Goal: Task Accomplishment & Management: Use online tool/utility

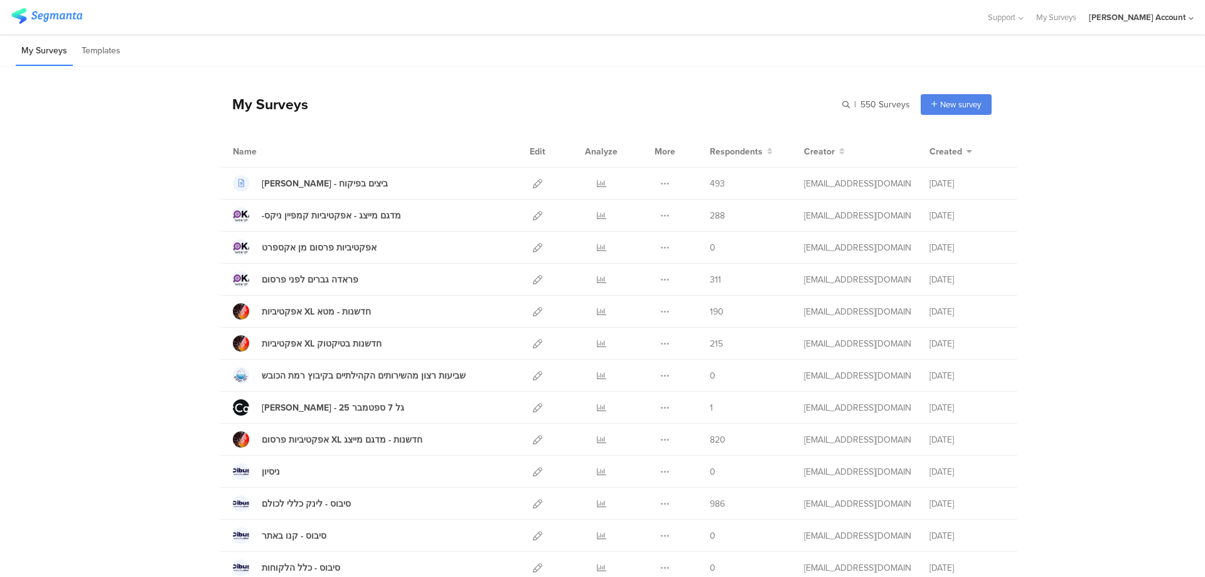
scroll to position [419, 0]
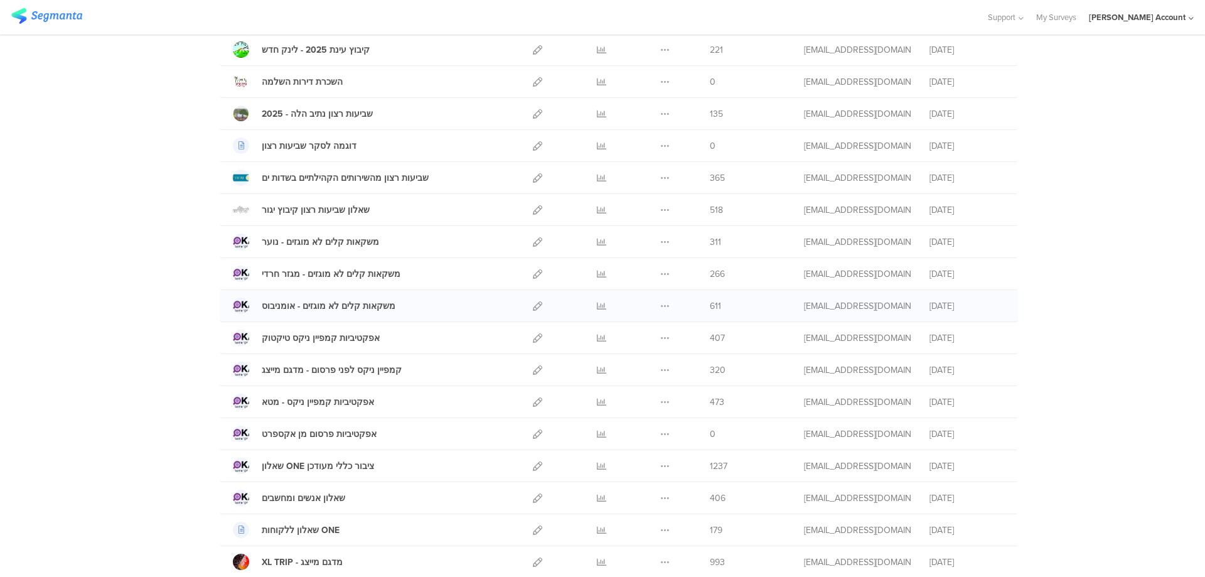
scroll to position [1062, 0]
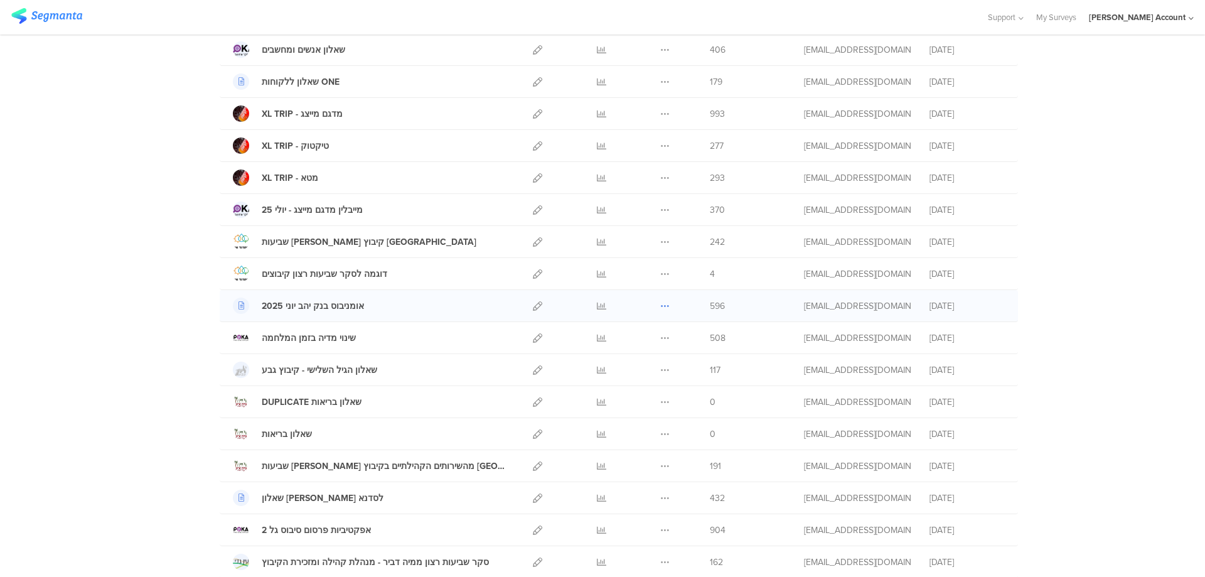
click at [660, 301] on icon at bounding box center [664, 305] width 9 height 9
click at [658, 335] on button "Duplicate" at bounding box center [640, 337] width 69 height 23
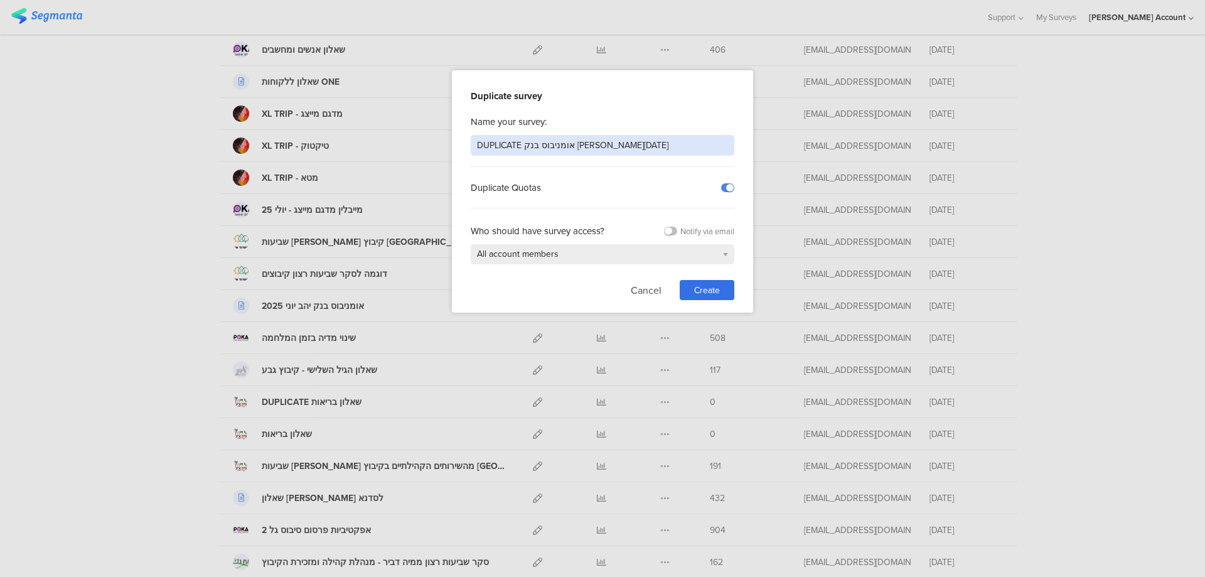
drag, startPoint x: 640, startPoint y: 148, endPoint x: 376, endPoint y: 143, distance: 264.4
click at [376, 143] on div "Duplicate survey Name your survey: DUPLICATE אומניבוס בנק [PERSON_NAME][DATE] D…" at bounding box center [602, 288] width 1205 height 577
type input "אומניבוס בנק יהב ושאלות נוספות"
click at [719, 286] on span "Create" at bounding box center [707, 290] width 26 height 13
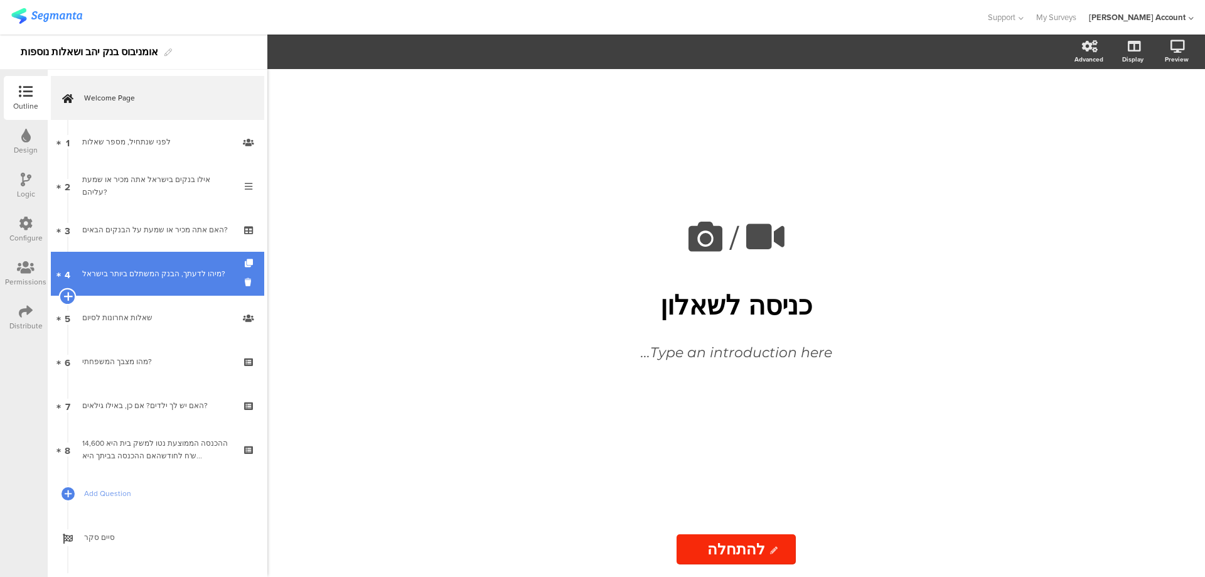
click at [67, 295] on icon at bounding box center [67, 296] width 8 height 11
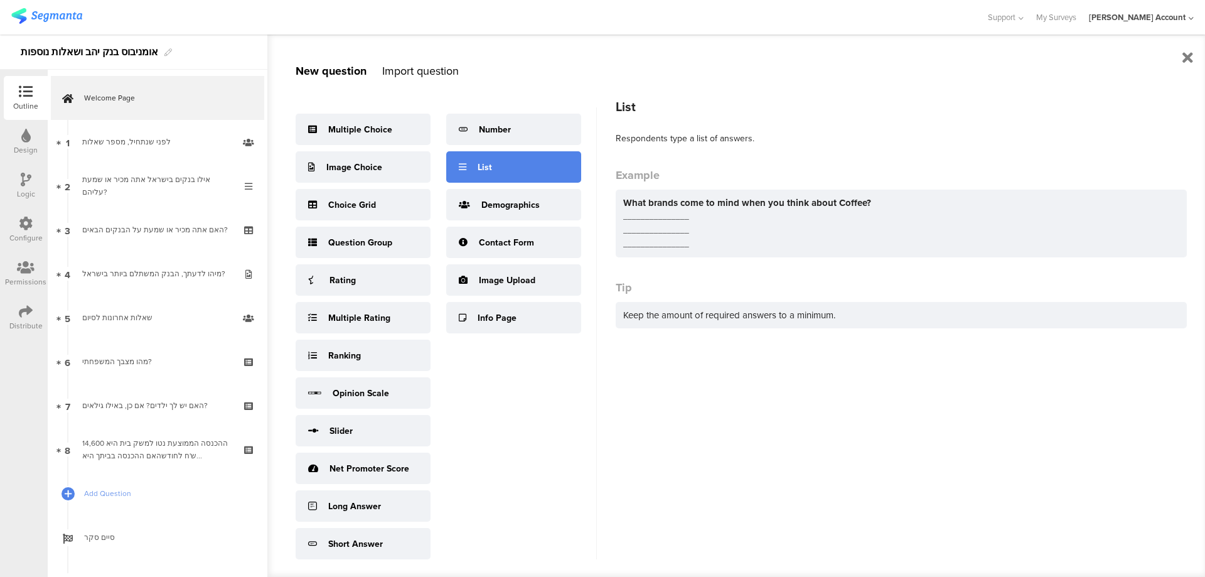
click at [499, 160] on div "List" at bounding box center [513, 166] width 135 height 31
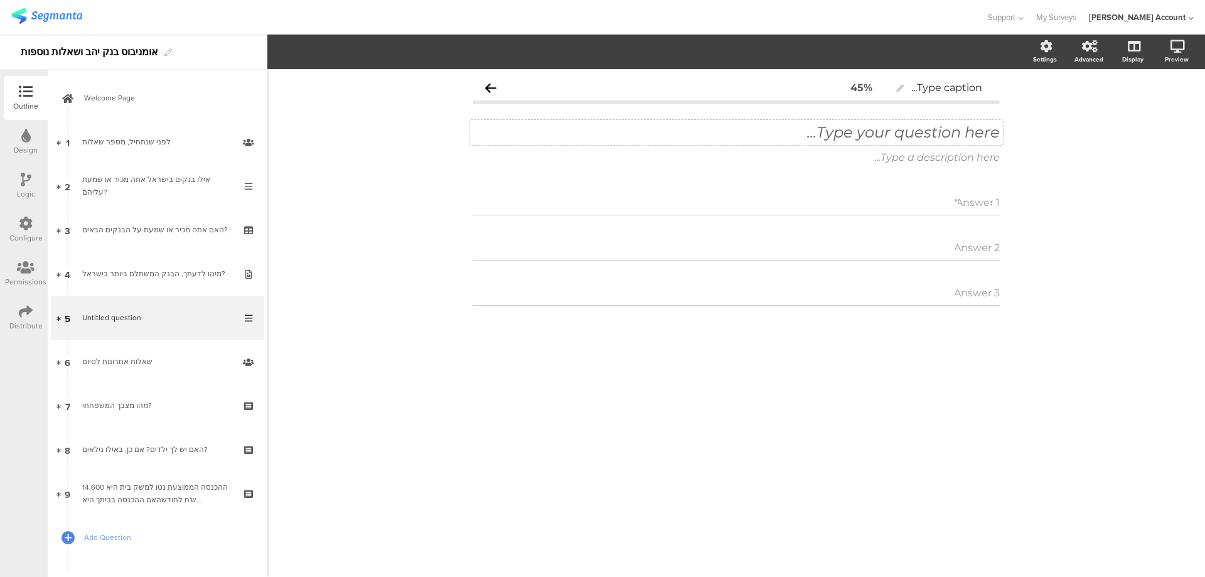
drag, startPoint x: 906, startPoint y: 146, endPoint x: 915, endPoint y: 137, distance: 12.4
click at [907, 146] on span "Type your question here... Type a description here..." at bounding box center [736, 144] width 527 height 42
click at [915, 136] on div "Type your question here..." at bounding box center [737, 132] width 534 height 25
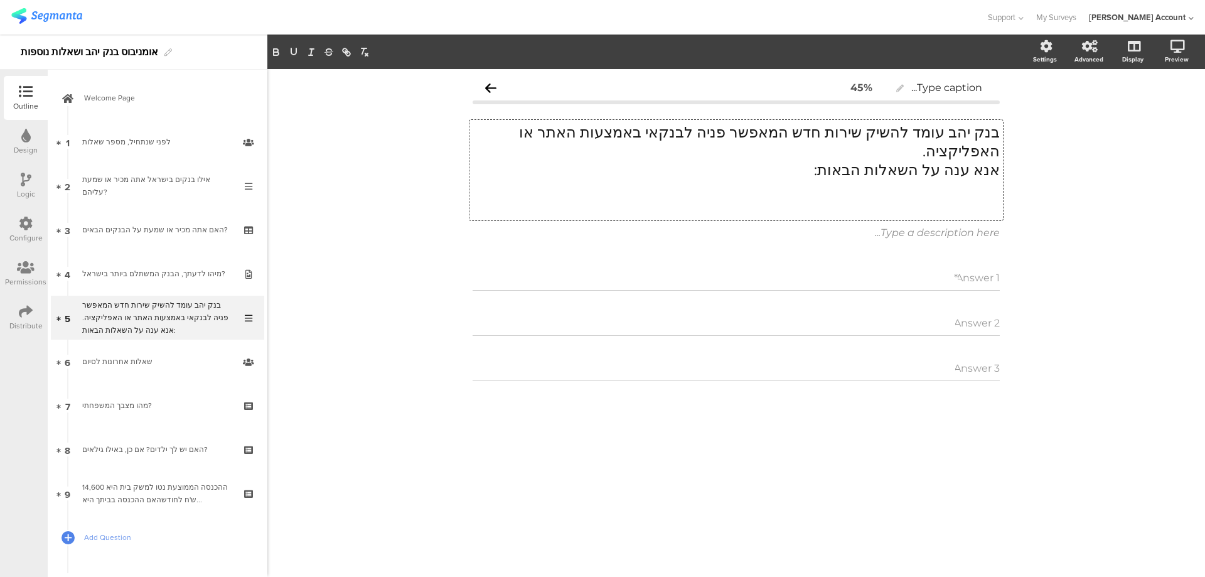
paste div
click at [983, 198] on p "1. איך מתאים לקרוא לשירות זה לדעתך?" at bounding box center [736, 207] width 527 height 19
click at [959, 198] on p "איך מתאים לקרוא לשירות זה לדעתך?" at bounding box center [736, 207] width 527 height 19
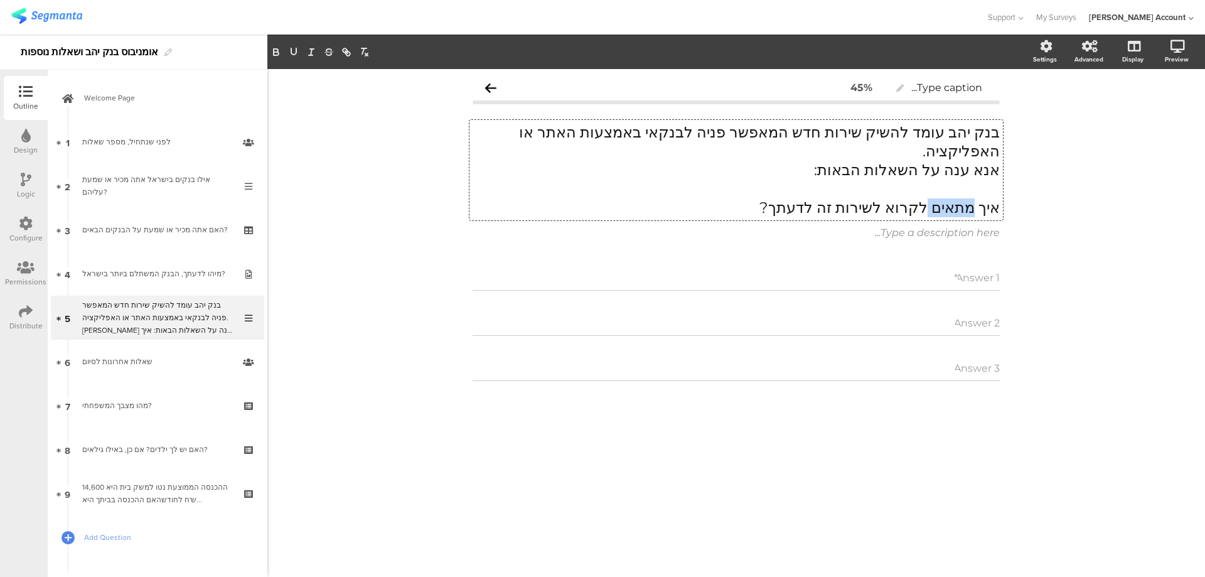
drag, startPoint x: 998, startPoint y: 132, endPoint x: 775, endPoint y: 186, distance: 229.3
click at [775, 186] on div "בנק יהב עומד להשיק שירות חדש המאפשר פניה לבנקאי באמצעות האתר או האפליקציה. [PER…" at bounding box center [736, 170] width 527 height 94
copy div "בנק יהב עומד להשיק שירות חדש המאפשר פניה לבנקאי באמצעות האתר או האפליקציה. [PER…"
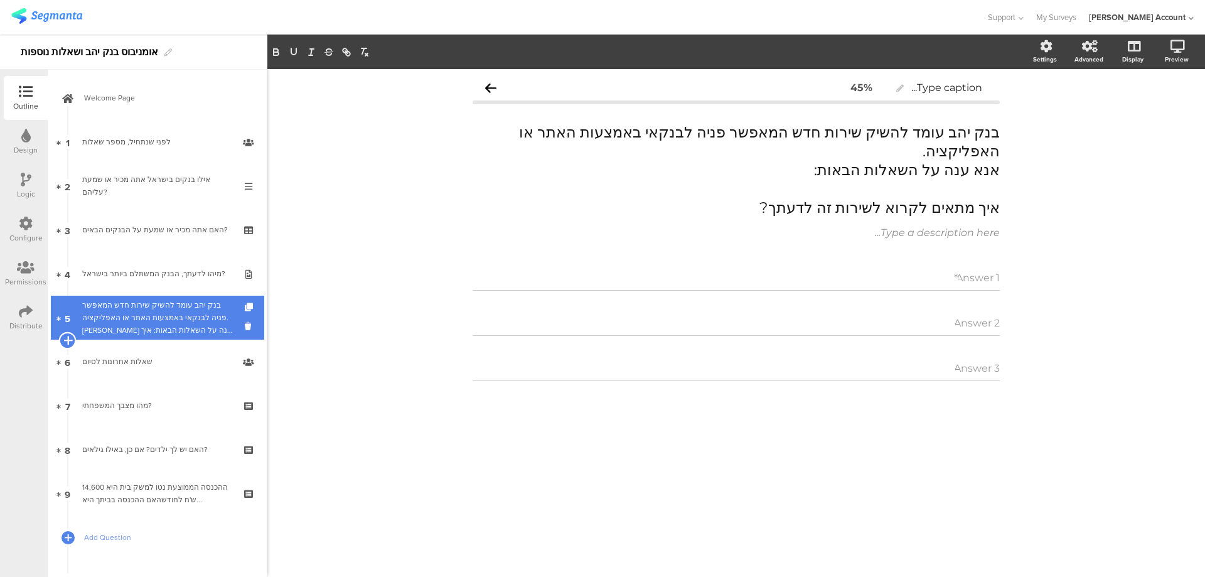
click at [67, 338] on icon at bounding box center [67, 340] width 8 height 11
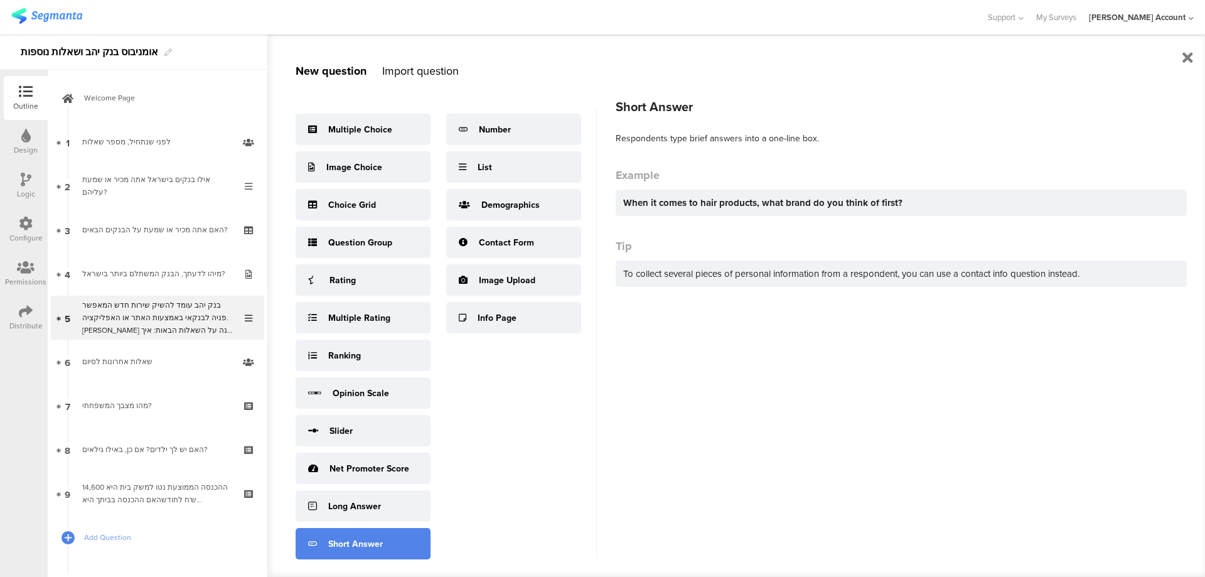
click at [366, 536] on div "Short Answer" at bounding box center [363, 543] width 135 height 31
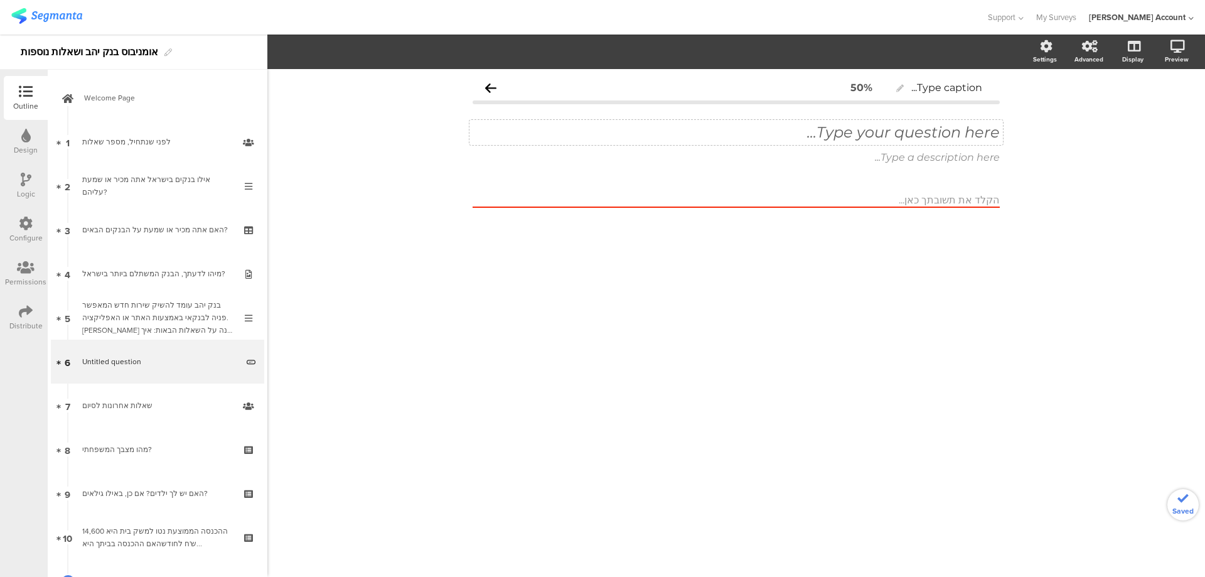
click at [986, 131] on div "Type your question here..." at bounding box center [737, 132] width 534 height 25
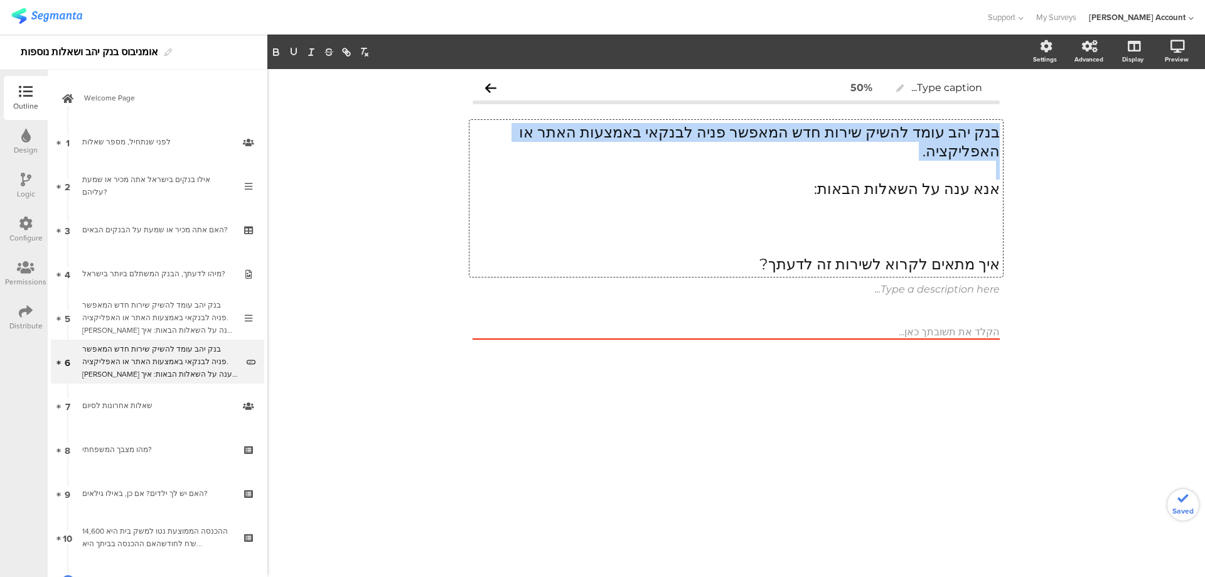
drag, startPoint x: 997, startPoint y: 129, endPoint x: 812, endPoint y: 159, distance: 187.6
click at [812, 159] on div "בנק יהב עומד להשיק שירות חדש המאפשר פניה לבנקאי באמצעות האתר או האפליקציה. [PER…" at bounding box center [736, 198] width 527 height 151
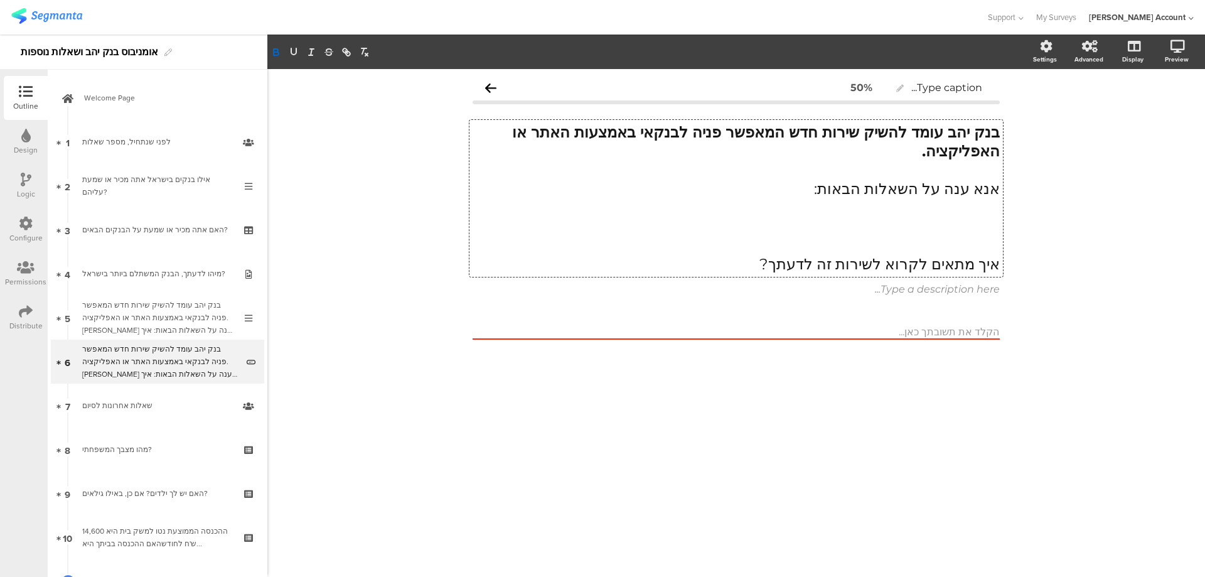
click at [907, 180] on p "אנא ענה על השאלות הבאות:" at bounding box center [736, 189] width 527 height 19
click at [973, 180] on p "אנא ענה על השאלות הבאות:" at bounding box center [736, 189] width 527 height 19
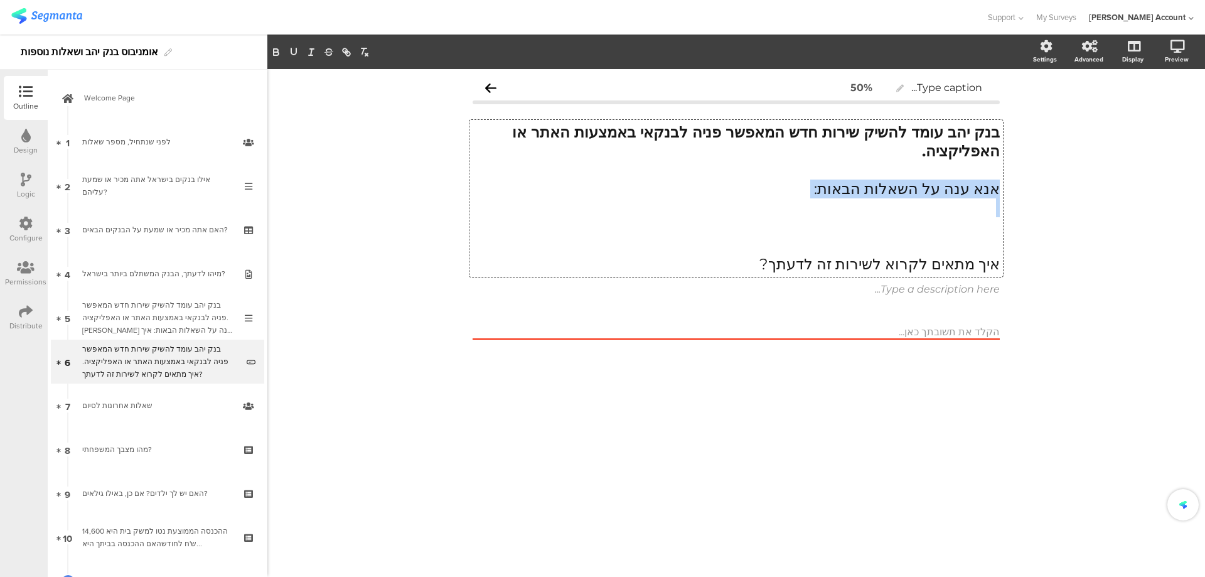
click at [971, 180] on p "אנא ענה על השאלות הבאות:" at bounding box center [736, 189] width 527 height 19
click at [978, 198] on p at bounding box center [736, 207] width 527 height 19
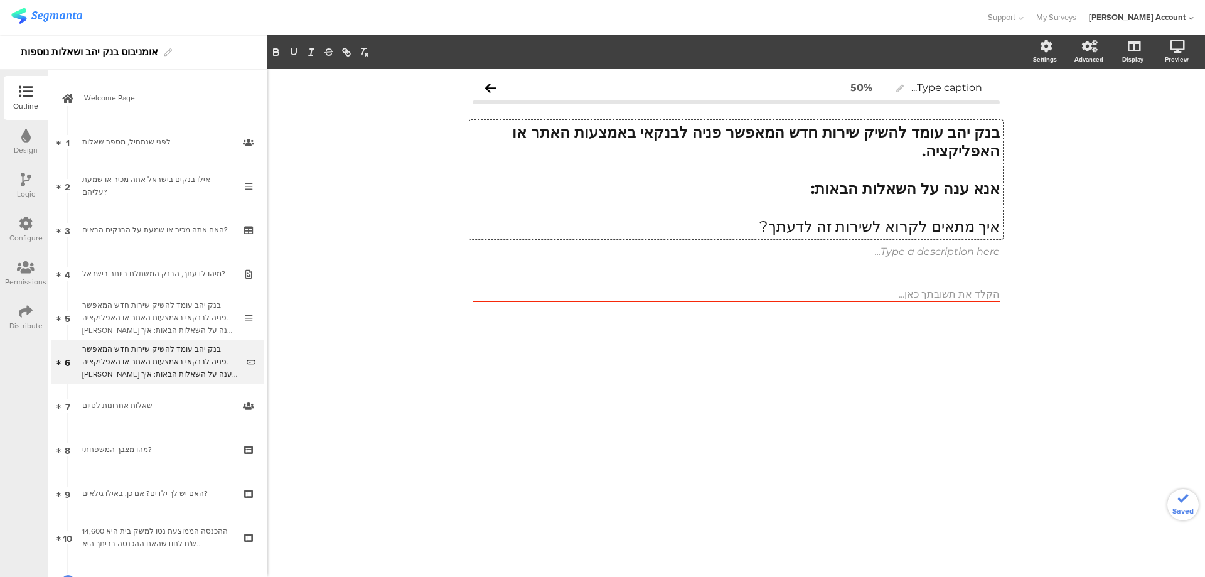
click at [983, 217] on p "איך מתאים לקרוא לשירות זה לדעתך?" at bounding box center [736, 226] width 527 height 19
click at [982, 217] on p "איך מתאים לקרוא לשירות זה לדעתך?" at bounding box center [736, 226] width 527 height 19
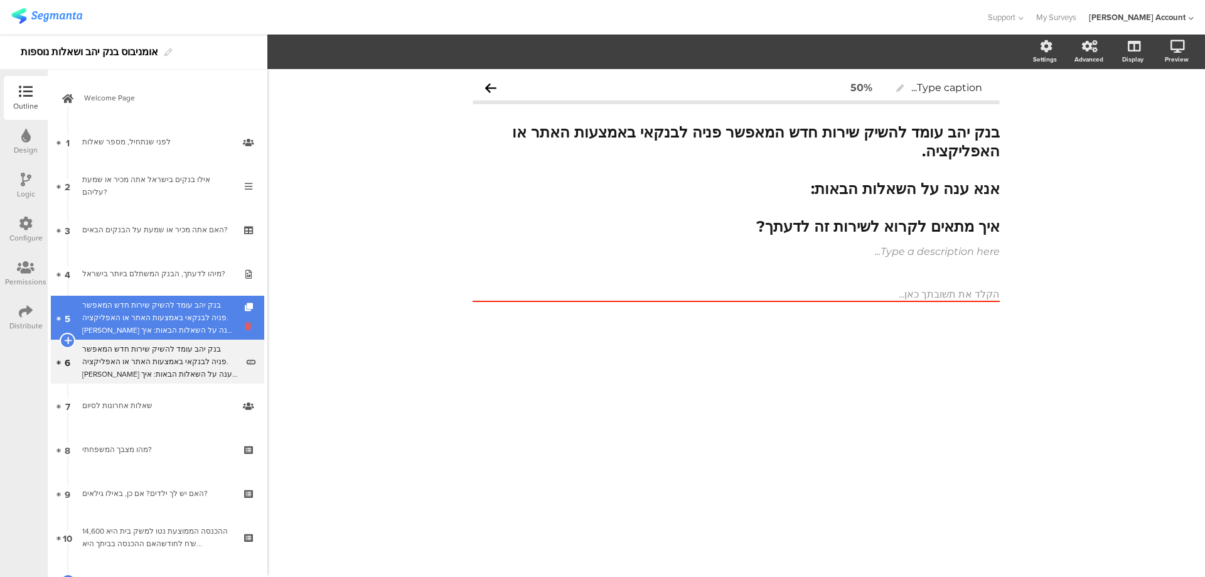
click at [245, 326] on icon at bounding box center [250, 326] width 11 height 12
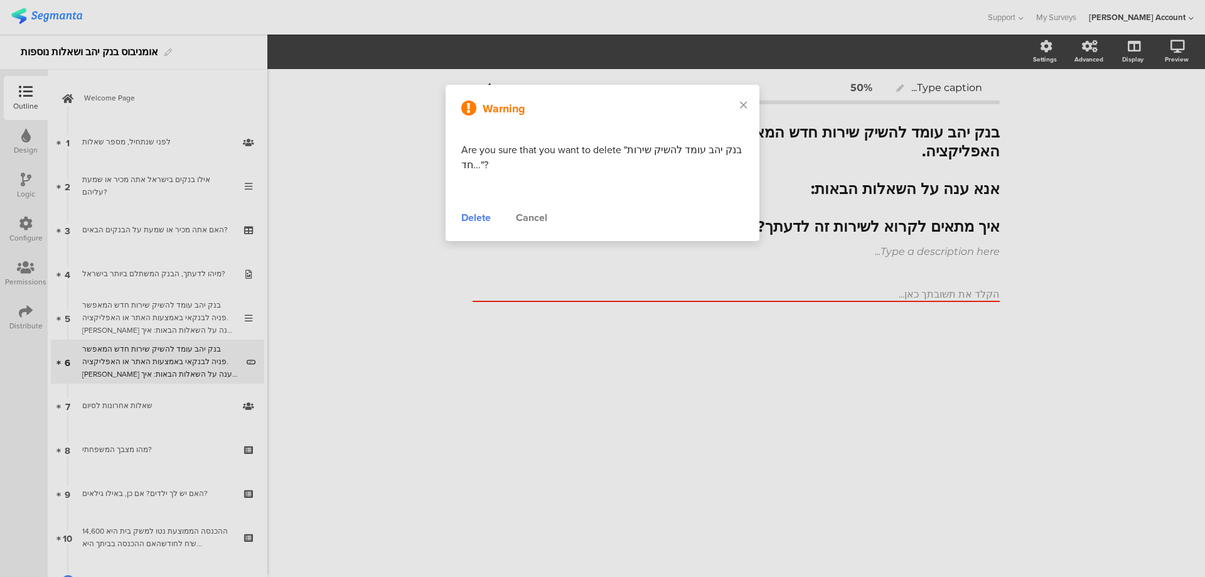
click at [477, 220] on div "Delete" at bounding box center [476, 217] width 30 height 15
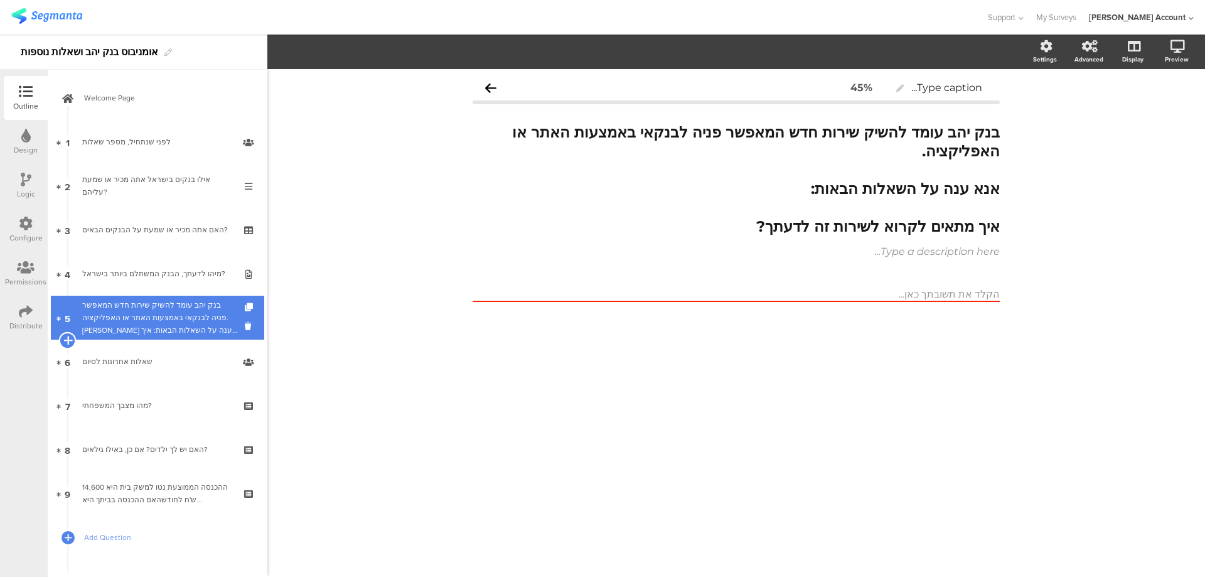
click at [70, 342] on icon at bounding box center [67, 340] width 8 height 11
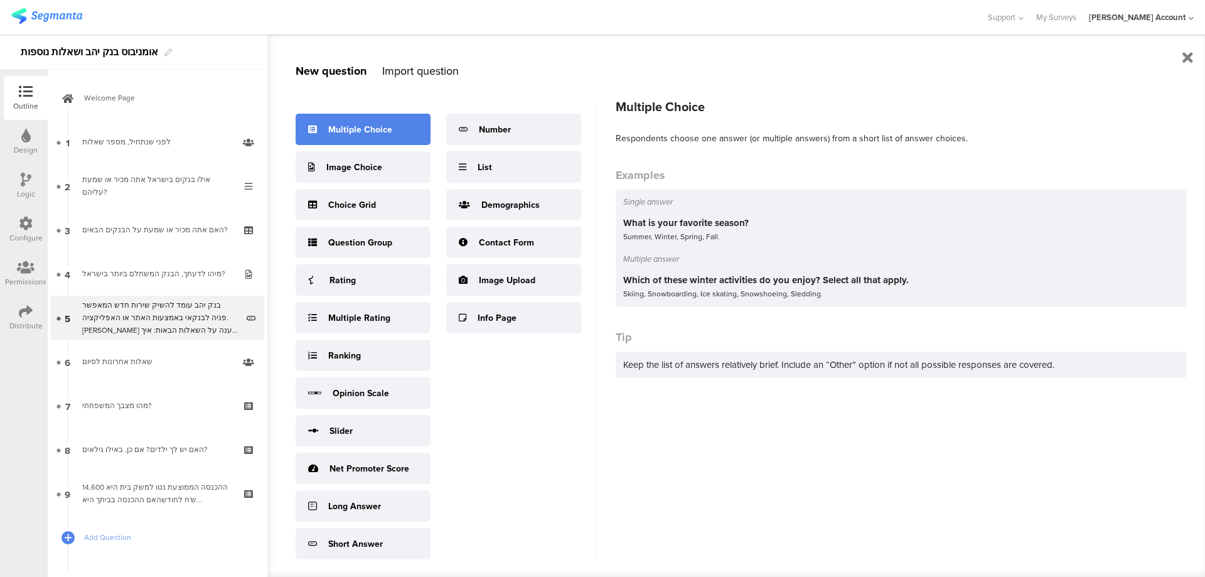
click at [376, 132] on div "Multiple Choice" at bounding box center [360, 129] width 64 height 13
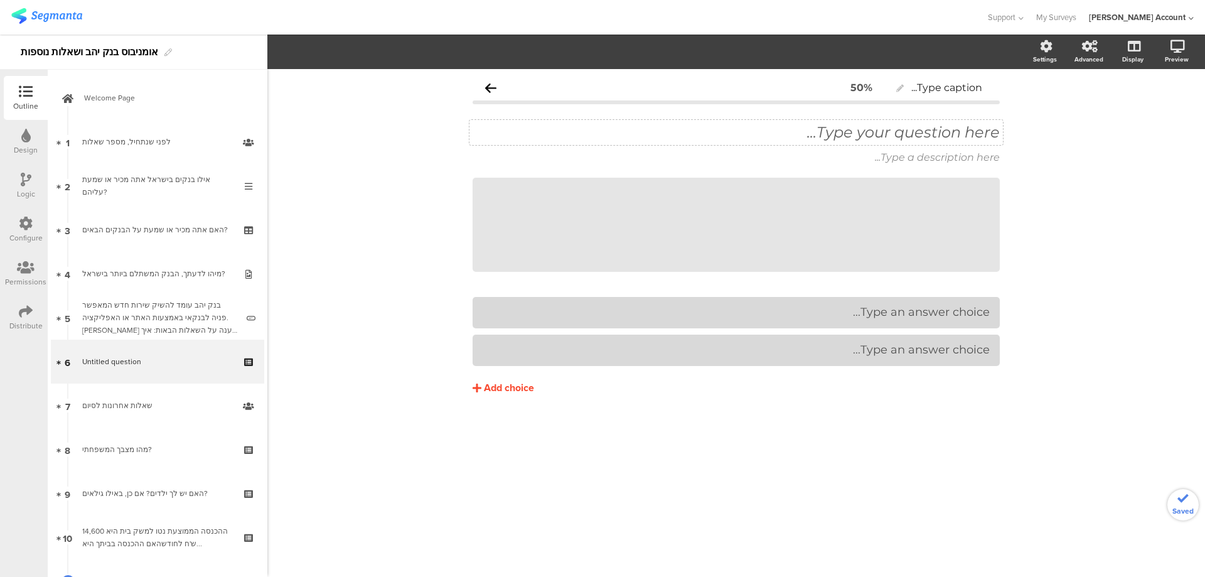
click at [919, 139] on div "Type your question here..." at bounding box center [737, 132] width 534 height 25
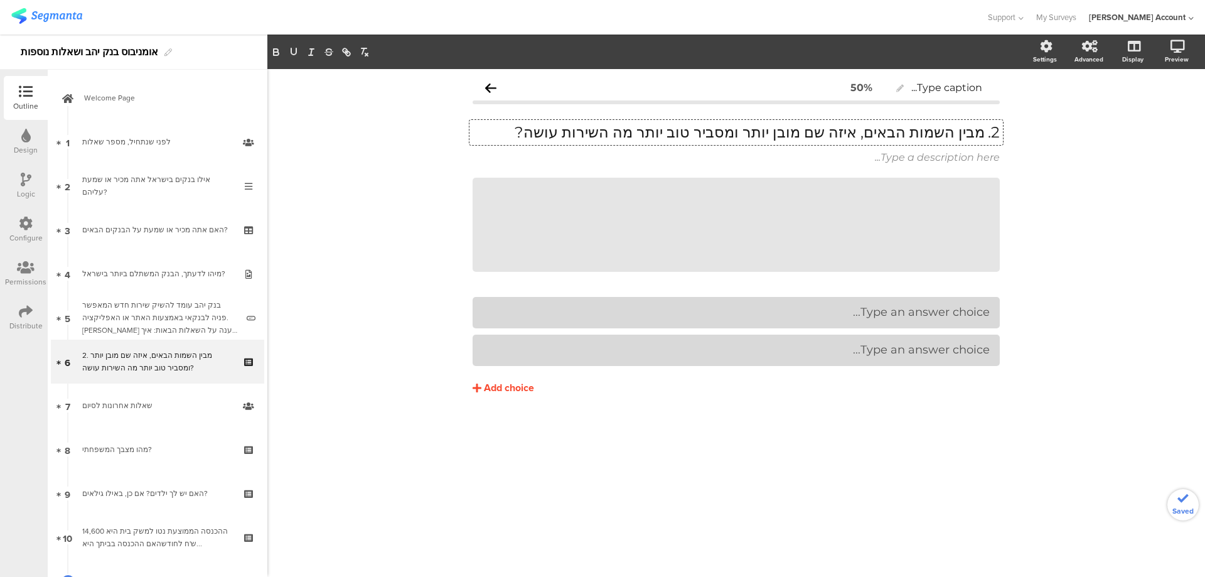
click at [984, 132] on p "2. מבין השמות הבאים, איזה שם מובן יותר ומסביר טוב יותר מה השירות עושה?" at bounding box center [736, 132] width 527 height 19
click at [981, 132] on p "מבין השמות הבאים, איזה שם מובן יותר ומסביר טוב יותר מה השירות עושה?" at bounding box center [736, 132] width 527 height 19
click at [837, 355] on div "Type an answer choice..." at bounding box center [736, 350] width 507 height 14
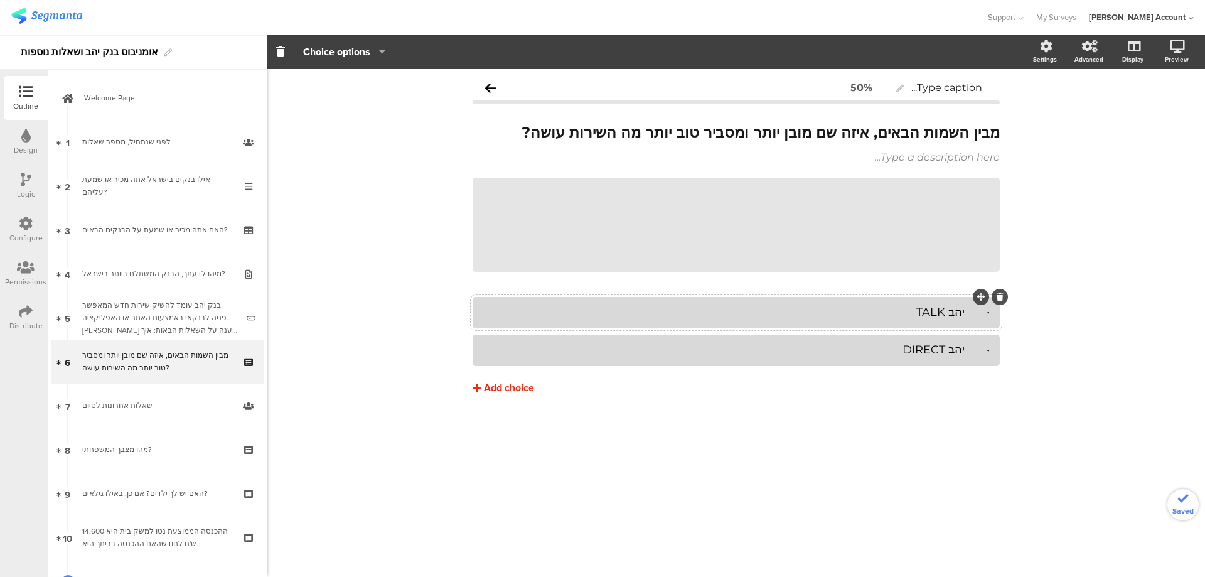
click at [495, 388] on div "Add choice" at bounding box center [509, 388] width 50 height 13
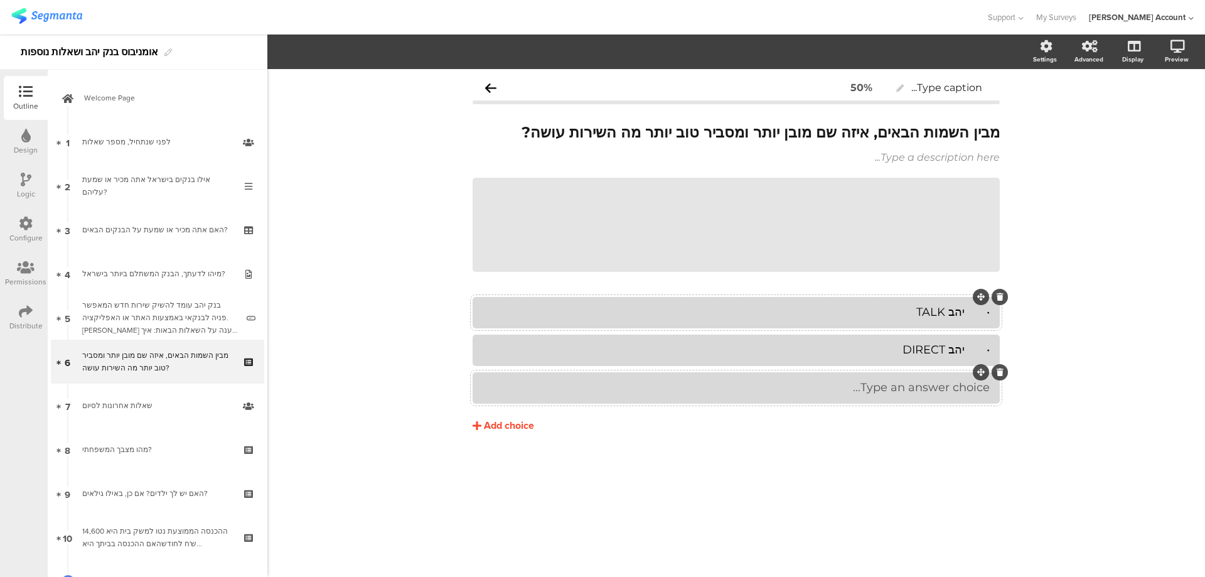
click at [832, 387] on div "Type an answer choice..." at bounding box center [736, 387] width 507 height 14
click at [498, 419] on div "Add choice" at bounding box center [509, 425] width 50 height 13
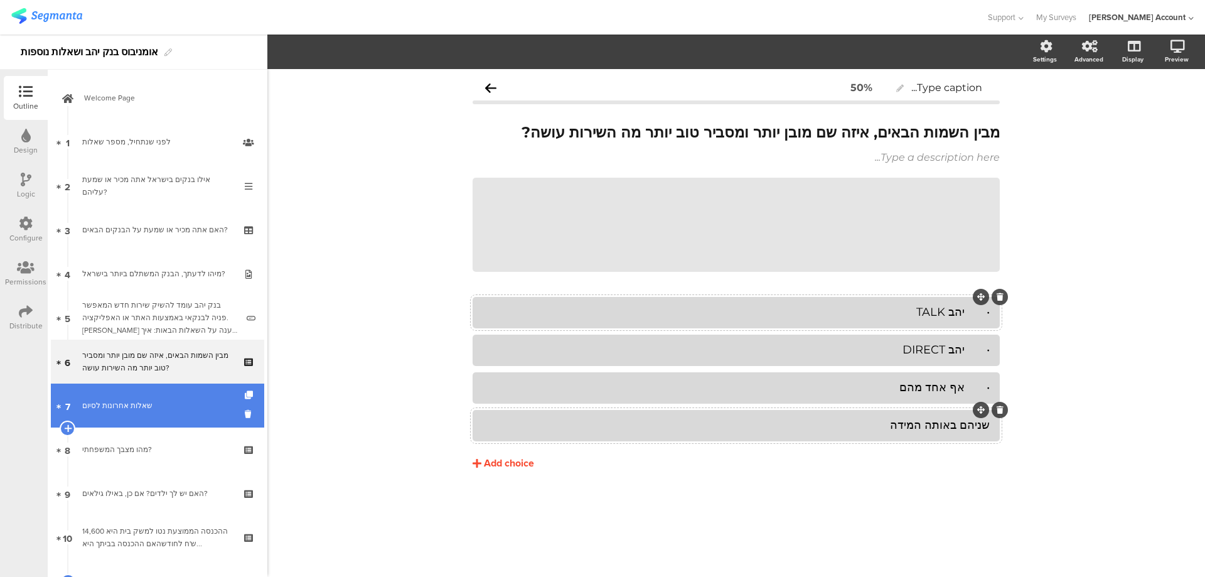
click at [141, 403] on div "שאלות אחרונות לסיום" at bounding box center [157, 405] width 150 height 13
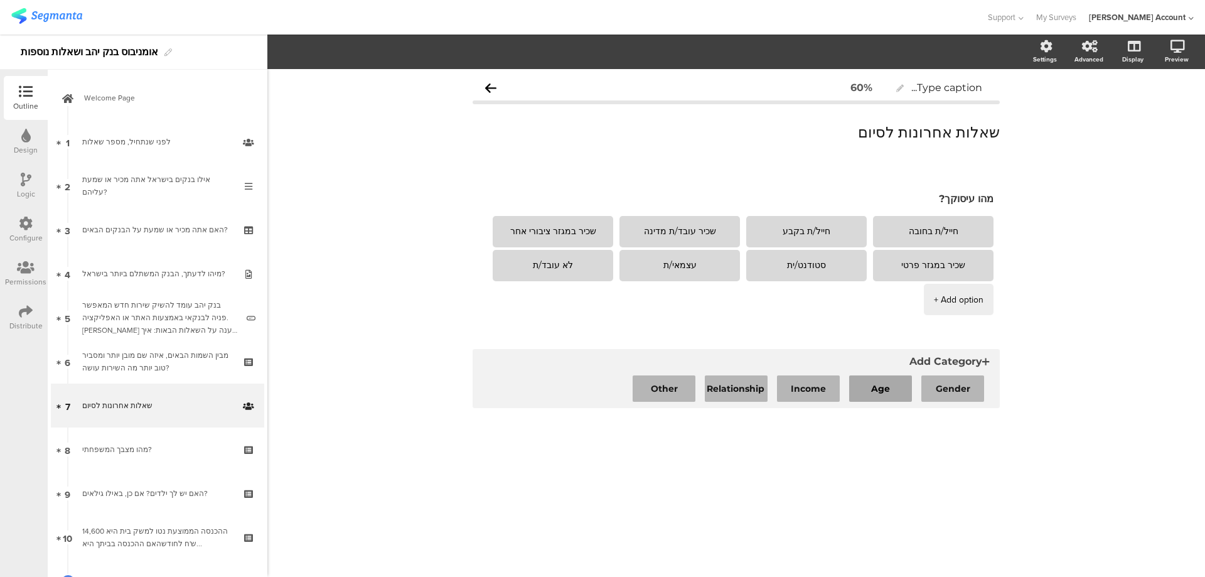
click at [887, 380] on button "Age" at bounding box center [880, 388] width 63 height 26
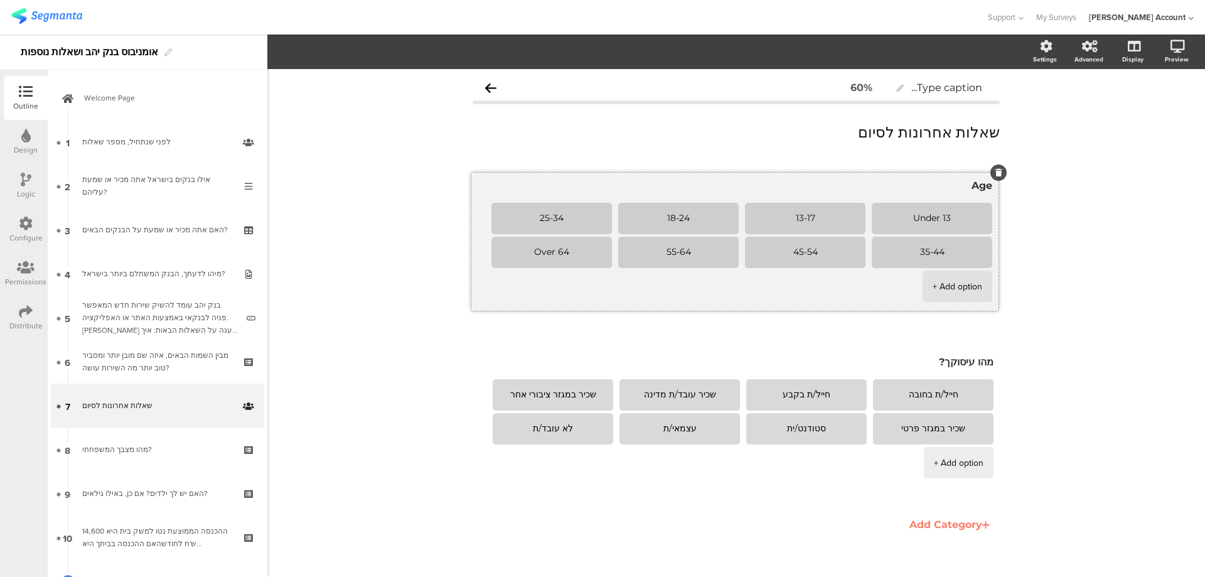
drag, startPoint x: 929, startPoint y: 350, endPoint x: 927, endPoint y: 174, distance: 176.4
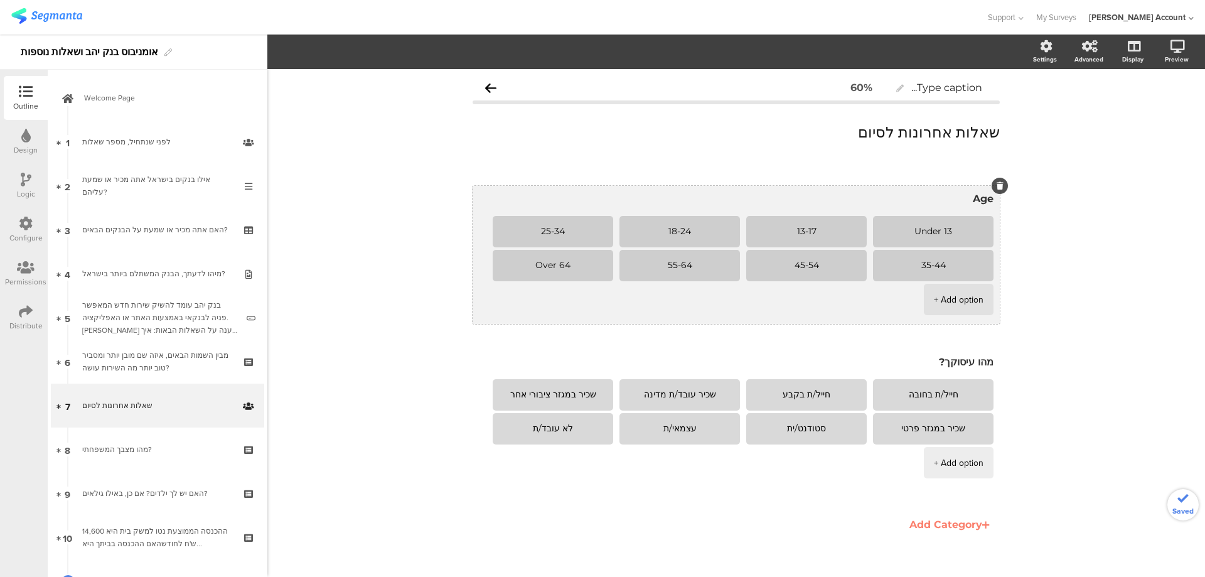
click at [968, 195] on textarea "Age" at bounding box center [736, 199] width 515 height 12
type textarea "האם יש לך חשבון בבנק יהב?"
click at [925, 236] on textarea "Under 13" at bounding box center [933, 232] width 100 height 10
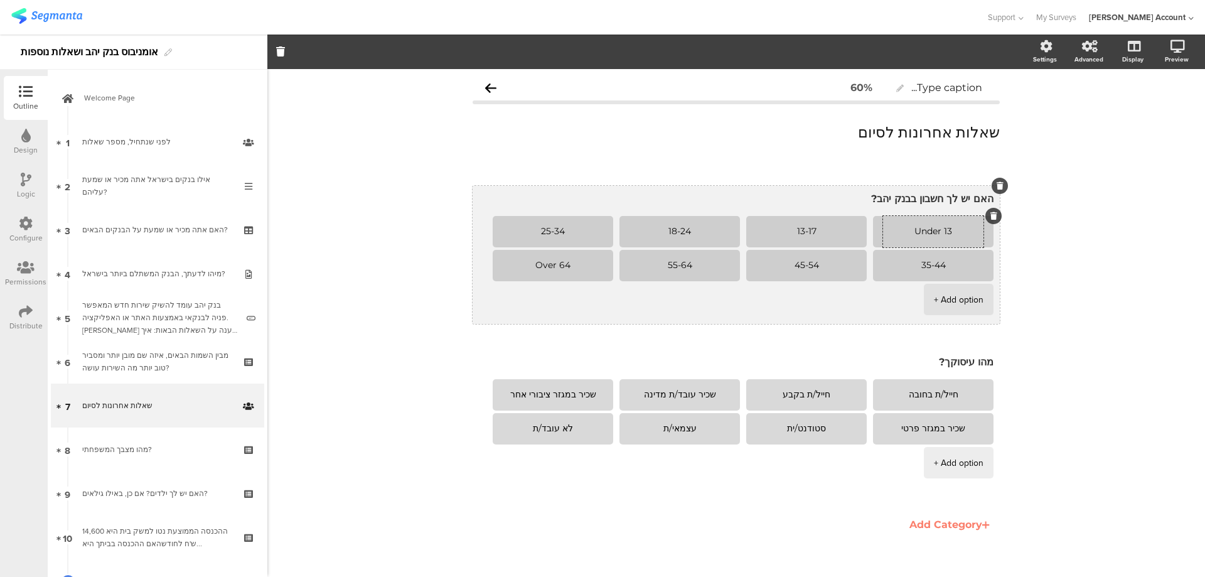
click at [925, 236] on textarea "Under 13" at bounding box center [933, 232] width 100 height 10
type textarea "כן, זה החשבון העיקרי שלי"
click at [814, 232] on textarea "13-17" at bounding box center [807, 232] width 100 height 10
click at [813, 230] on textarea "13-17" at bounding box center [807, 232] width 100 height 10
click at [812, 230] on textarea "13-17" at bounding box center [807, 232] width 100 height 10
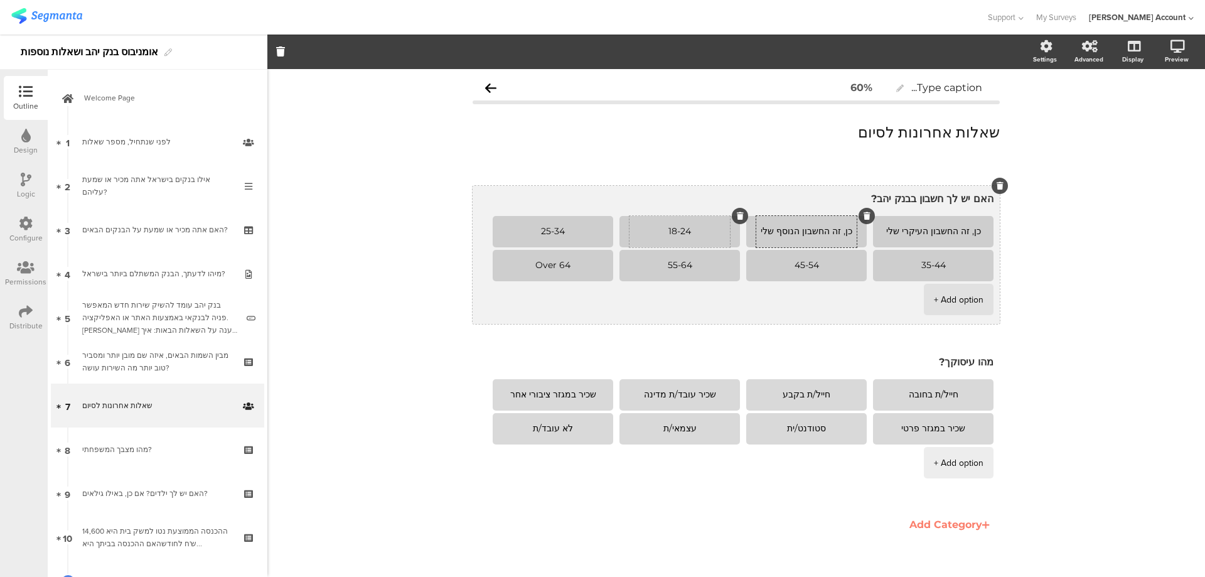
click at [689, 226] on div "18-24" at bounding box center [680, 231] width 100 height 31
type textarea "כן, זה החשבון הנוסף שלי"
click at [689, 230] on textarea "18-24" at bounding box center [680, 232] width 100 height 10
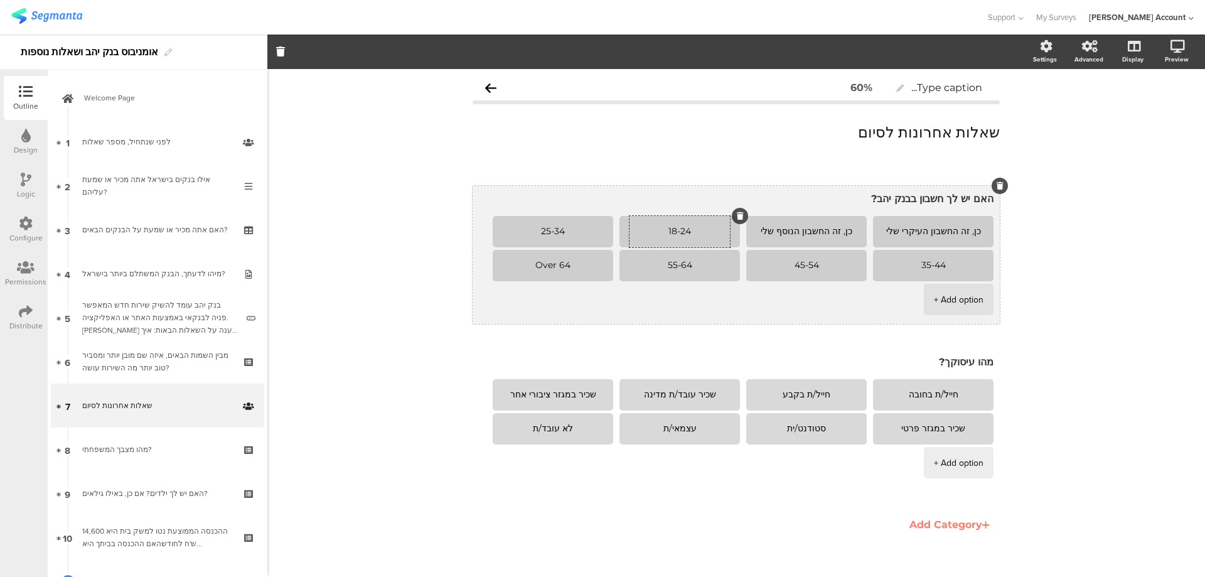
click at [688, 230] on textarea "18-24" at bounding box center [680, 232] width 100 height 10
type textarea "אין [PERSON_NAME] חשבון בבנק יהב"
click at [575, 232] on textarea "25-34" at bounding box center [553, 232] width 100 height 10
click at [622, 214] on div at bounding box center [613, 216] width 16 height 16
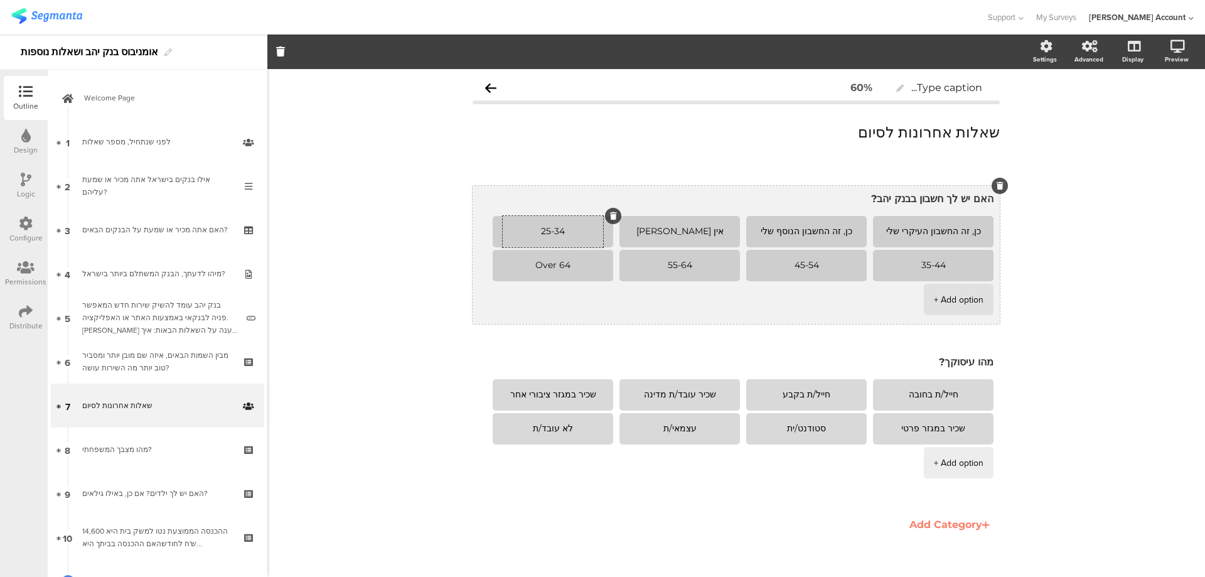
click at [617, 217] on icon at bounding box center [613, 216] width 7 height 8
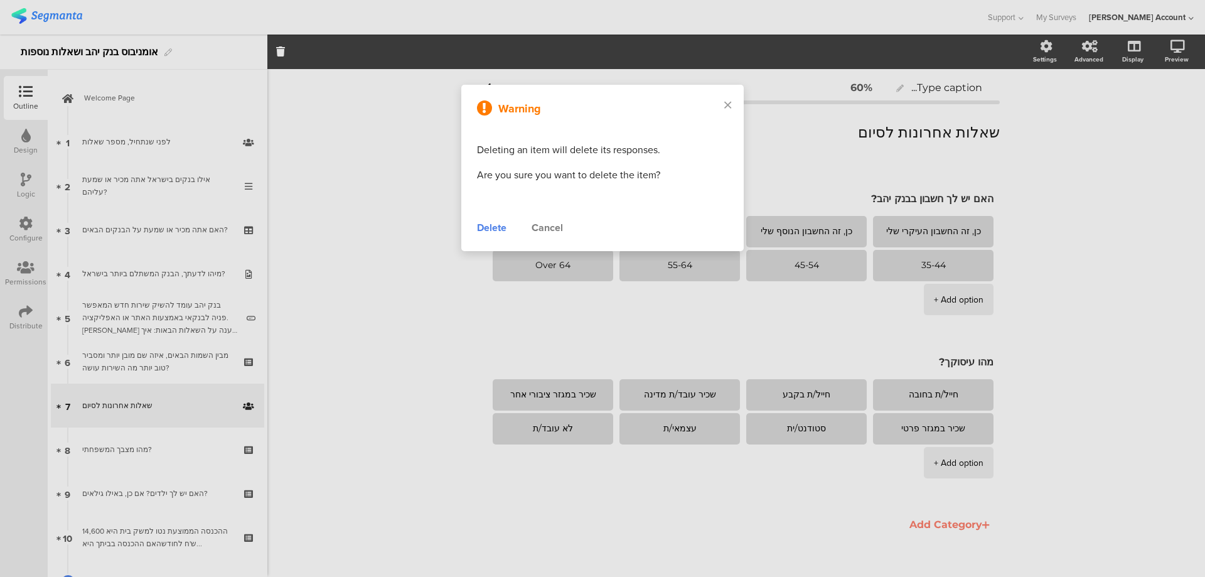
click at [485, 228] on div "Delete" at bounding box center [492, 227] width 30 height 15
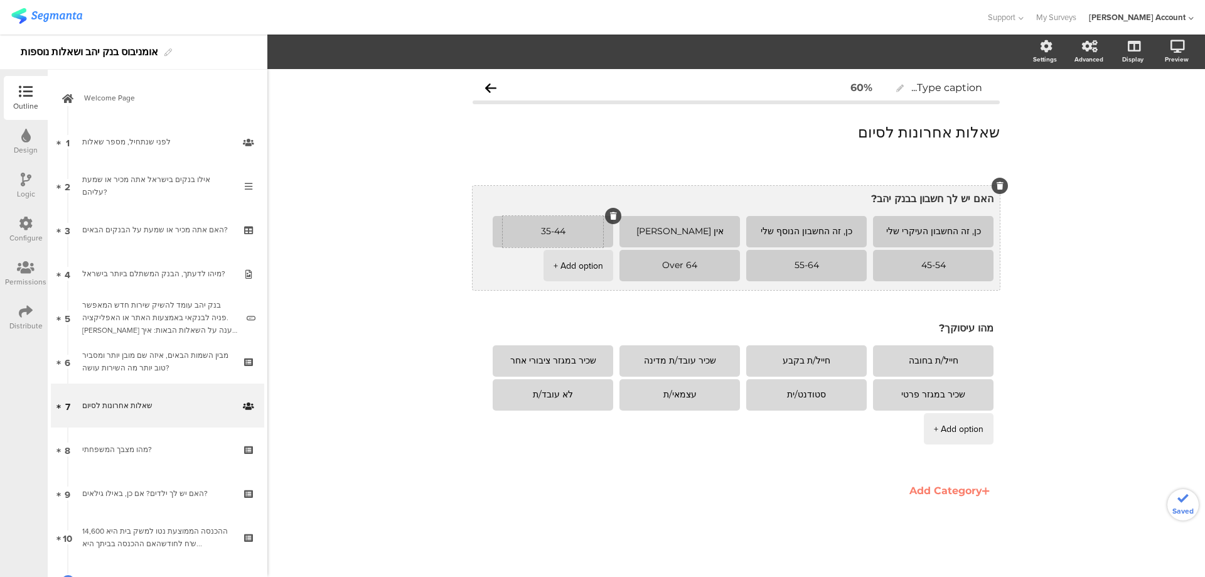
click at [592, 227] on textarea "35-44" at bounding box center [553, 232] width 100 height 10
click at [617, 216] on icon at bounding box center [613, 216] width 7 height 8
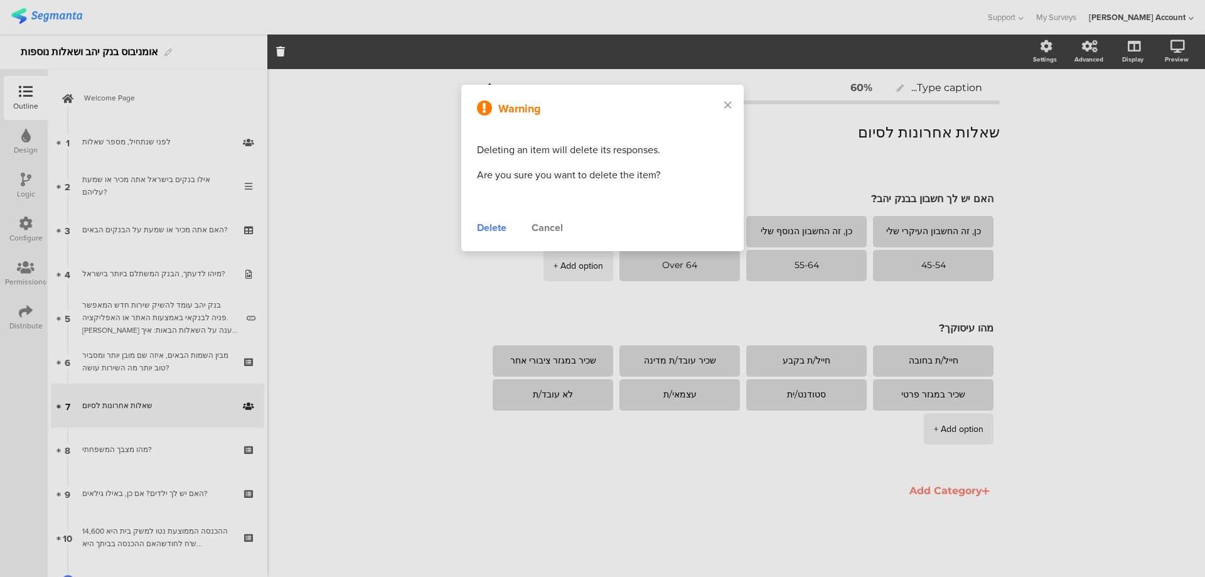
click at [490, 225] on div "Delete" at bounding box center [492, 227] width 30 height 15
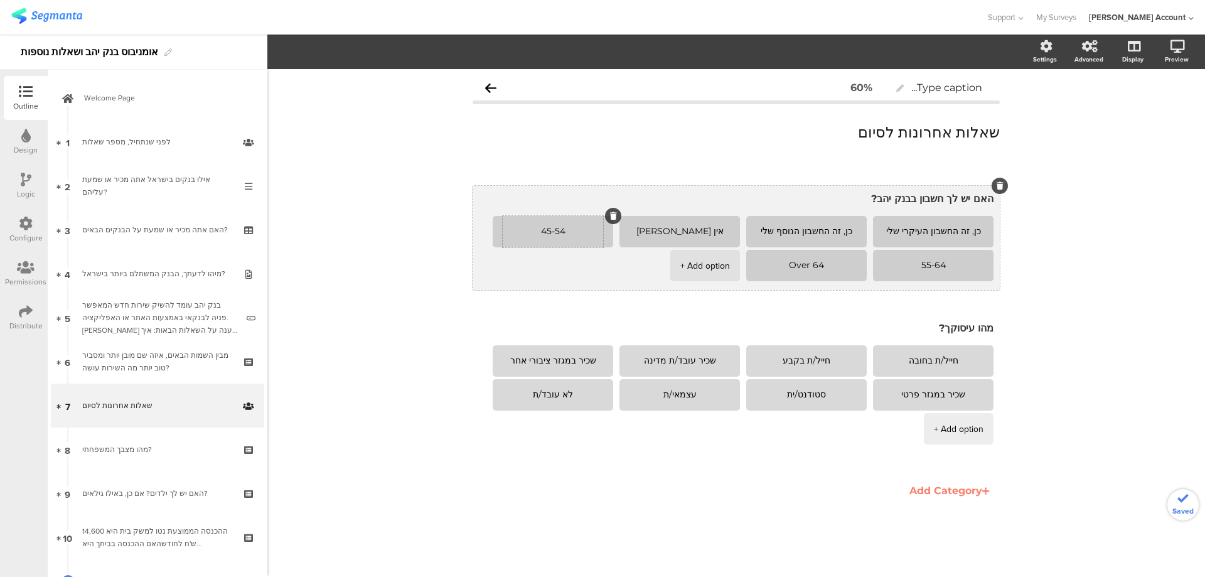
click at [584, 226] on div "45-54" at bounding box center [553, 231] width 100 height 31
click at [617, 218] on icon at bounding box center [613, 216] width 7 height 8
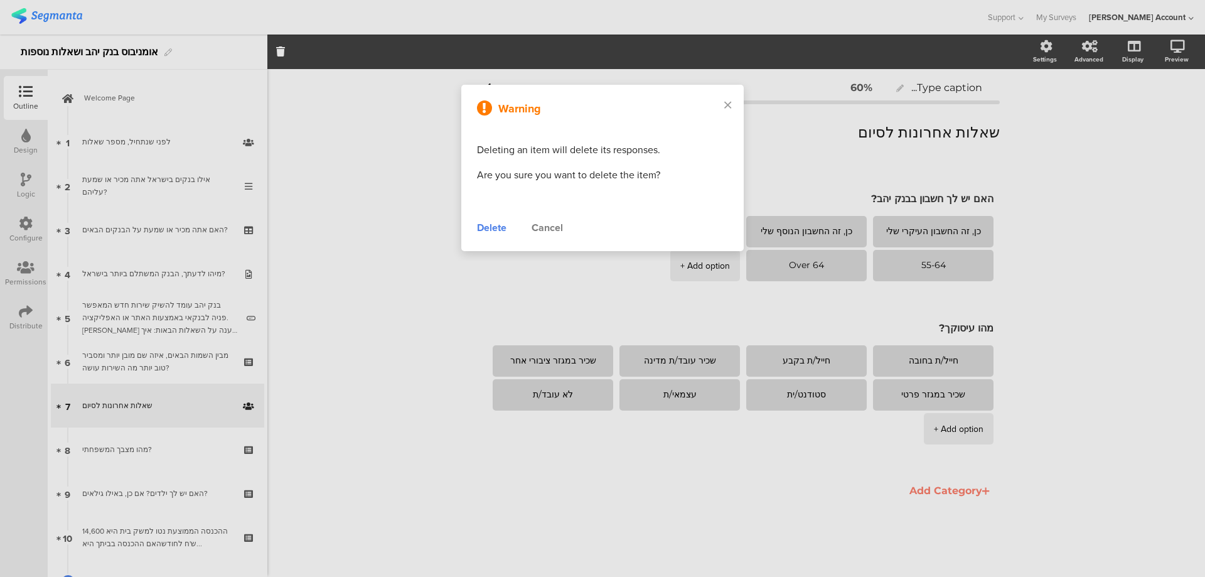
click at [495, 228] on div "Delete" at bounding box center [492, 227] width 30 height 15
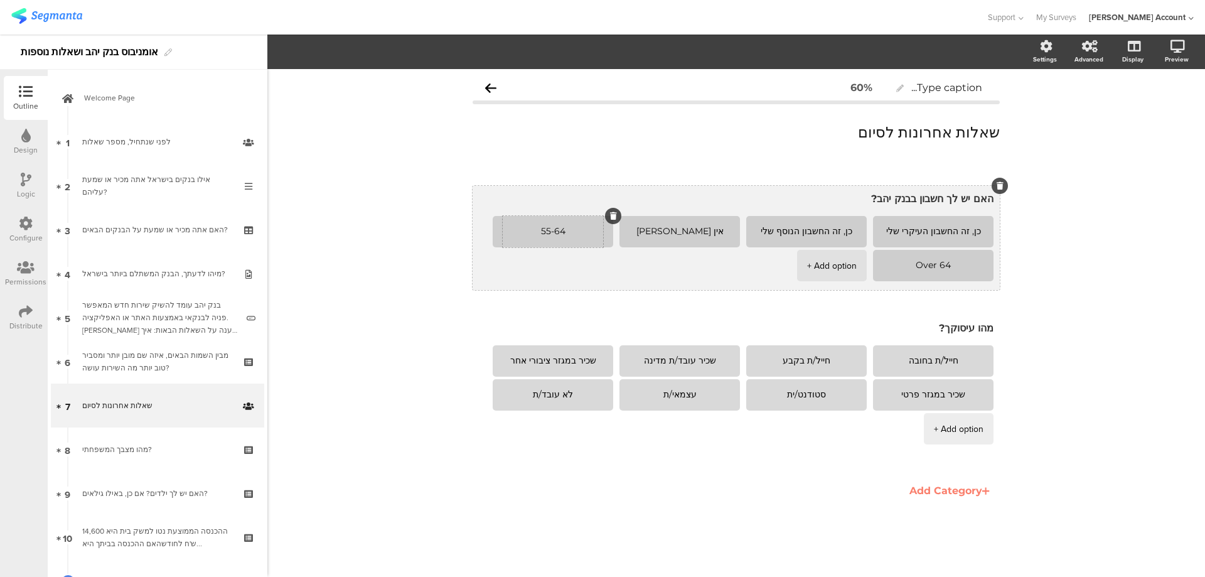
click at [617, 216] on icon at bounding box center [613, 216] width 7 height 8
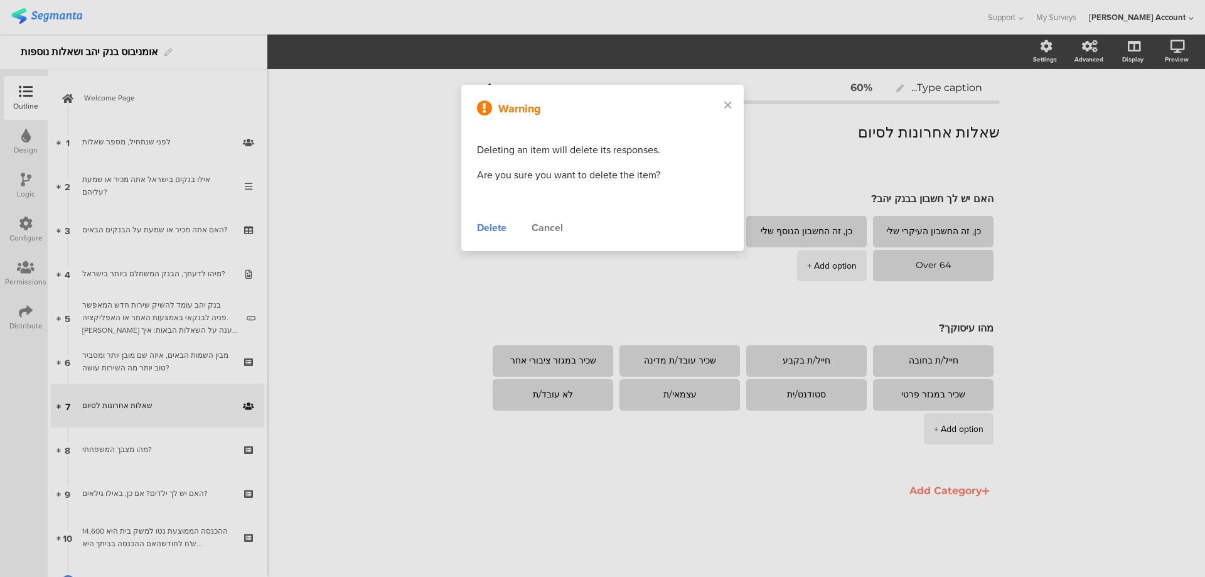
click at [505, 227] on div "Delete" at bounding box center [492, 227] width 30 height 15
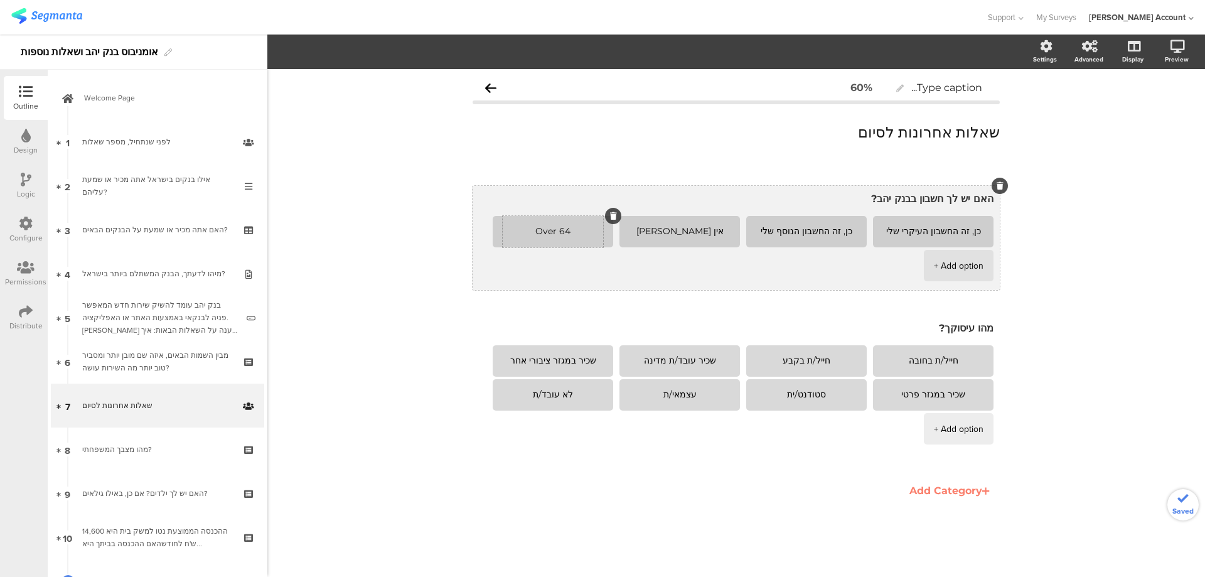
click at [617, 218] on icon at bounding box center [613, 216] width 7 height 8
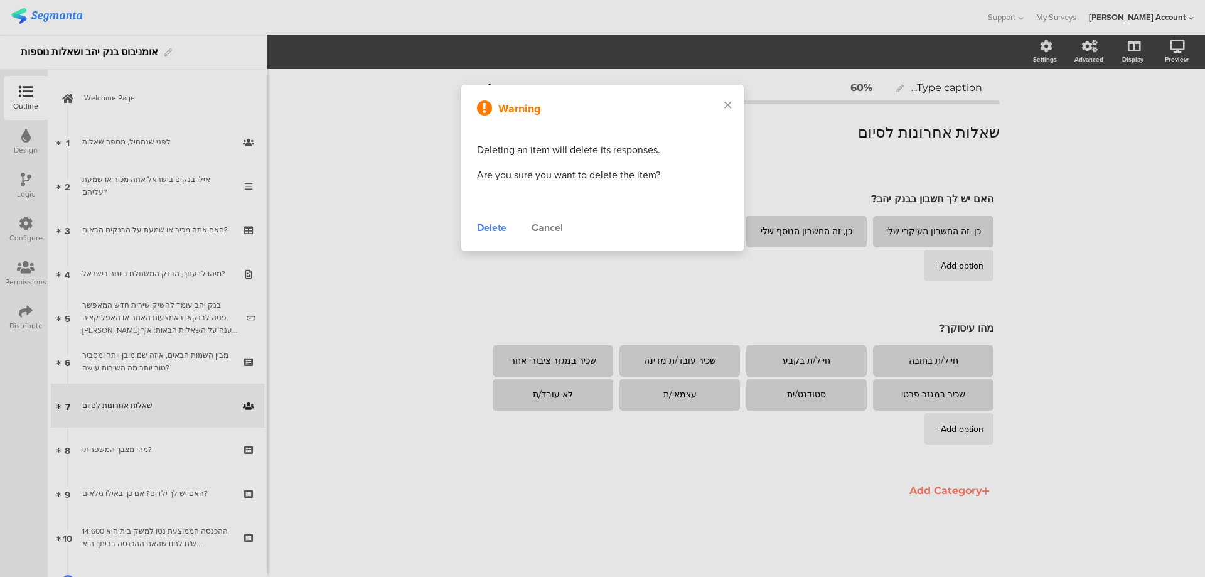
click at [500, 229] on div "Delete" at bounding box center [492, 227] width 30 height 15
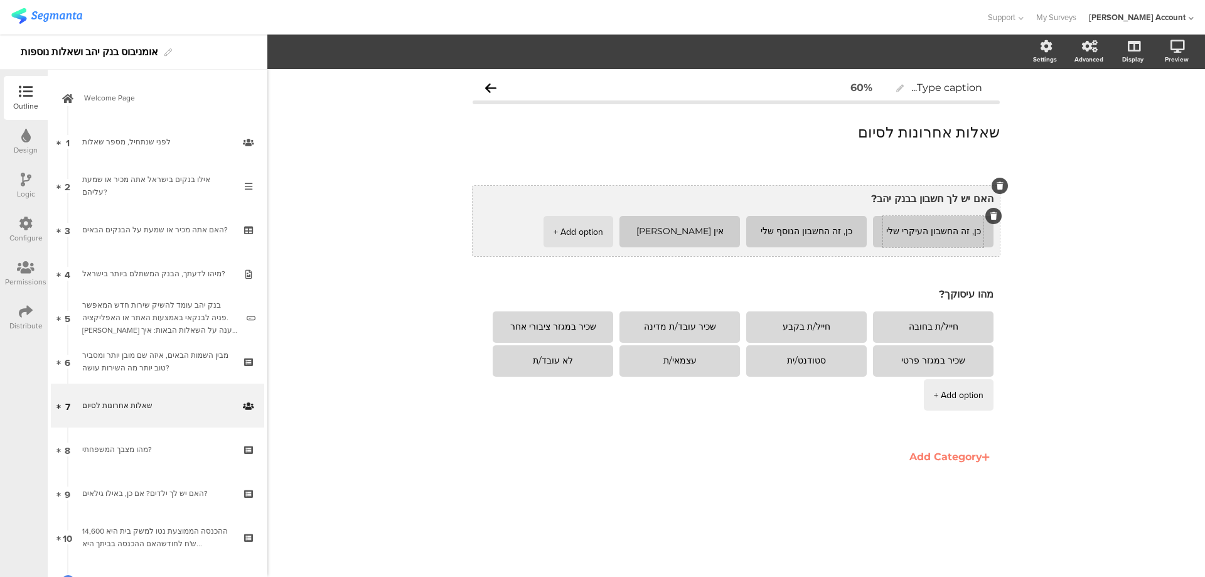
click at [951, 232] on textarea "כן, זה החשבון העיקרי שלי" at bounding box center [933, 232] width 100 height 10
type textarea "כן"
click at [846, 231] on textarea "כן, זה החשבון הנוסף שלי" at bounding box center [807, 232] width 100 height 10
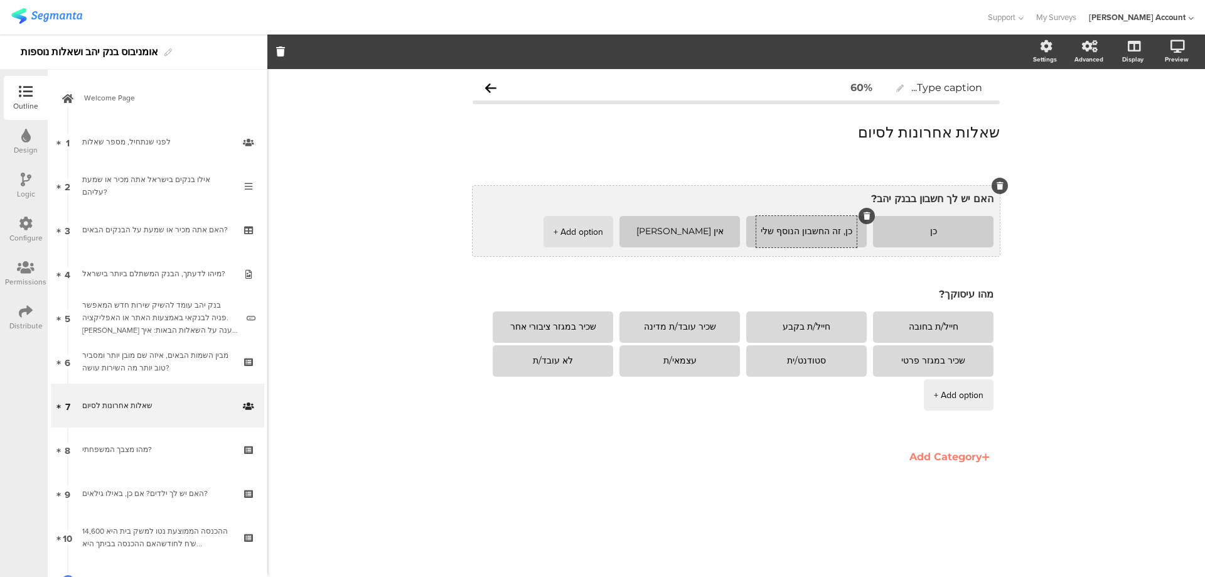
click at [846, 231] on textarea "כן, זה החשבון הנוסף שלי" at bounding box center [807, 232] width 100 height 10
type textarea "לא"
click at [693, 231] on textarea "אין [PERSON_NAME] חשבון בבנק יהב" at bounding box center [680, 232] width 100 height 10
click at [747, 214] on div at bounding box center [740, 216] width 16 height 16
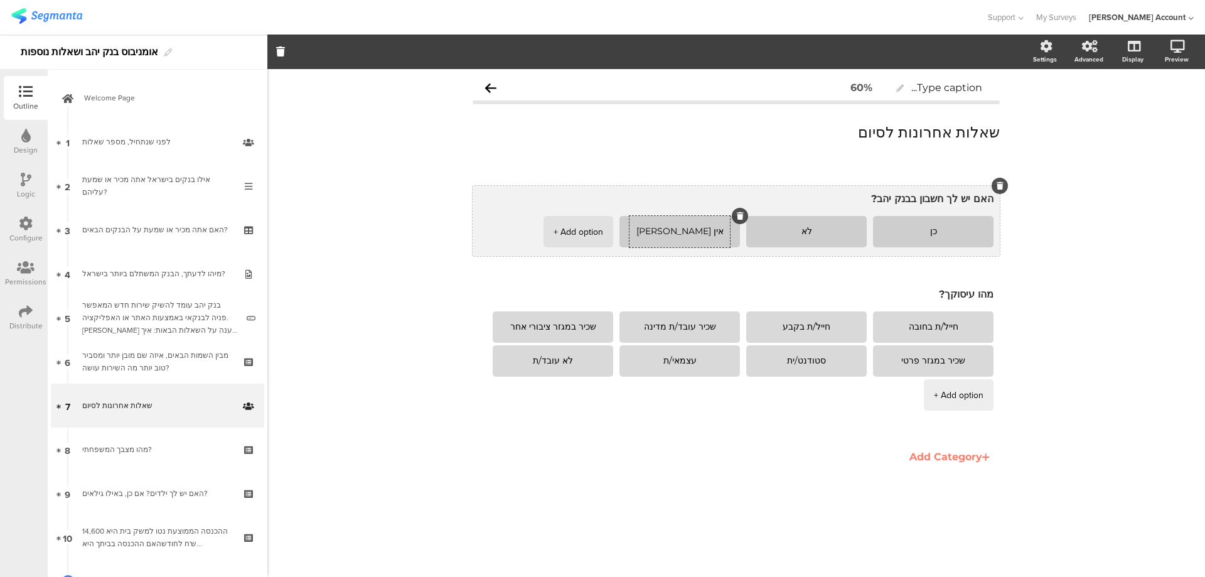
click at [744, 213] on icon at bounding box center [740, 216] width 7 height 8
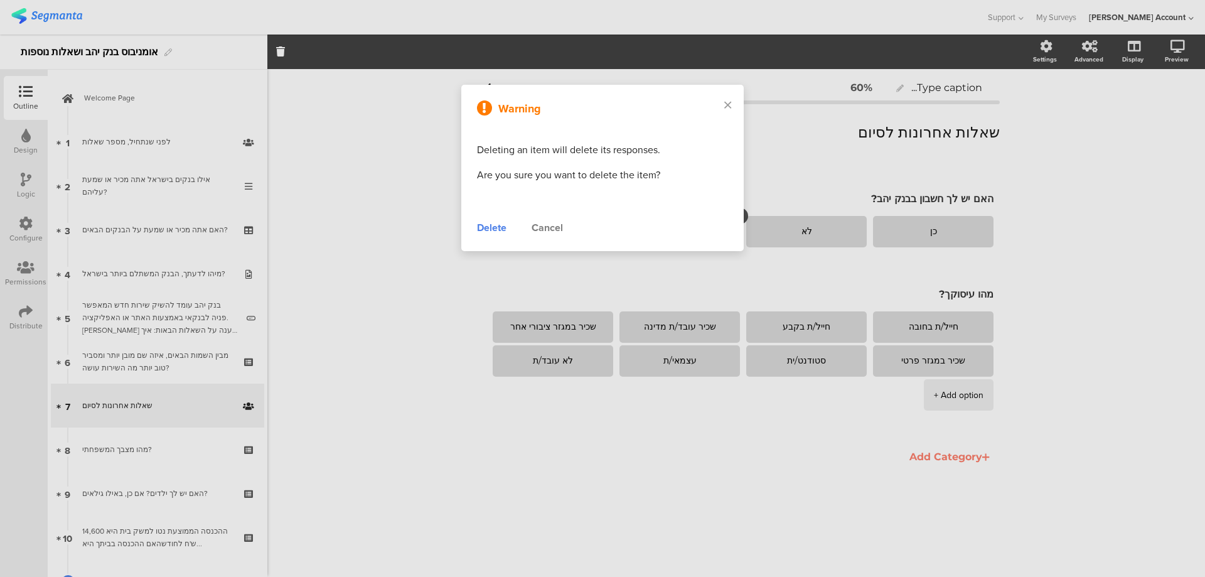
click at [497, 226] on div "Delete" at bounding box center [492, 227] width 30 height 15
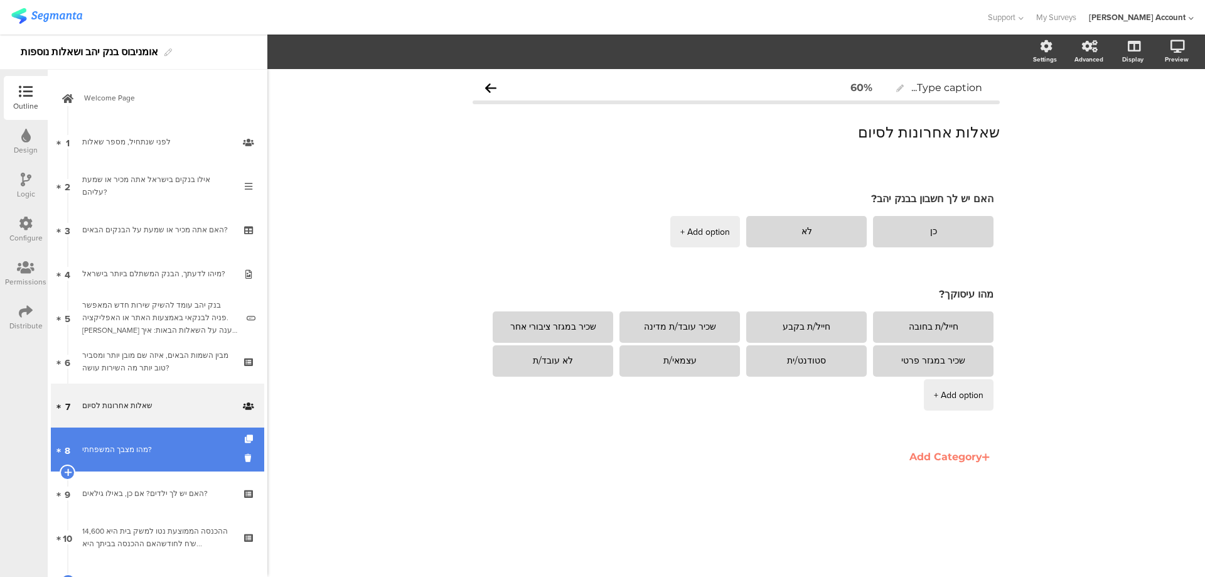
click at [107, 446] on div "מהו מצבך המשפחתי?" at bounding box center [157, 449] width 150 height 13
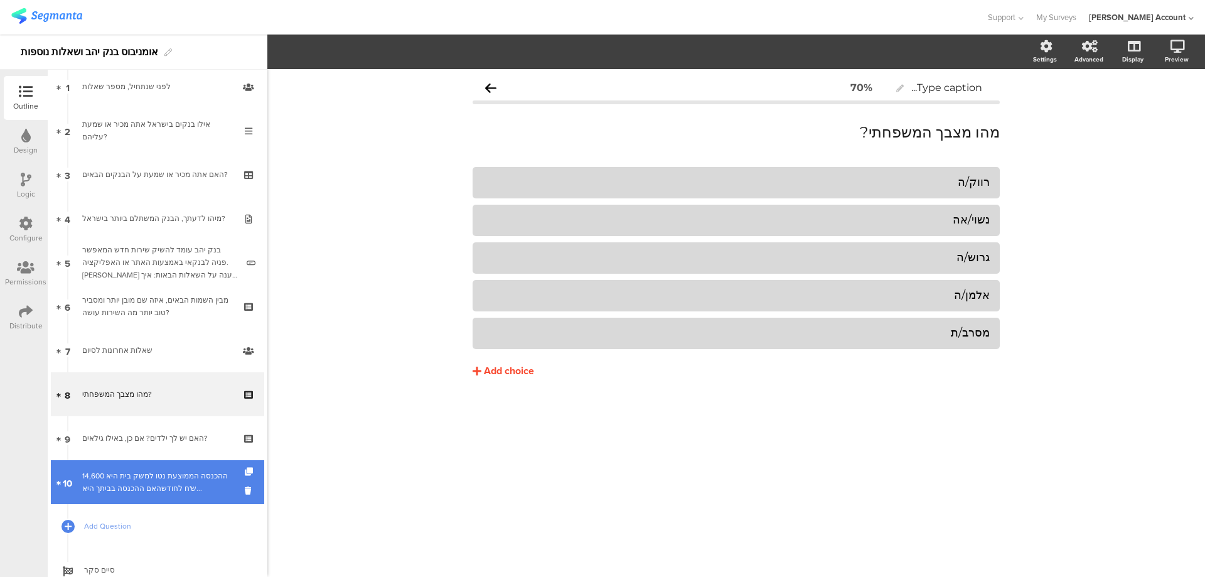
scroll to position [84, 0]
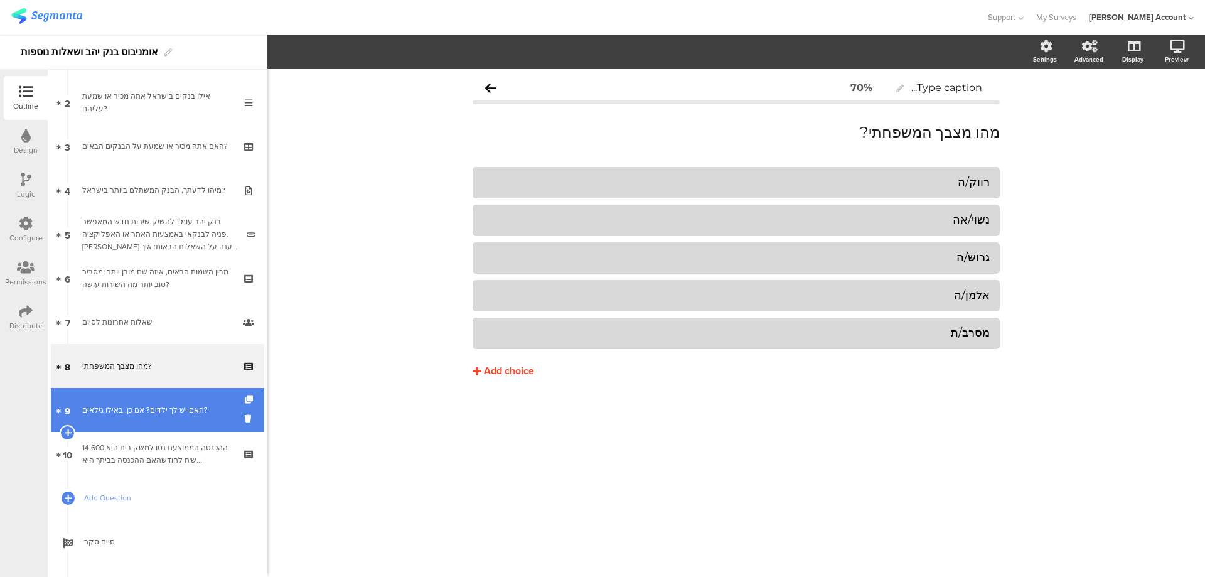
click at [163, 412] on div "האם יש לך ילדים? אם כן, באילו גילאים?" at bounding box center [157, 410] width 150 height 13
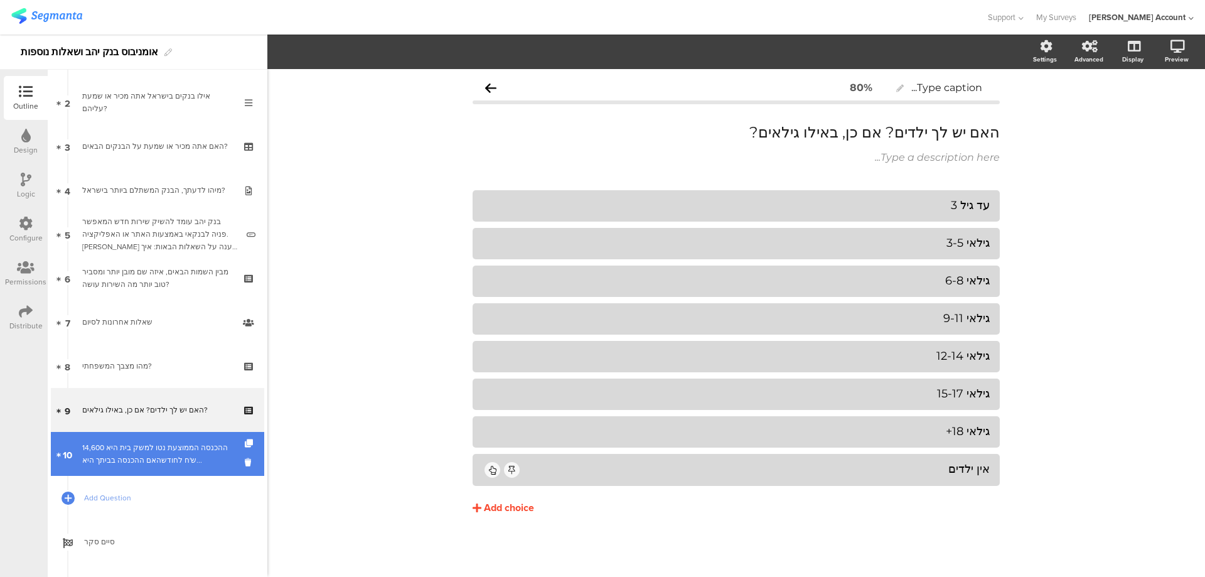
click at [181, 448] on div "ההכנסה הממוצעת נטו למשק בית היא 14,600 ש'ח לחודשהאם ההכנסה בביתך היא..." at bounding box center [157, 453] width 150 height 25
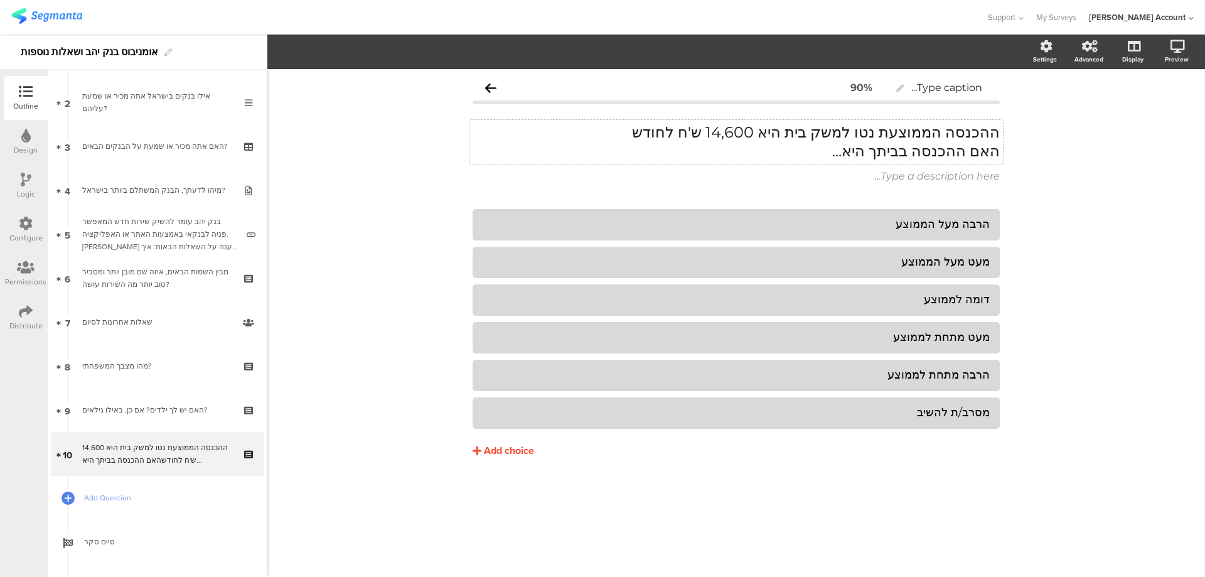
click at [762, 131] on p "ההכנסה הממוצעת נטו למשק בית היא 14,600 ש'ח לחודש" at bounding box center [736, 132] width 527 height 19
click at [771, 131] on p "ההכנסה הממוצעת נטו למשק בית היא 14,600 ש'ח לחודש" at bounding box center [736, 132] width 527 height 19
drag, startPoint x: 781, startPoint y: 131, endPoint x: 791, endPoint y: 131, distance: 10.0
click at [791, 131] on p "ההכנסה הממוצעת נטו למשק בית היא 16,600 ש'ח לחודש" at bounding box center [736, 132] width 527 height 19
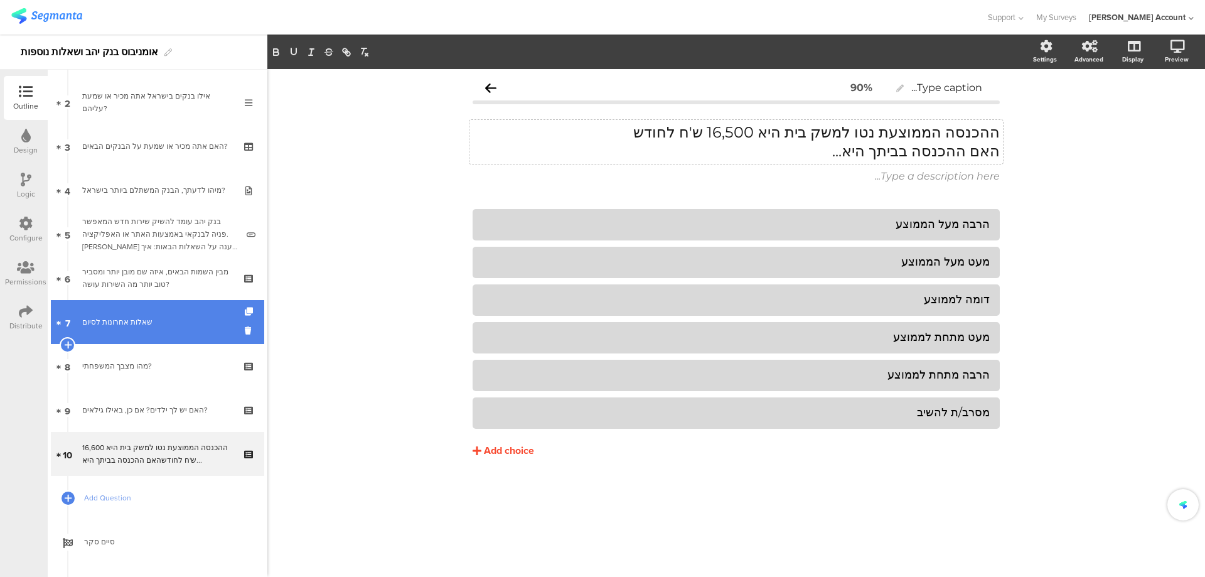
click at [156, 317] on div "שאלות אחרונות לסיום" at bounding box center [157, 322] width 150 height 13
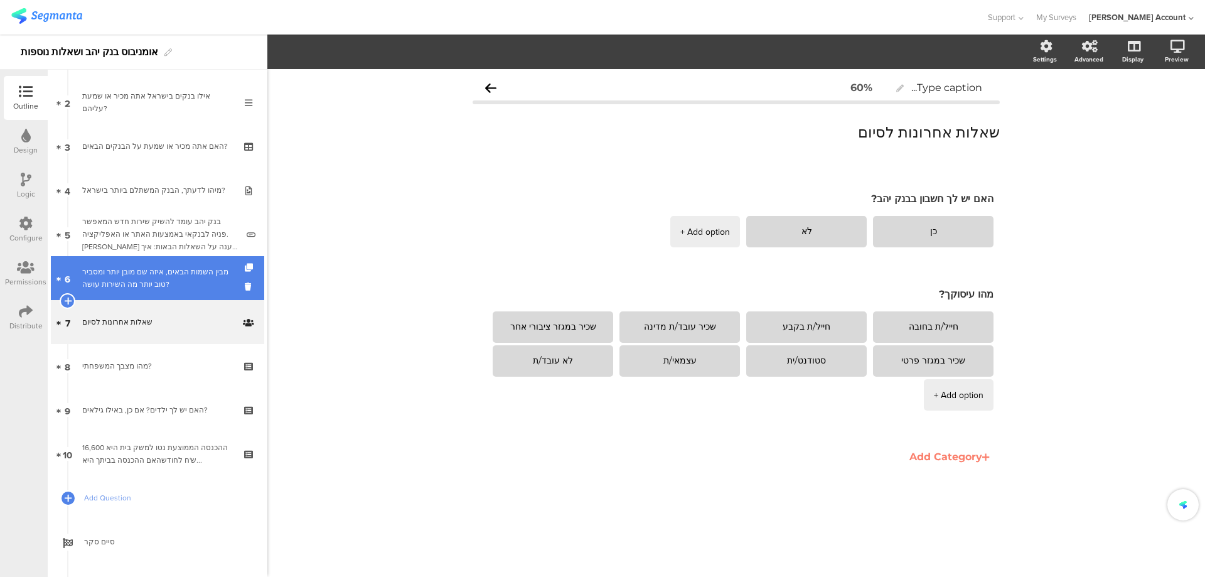
click at [171, 263] on link "6 מבין השמות הבאים, איזה שם מובן יותר ומסביר טוב יותר מה השירות עושה?" at bounding box center [157, 278] width 213 height 44
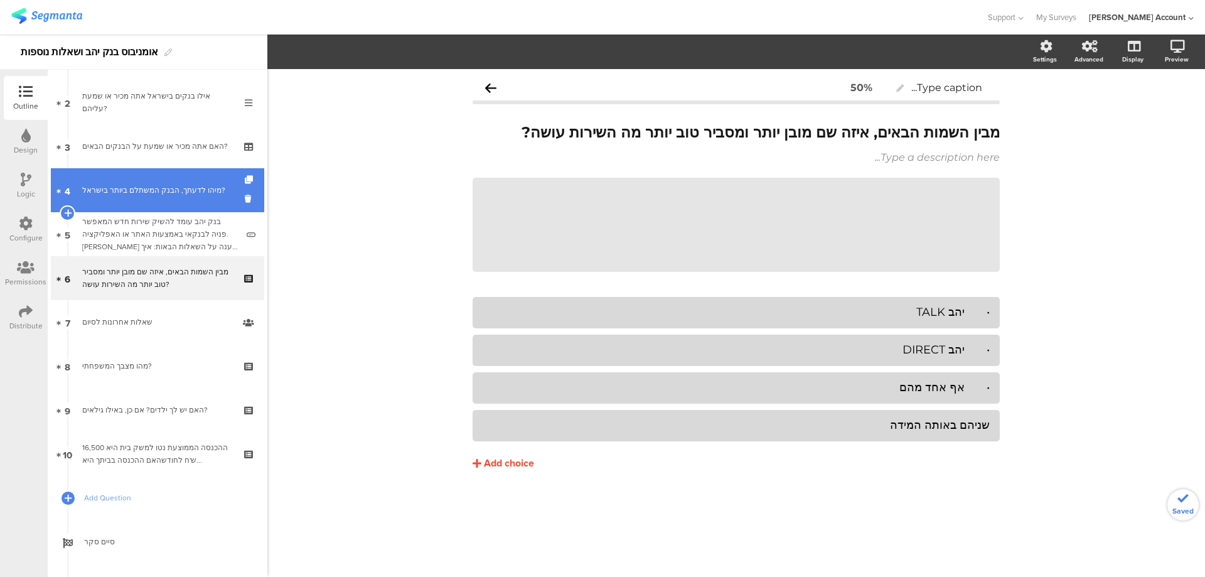
click at [188, 194] on div "מיהו לדעתך, הבנק המשתלם ביותר בישראל?" at bounding box center [157, 190] width 150 height 13
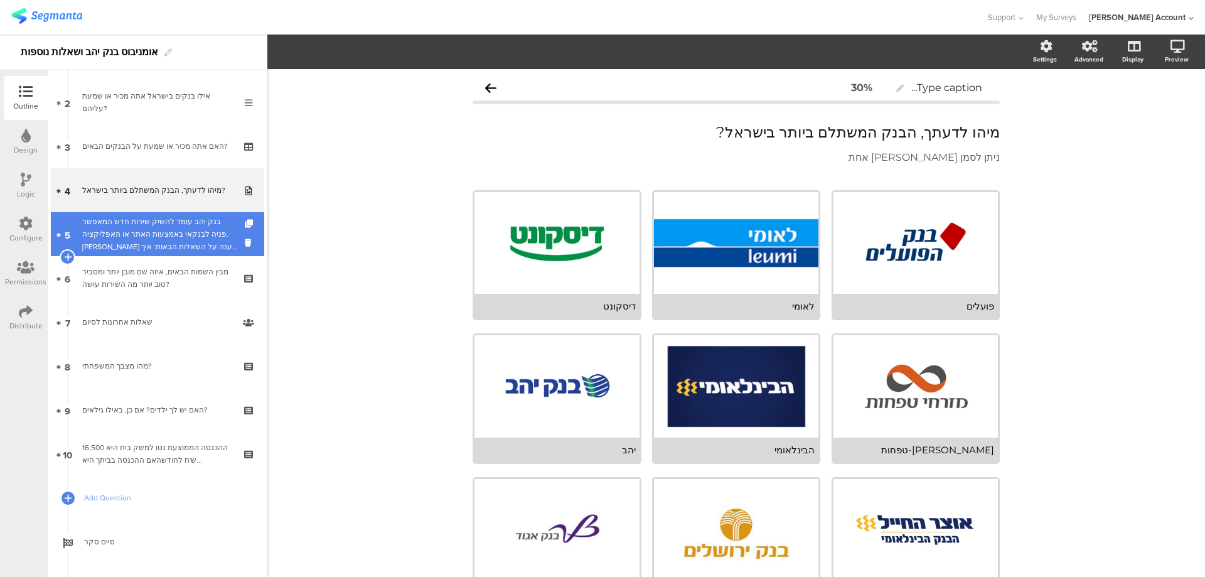
click at [192, 229] on div "בנק יהב עומד להשיק שירות חדש המאפשר פניה לבנקאי באמצעות האתר או האפליקציה. [PER…" at bounding box center [159, 234] width 155 height 38
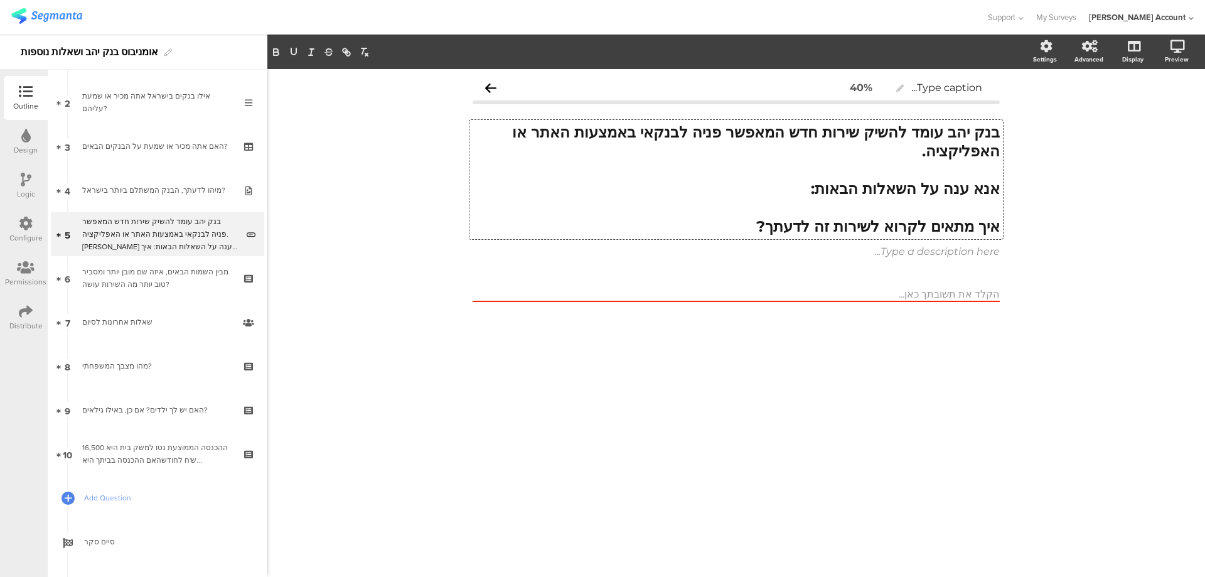
click at [954, 144] on div "בנק יהב עומד להשיק שירות חדש המאפשר פניה לבנקאי באמצעות האתר או האפליקציה. [PER…" at bounding box center [737, 179] width 534 height 119
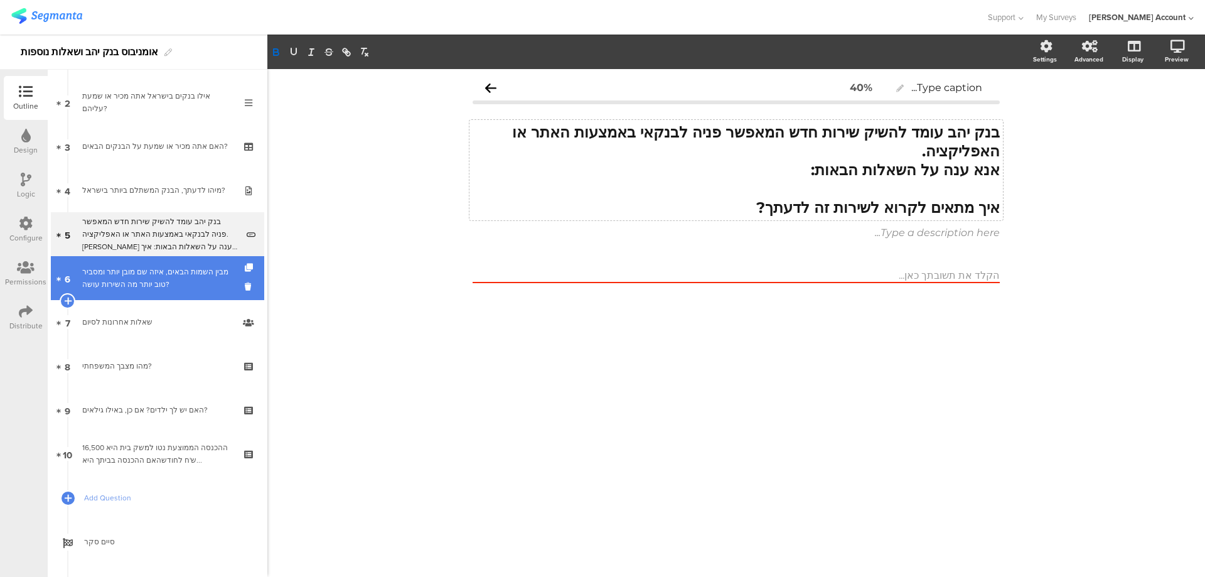
click at [195, 281] on div "מבין השמות הבאים, איזה שם מובן יותר ומסביר טוב יותר מה השירות עושה?" at bounding box center [157, 278] width 150 height 25
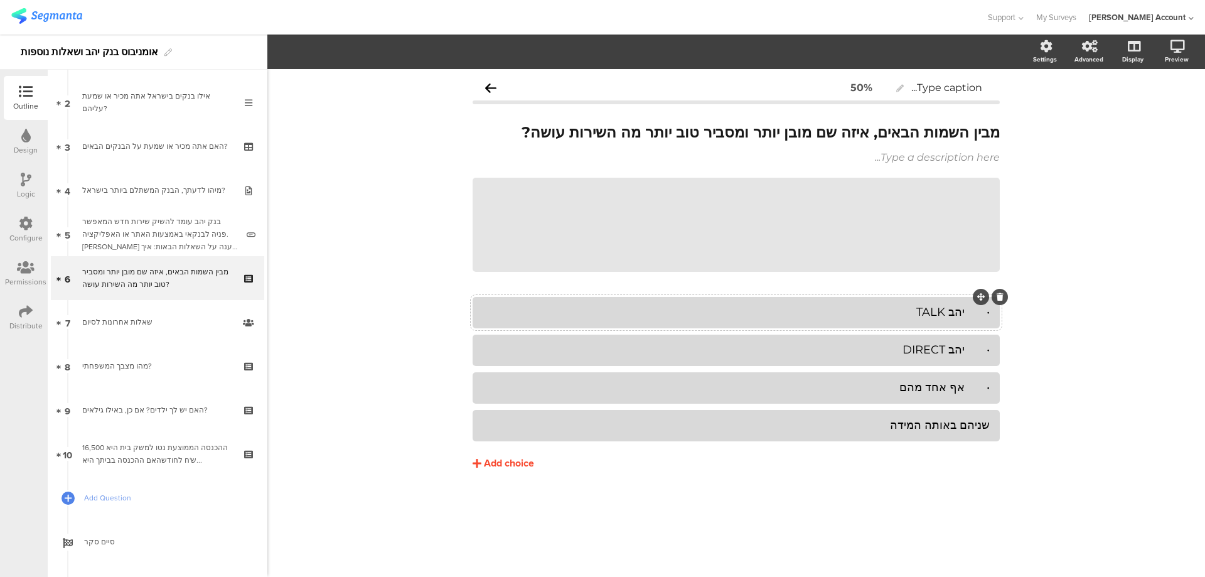
click at [972, 312] on div "• יהב TALK" at bounding box center [736, 312] width 507 height 14
click at [971, 353] on div "• יהב DIRECT" at bounding box center [736, 350] width 507 height 14
click at [974, 391] on div "• אף אחד מהם" at bounding box center [736, 387] width 507 height 14
click at [921, 353] on div "יהב DIRECT" at bounding box center [736, 350] width 507 height 14
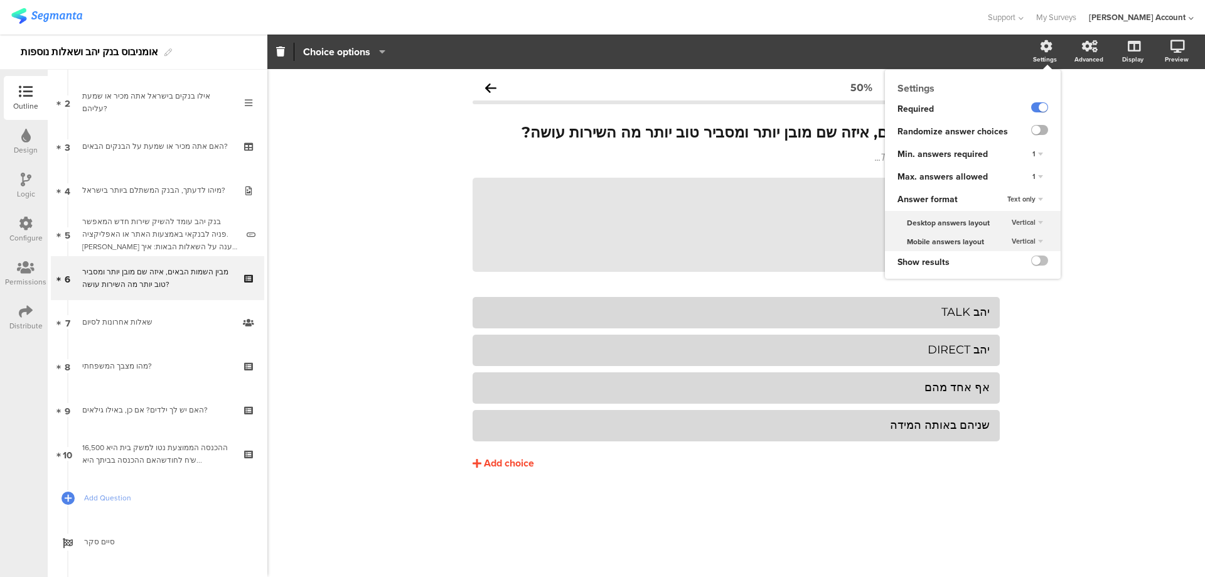
click at [1043, 129] on label at bounding box center [1040, 130] width 17 height 10
click at [0, 0] on input "checkbox" at bounding box center [0, 0] width 0 height 0
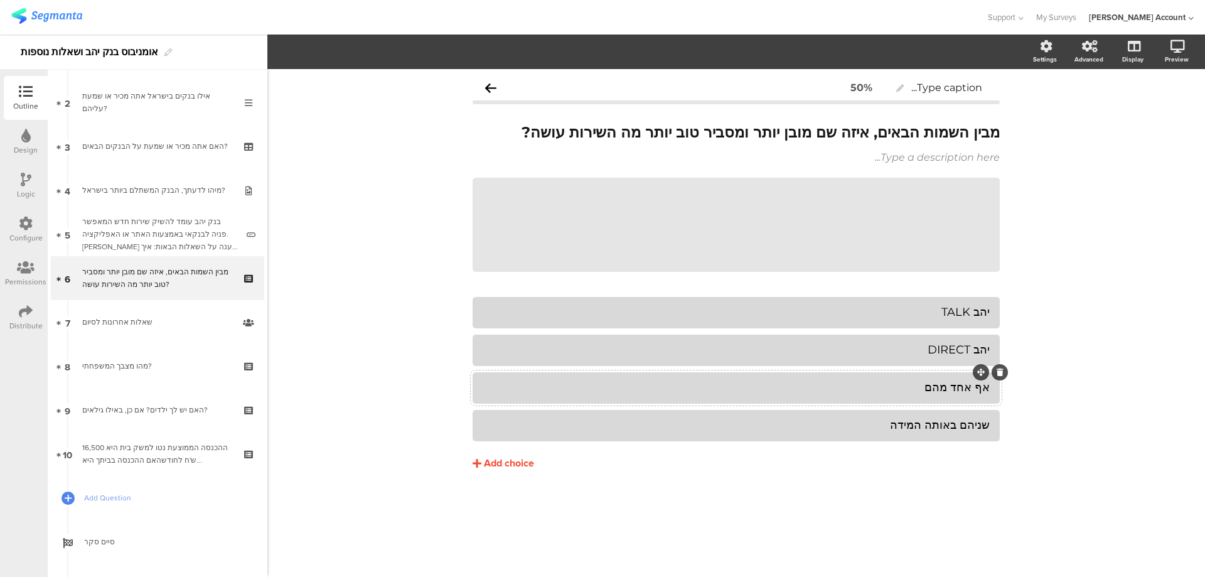
click at [870, 380] on div "אף אחד מהם" at bounding box center [736, 387] width 507 height 21
click at [352, 43] on button "Choice options" at bounding box center [345, 51] width 84 height 27
click at [417, 85] on span at bounding box center [413, 85] width 19 height 10
click at [538, 428] on div "שניהם באותה המידה" at bounding box center [736, 426] width 507 height 14
click at [358, 54] on span "Choice options" at bounding box center [336, 52] width 67 height 14
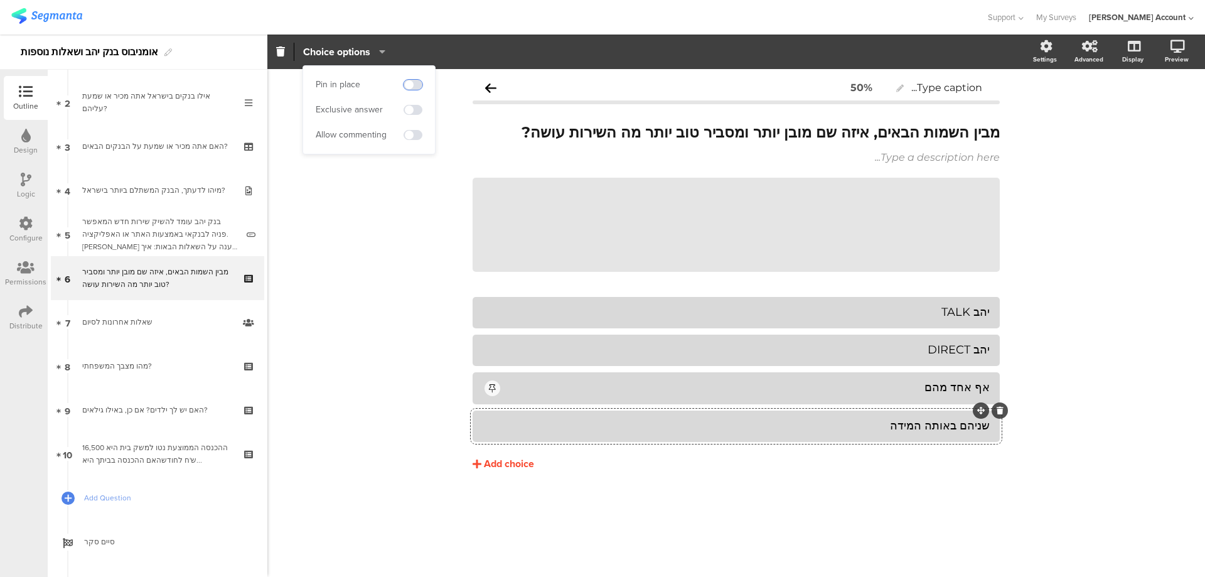
click at [417, 88] on span at bounding box center [413, 85] width 19 height 10
click at [998, 177] on icon at bounding box center [1000, 178] width 7 height 8
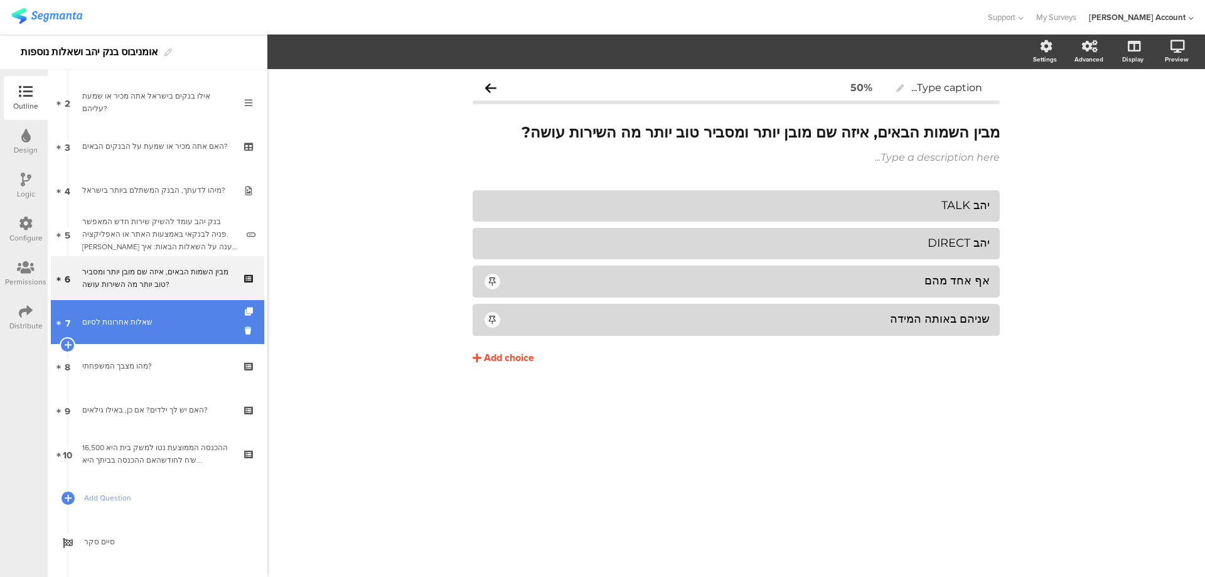
click at [158, 325] on div "שאלות אחרונות לסיום" at bounding box center [157, 322] width 150 height 13
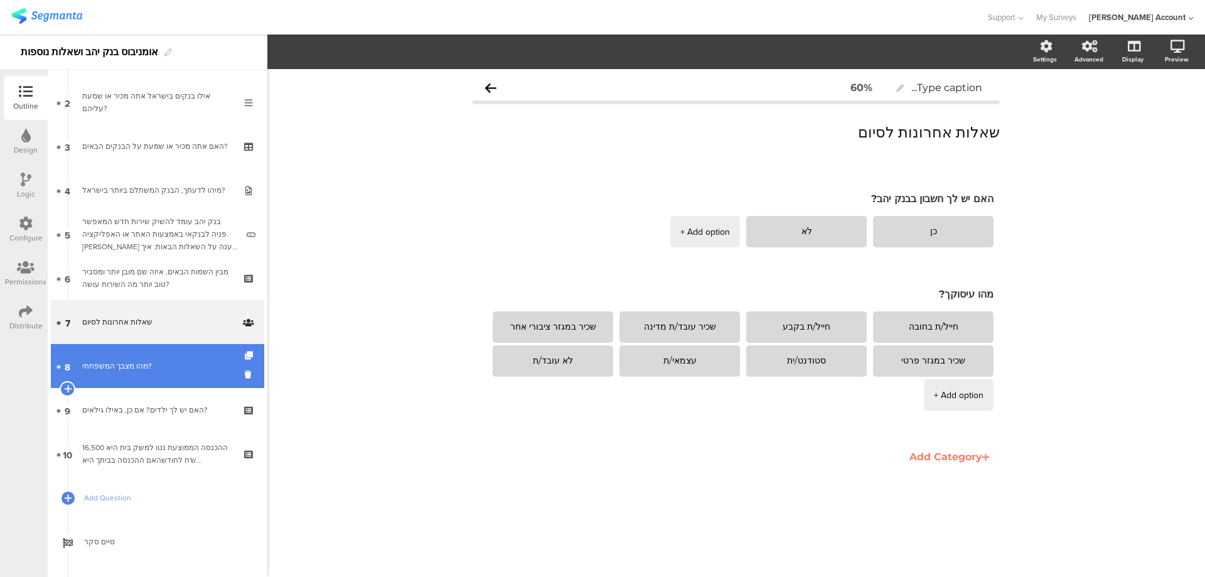
click at [152, 371] on div "מהו מצבך המשפחתי?" at bounding box center [157, 366] width 150 height 13
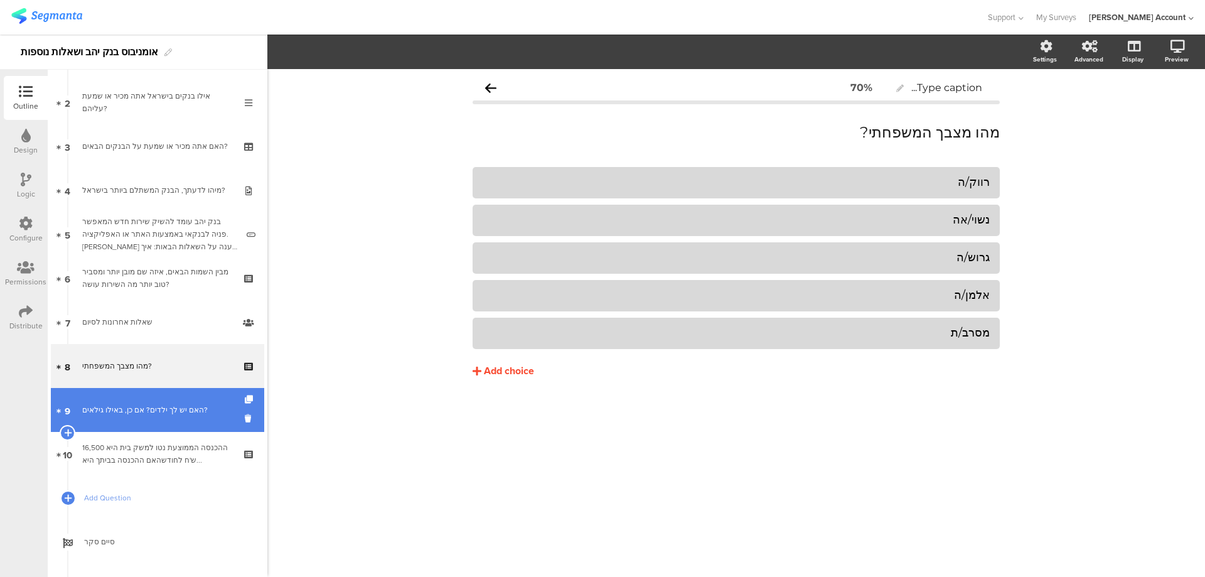
click at [164, 403] on link "9 האם יש לך ילדים? אם כן, באילו גילאים?" at bounding box center [157, 410] width 213 height 44
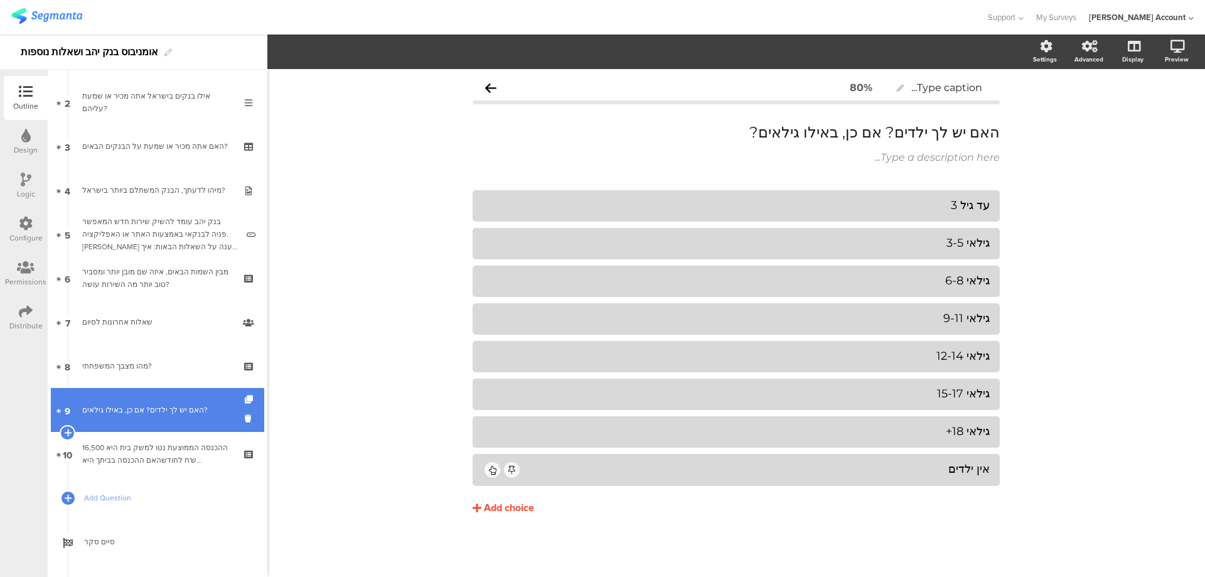
scroll to position [143, 0]
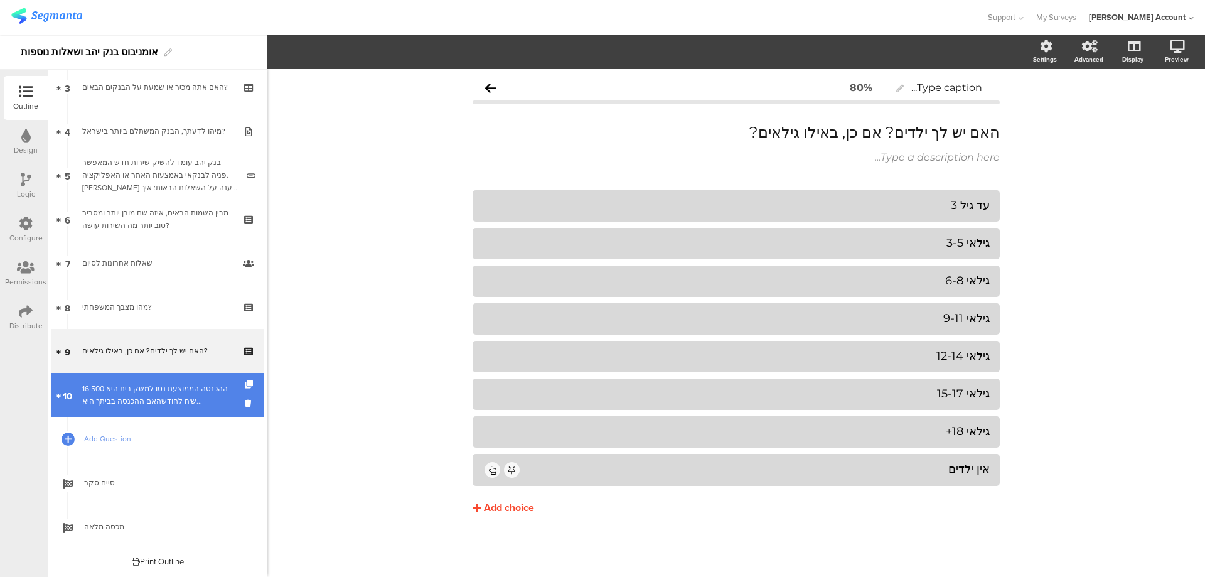
click at [166, 394] on div "ההכנסה הממוצעת נטו למשק בית היא 16,500 ש'ח לחודשהאם ההכנסה בביתך היא..." at bounding box center [157, 394] width 150 height 25
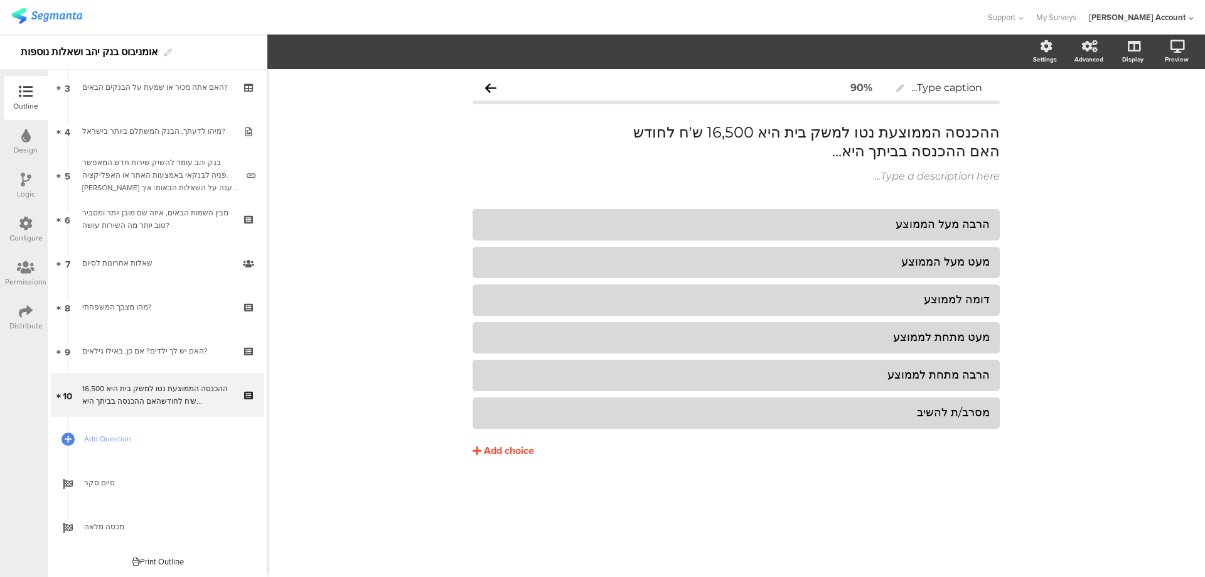
click at [23, 315] on icon at bounding box center [26, 312] width 14 height 14
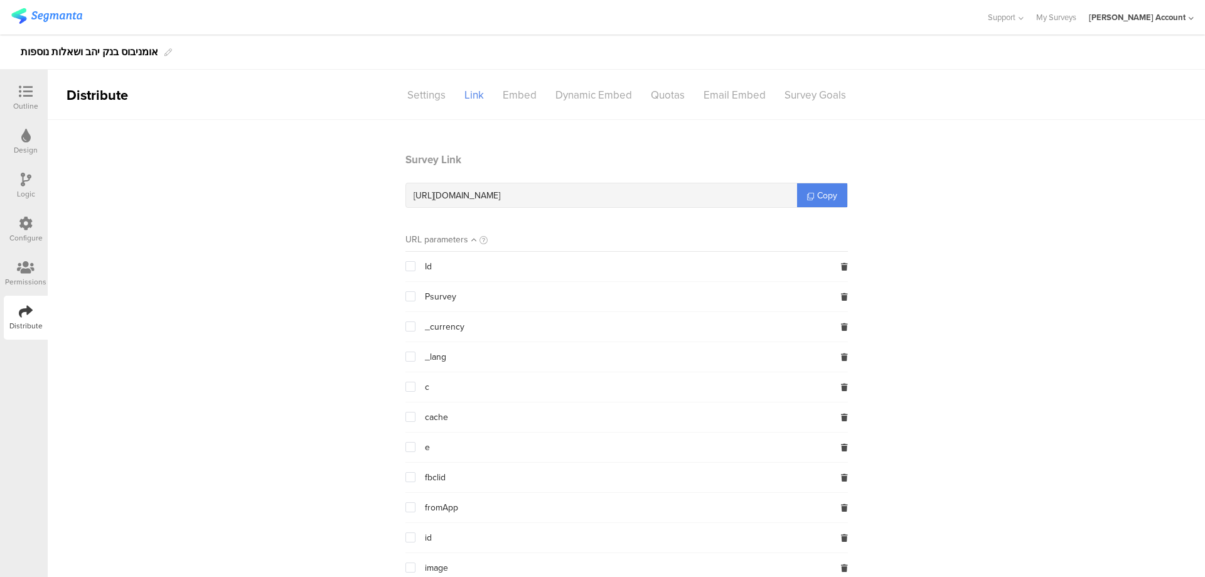
click at [31, 89] on icon at bounding box center [26, 92] width 14 height 14
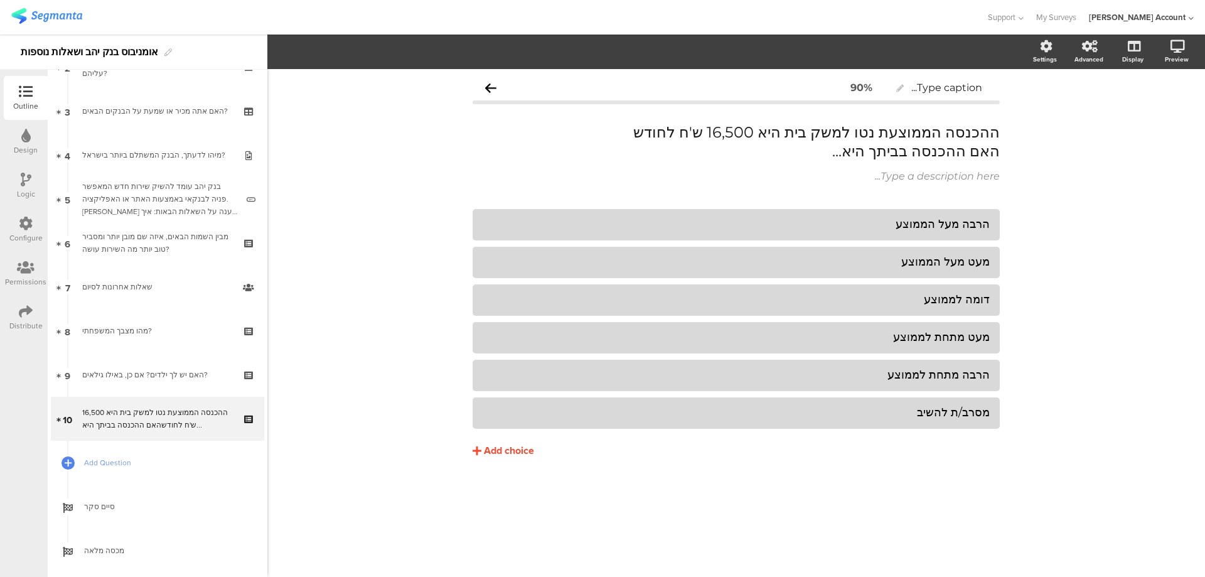
scroll to position [143, 0]
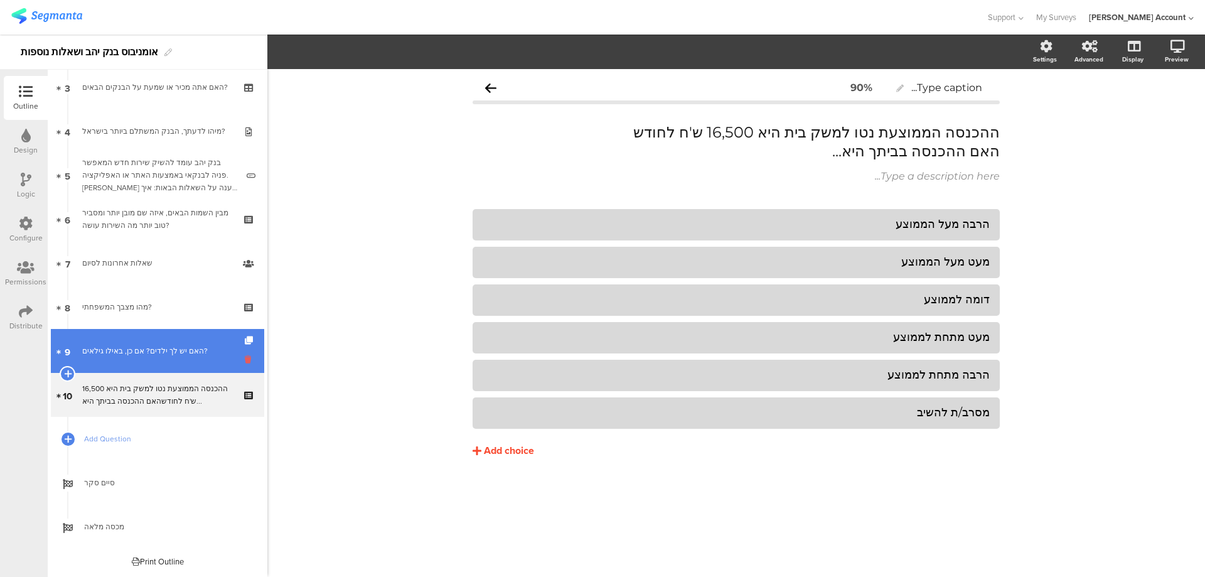
click at [245, 356] on icon at bounding box center [250, 359] width 11 height 12
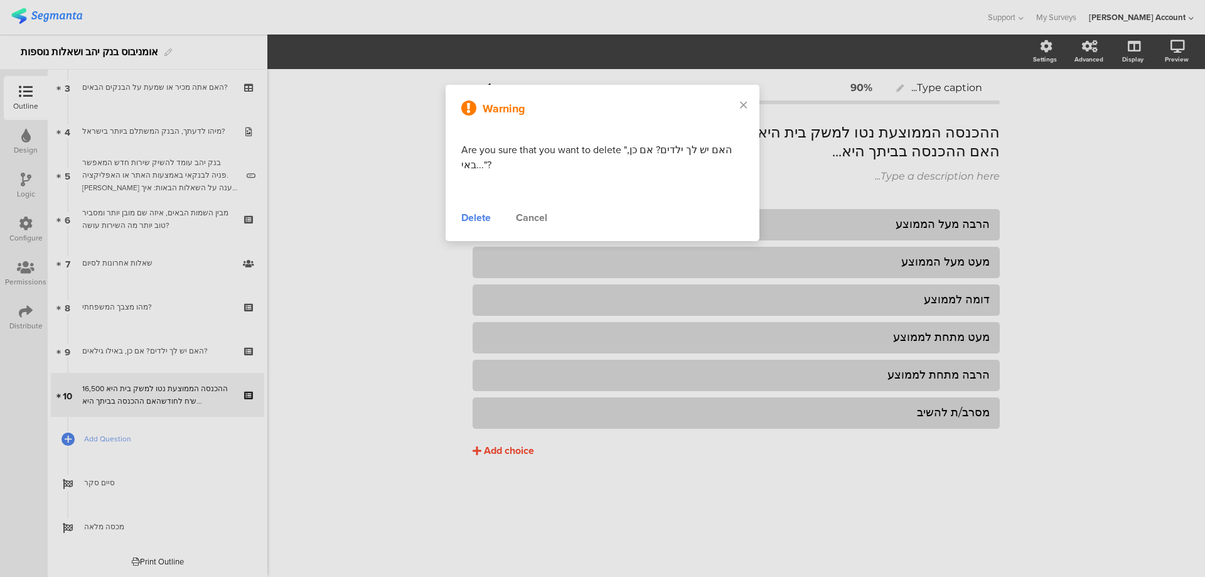
click at [480, 215] on div "Delete" at bounding box center [476, 217] width 30 height 15
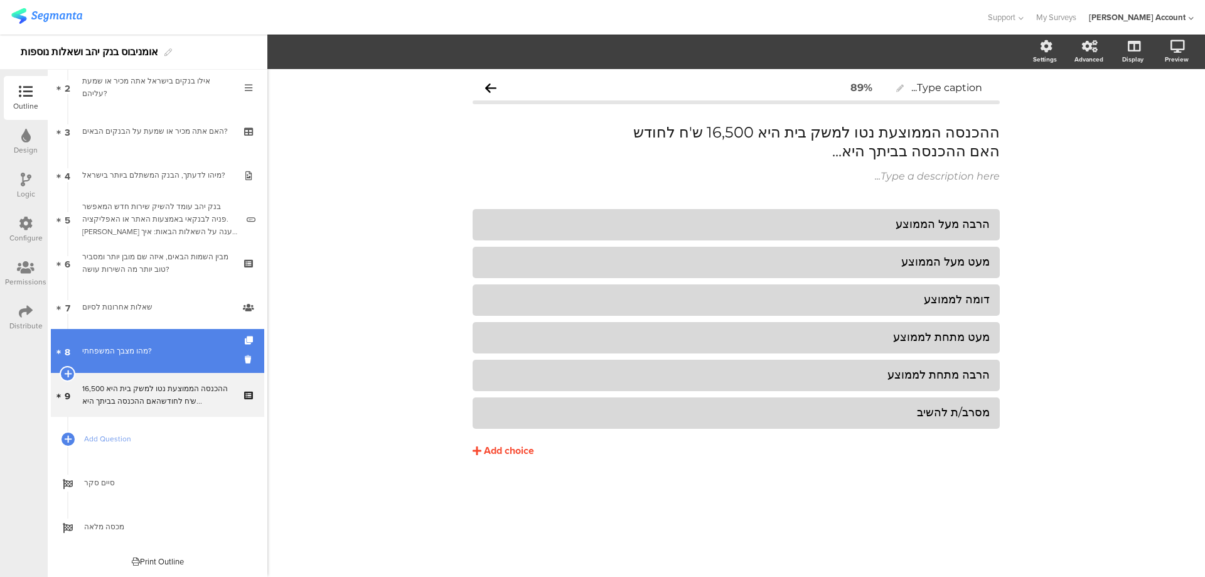
click at [143, 342] on link "8 מהו מצבך המשפחתי?" at bounding box center [157, 351] width 213 height 44
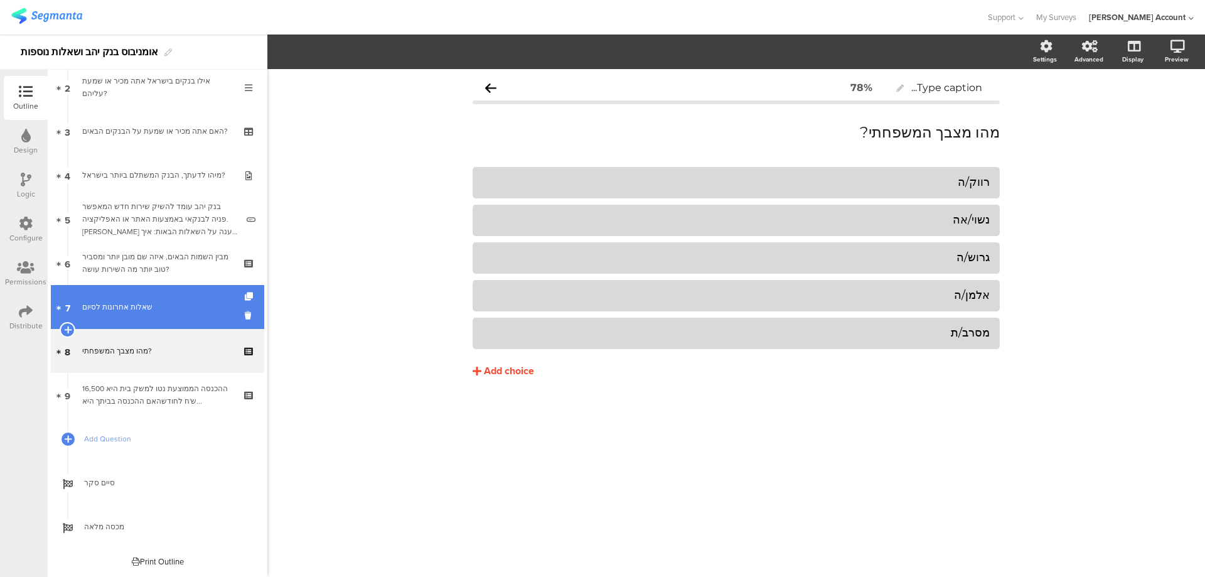
click at [144, 314] on link "7 שאלות אחרונות לסיום" at bounding box center [157, 307] width 213 height 44
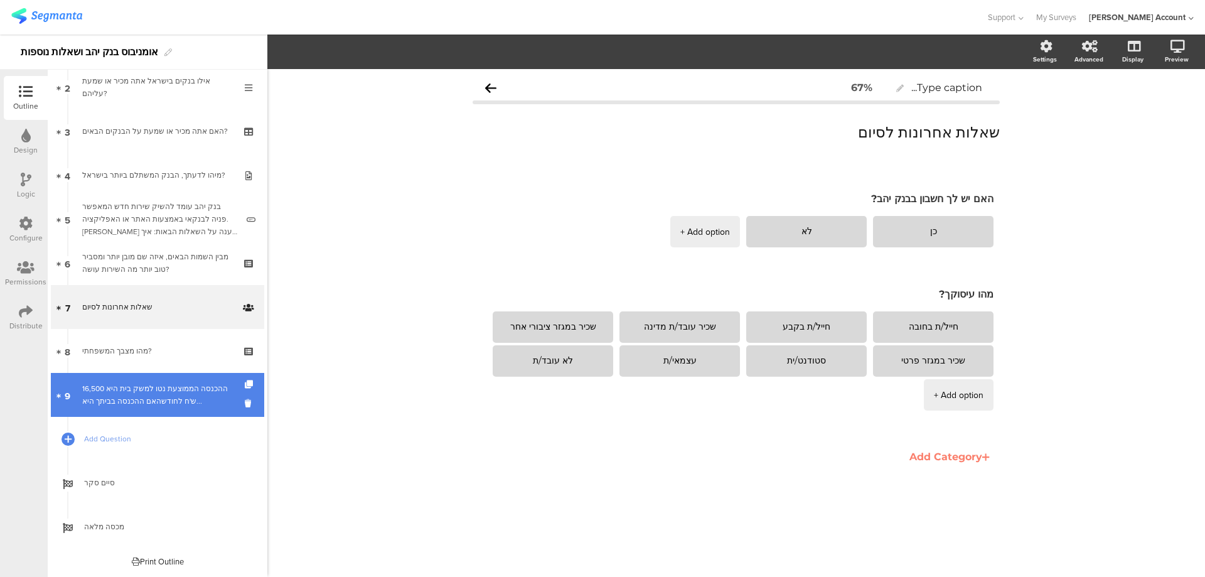
click at [183, 392] on div "ההכנסה הממוצעת נטו למשק בית היא 16,500 ש'ח לחודשהאם ההכנסה בביתך היא..." at bounding box center [157, 394] width 150 height 25
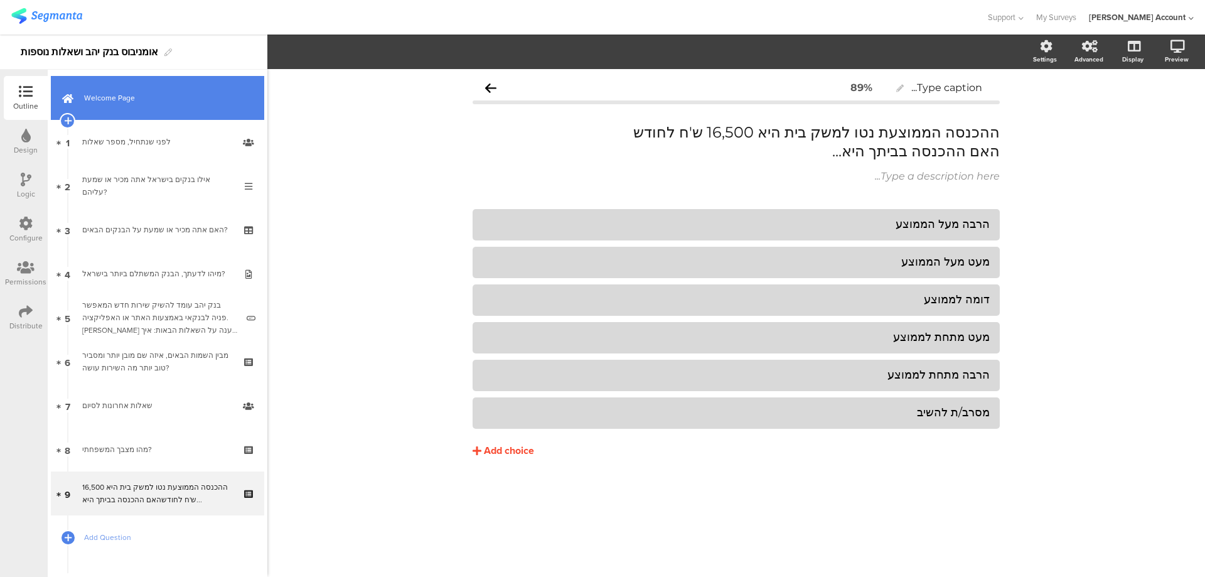
click at [137, 97] on span "Welcome Page" at bounding box center [164, 98] width 161 height 13
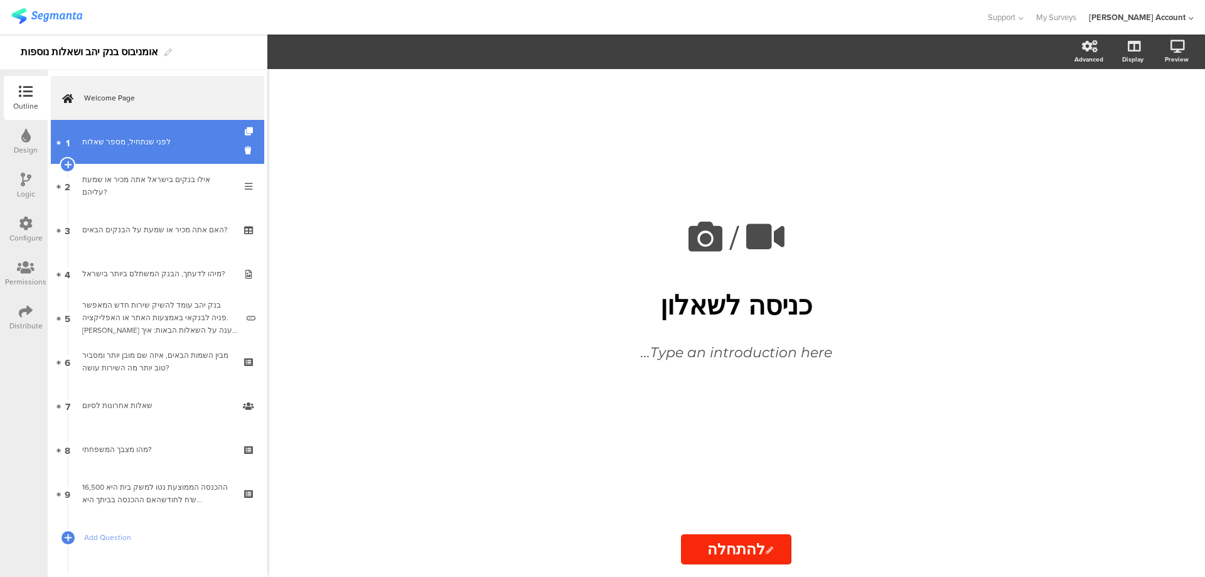
click at [146, 134] on link "1 לפני שנתחיל, מספר שאלות" at bounding box center [157, 142] width 213 height 44
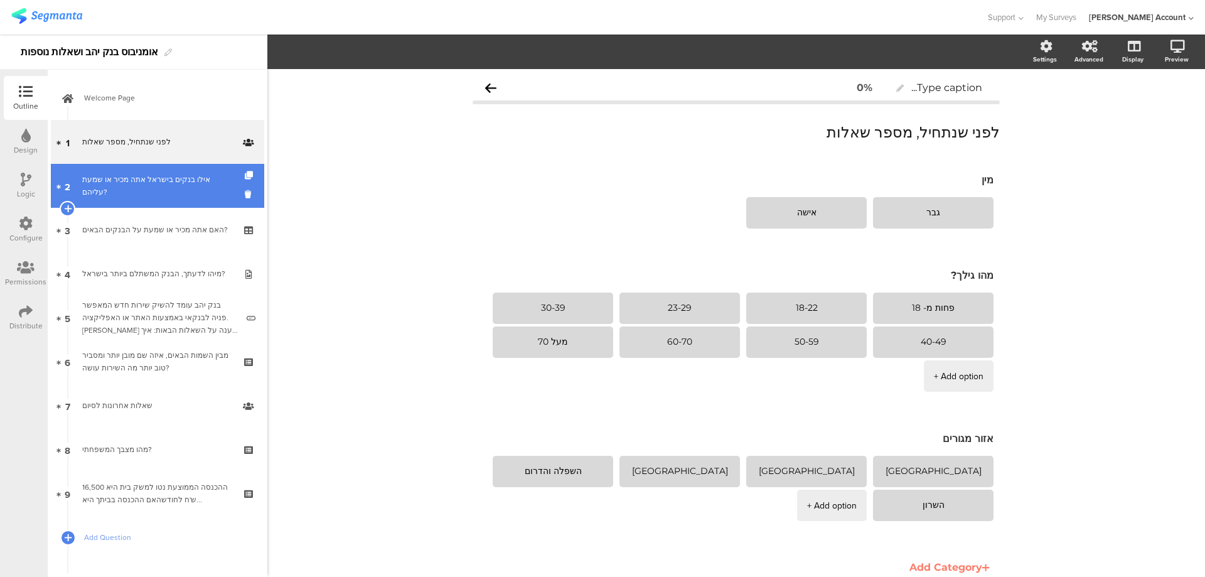
click at [163, 188] on div "אילו בנקים בישראל אתה מכיר או שמעת עליהם?" at bounding box center [157, 185] width 150 height 25
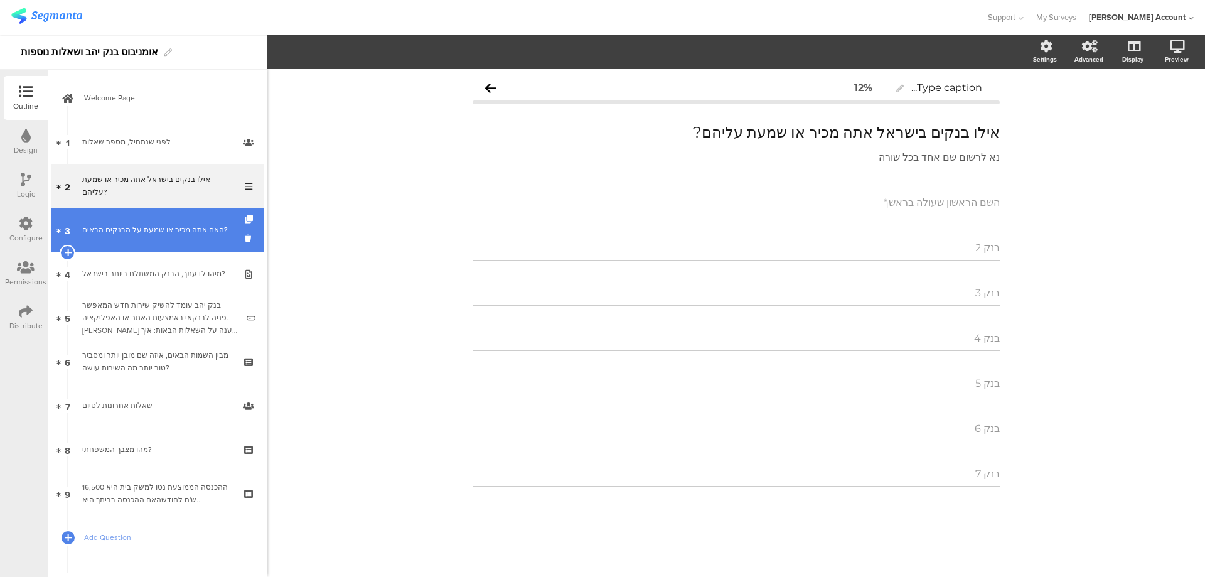
click at [164, 231] on div "האם אתה מכיר או שמעת על הבנקים הבאים?" at bounding box center [157, 230] width 150 height 13
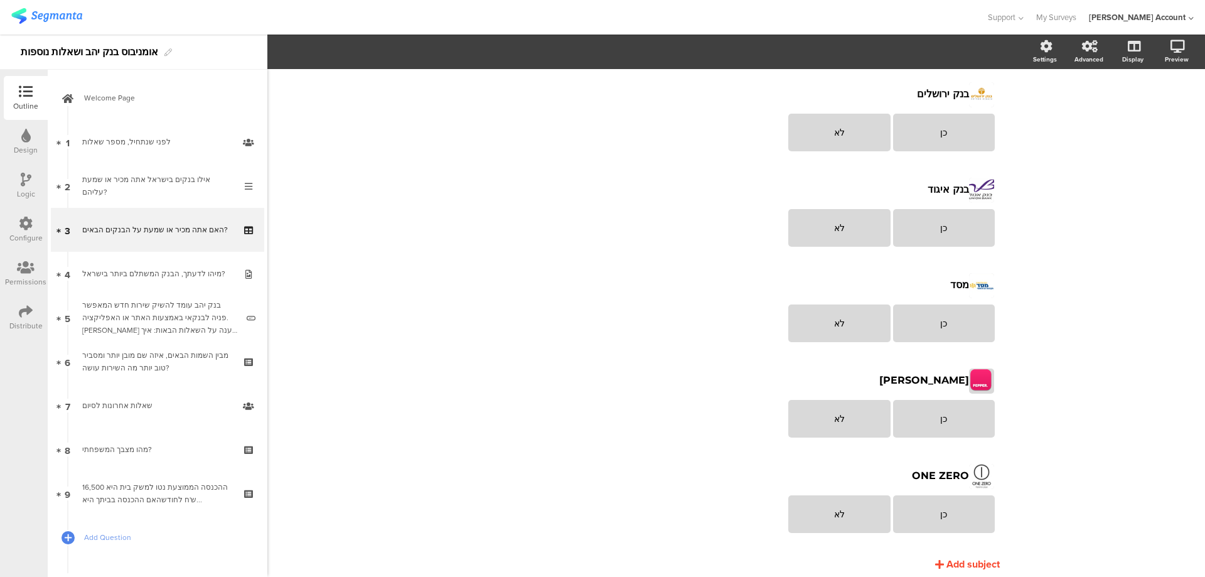
scroll to position [823, 0]
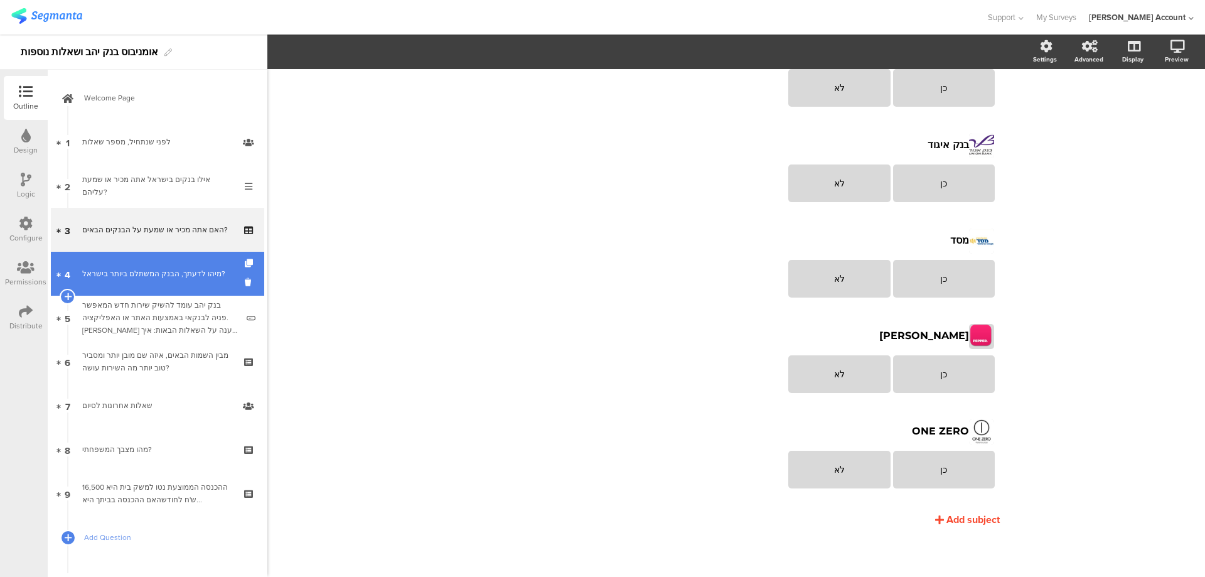
click at [193, 272] on div "מיהו לדעתך, הבנק המשתלם ביותר בישראל?" at bounding box center [157, 273] width 150 height 13
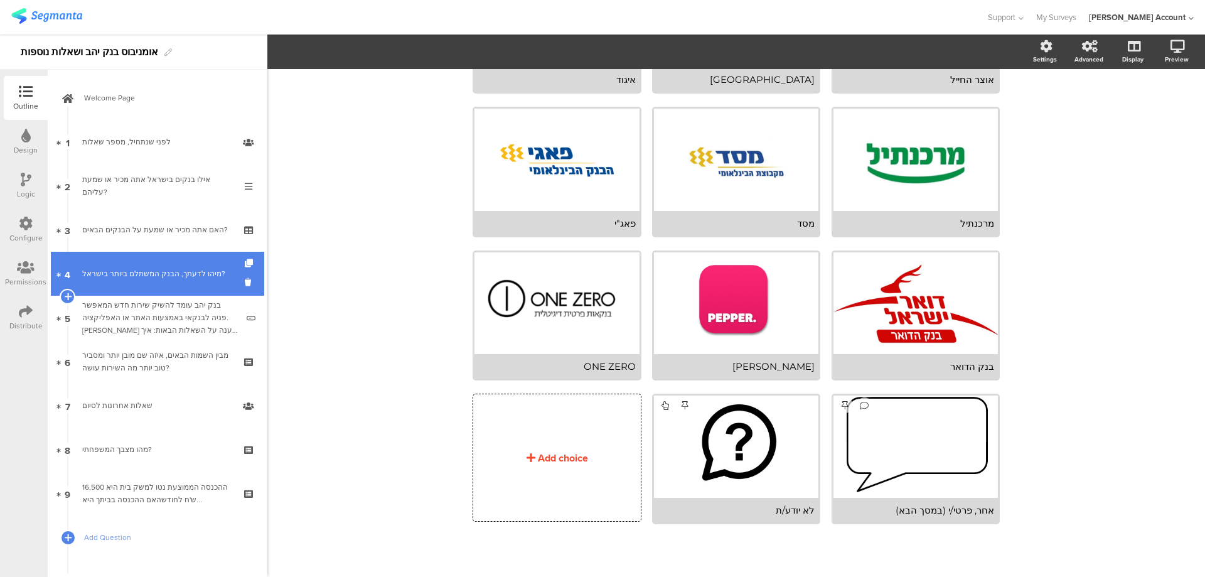
scroll to position [514, 0]
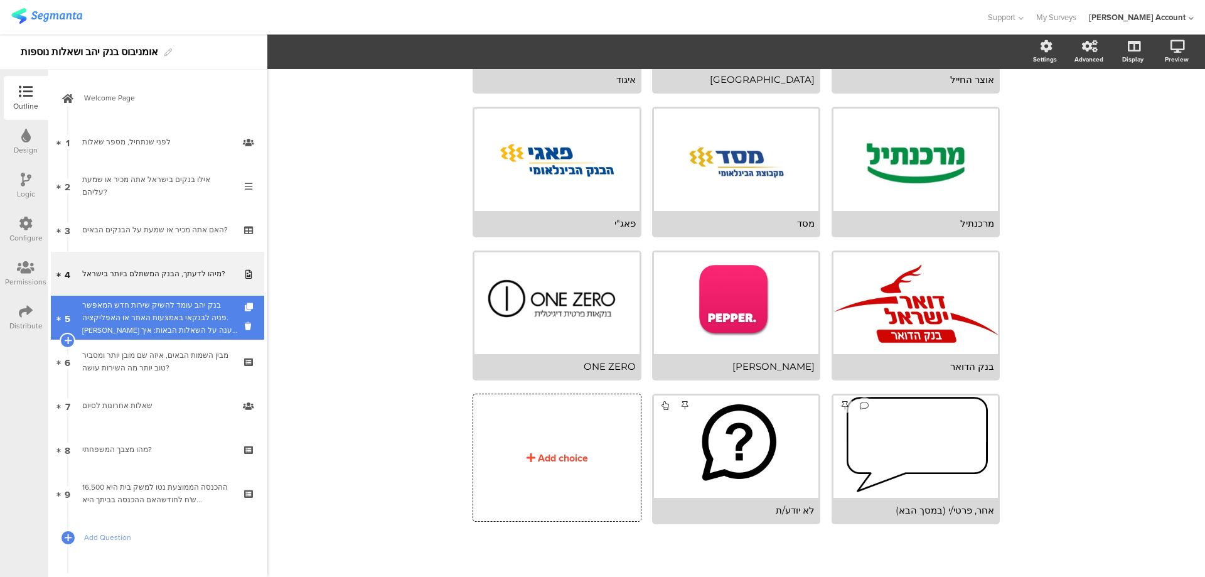
click at [201, 303] on div "בנק יהב עומד להשיק שירות חדש המאפשר פניה לבנקאי באמצעות האתר או האפליקציה. [PER…" at bounding box center [159, 318] width 155 height 38
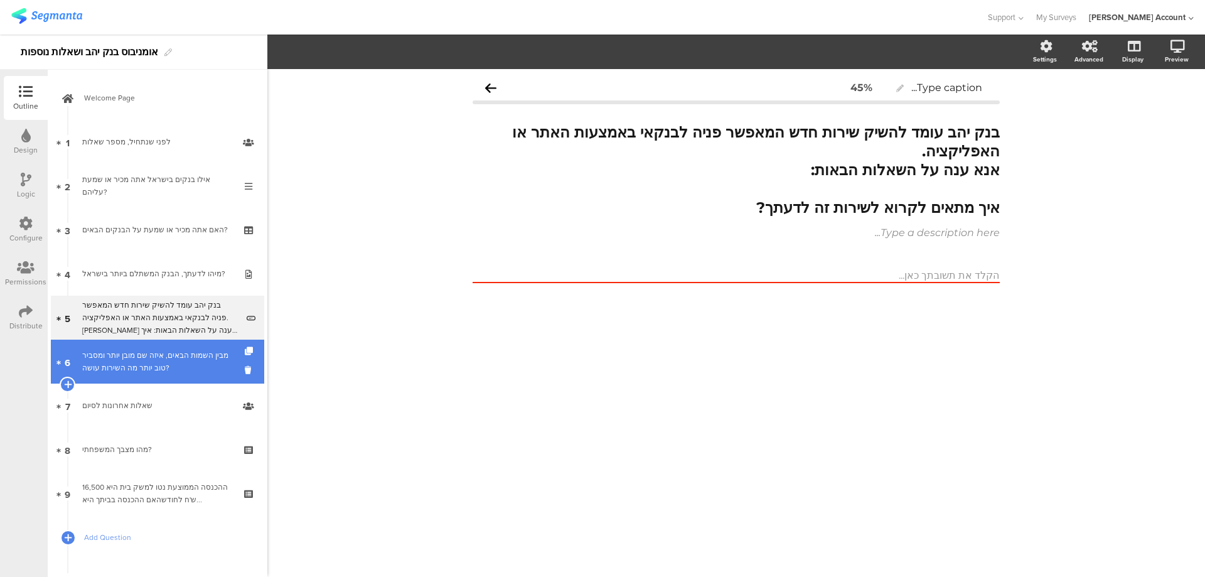
click at [197, 354] on div "מבין השמות הבאים, איזה שם מובן יותר ומסביר טוב יותר מה השירות עושה?" at bounding box center [157, 361] width 150 height 25
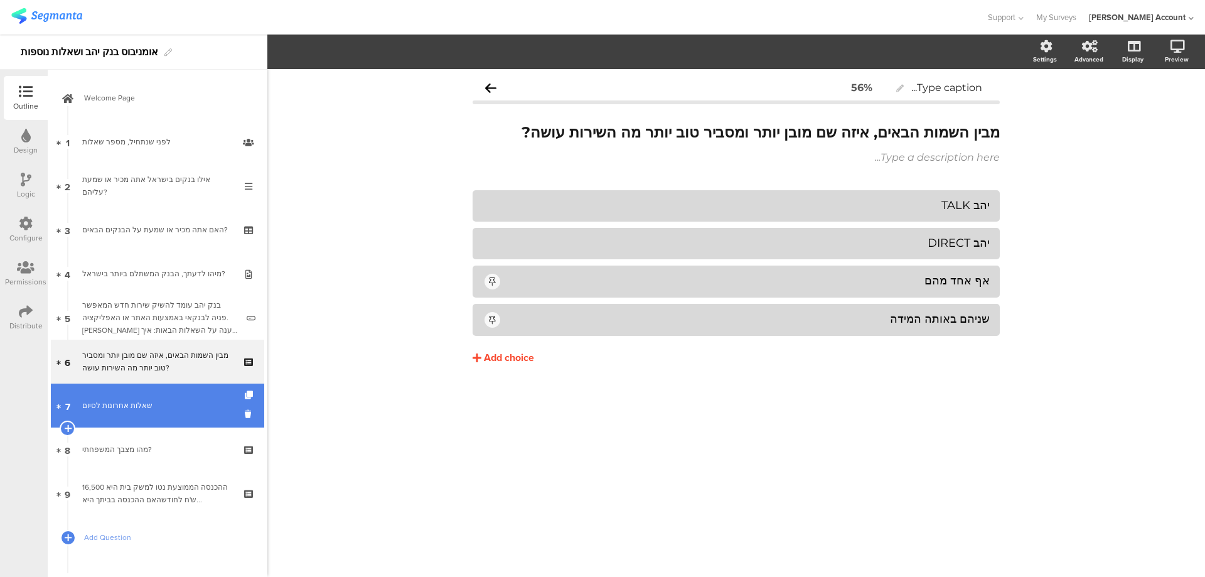
click at [176, 403] on div "שאלות אחרונות לסיום" at bounding box center [157, 405] width 150 height 13
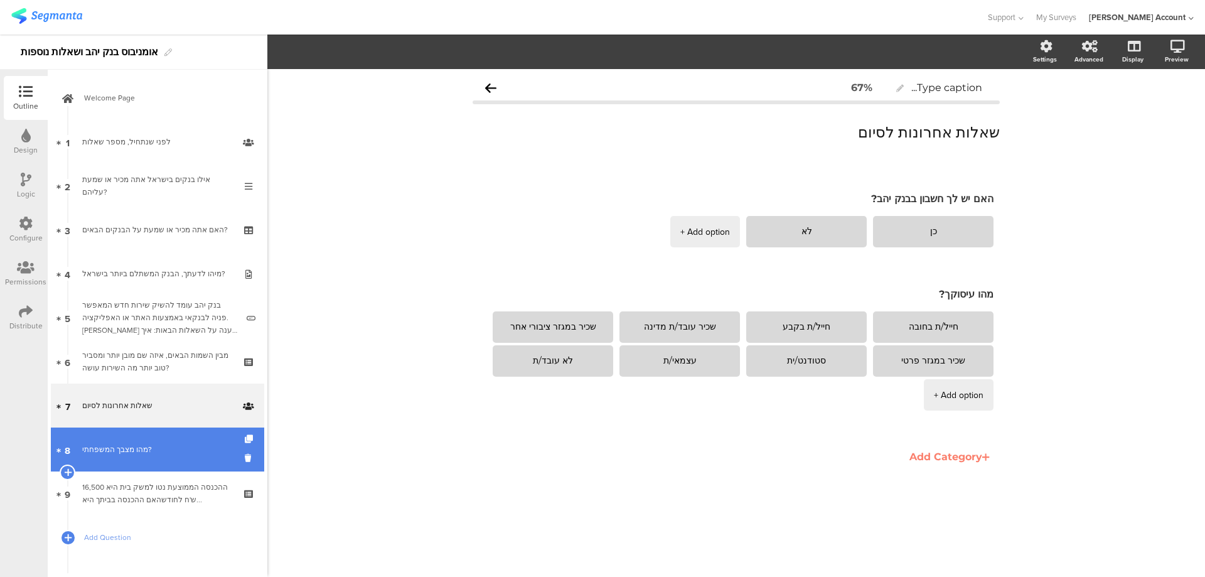
click at [170, 444] on div "מהו מצבך המשפחתי?" at bounding box center [157, 449] width 150 height 13
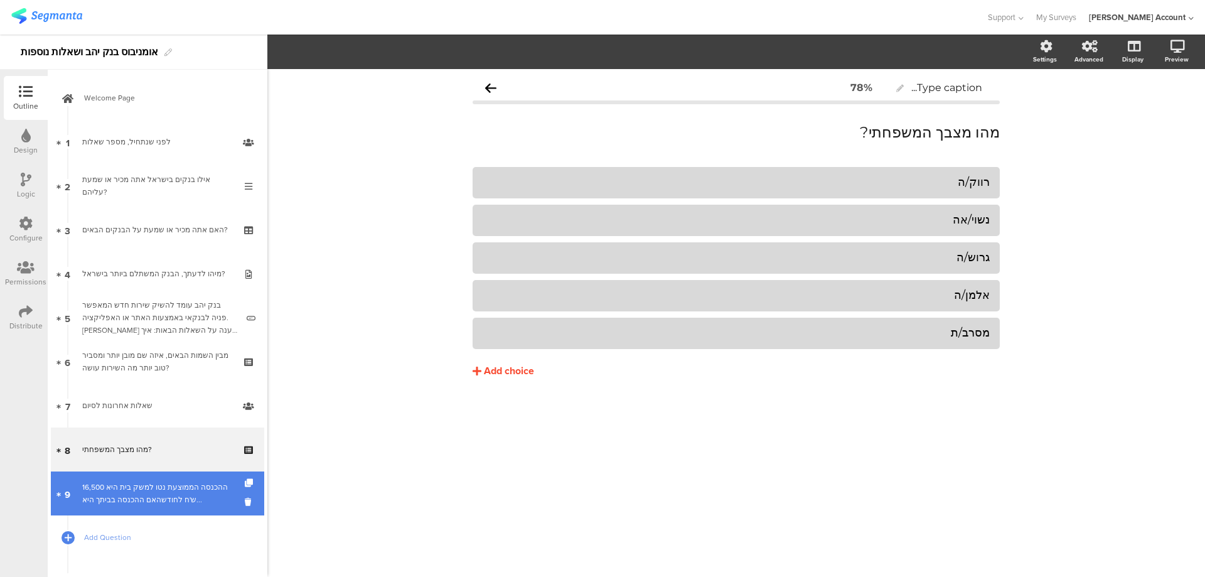
click at [171, 483] on div "ההכנסה הממוצעת נטו למשק בית היא 16,500 ש'ח לחודשהאם ההכנסה בביתך היא..." at bounding box center [157, 493] width 150 height 25
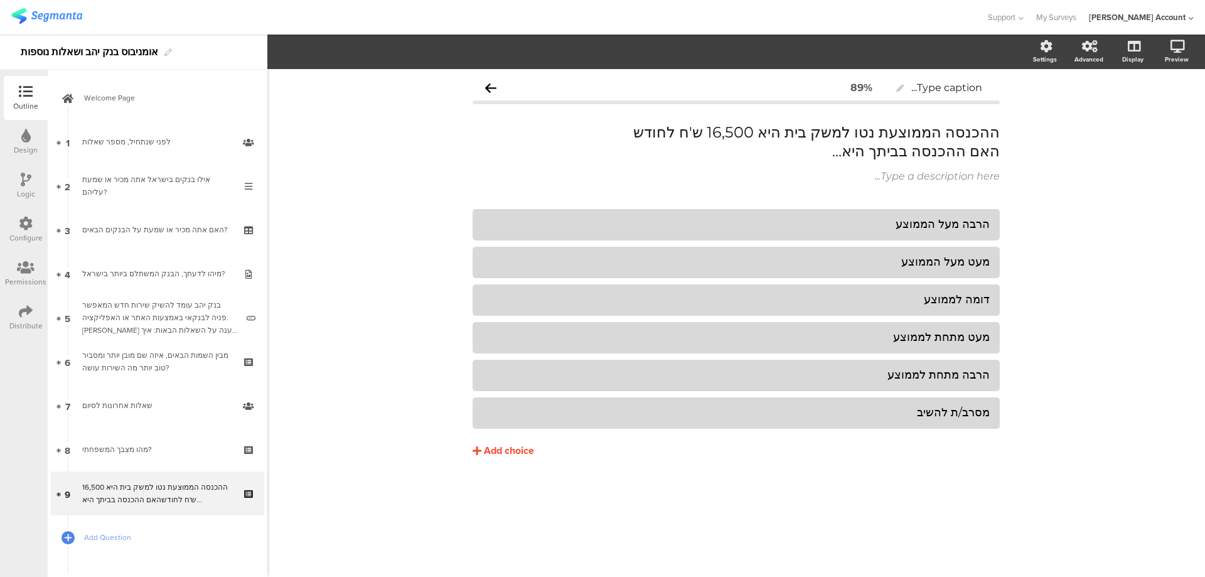
click at [25, 142] on icon at bounding box center [25, 136] width 9 height 14
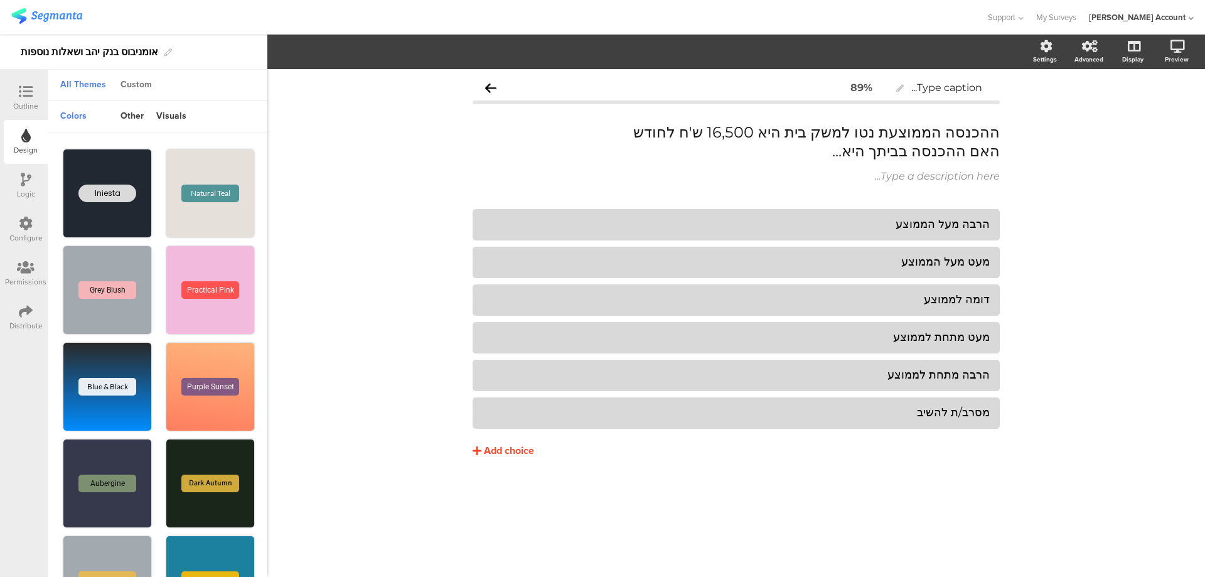
click at [144, 87] on div "Custom" at bounding box center [136, 85] width 44 height 21
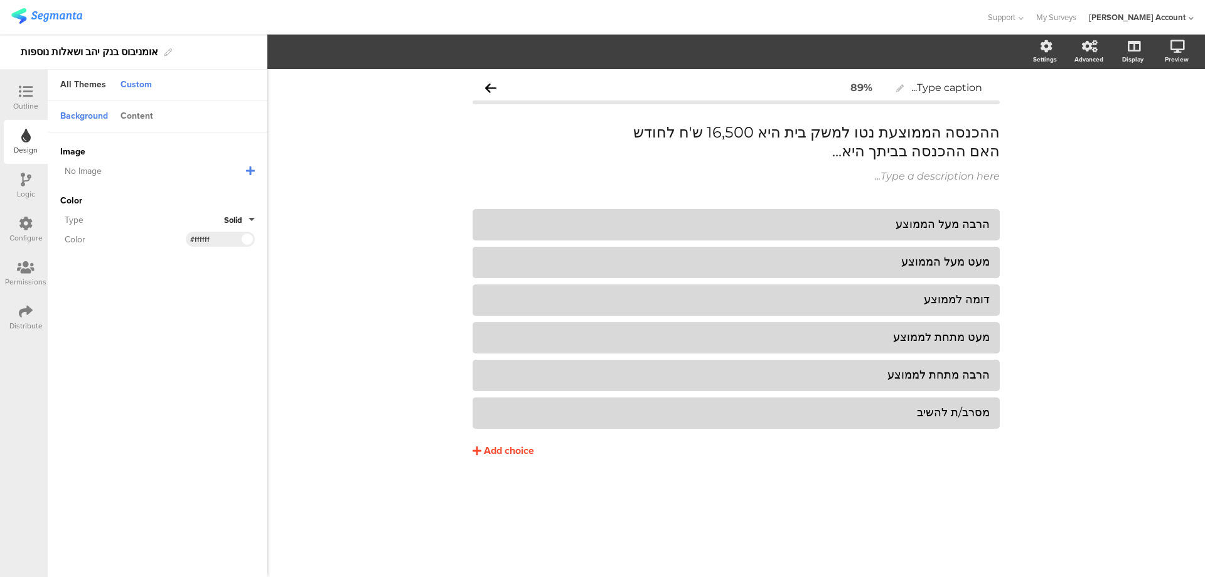
click at [144, 110] on div "Content" at bounding box center [136, 116] width 45 height 21
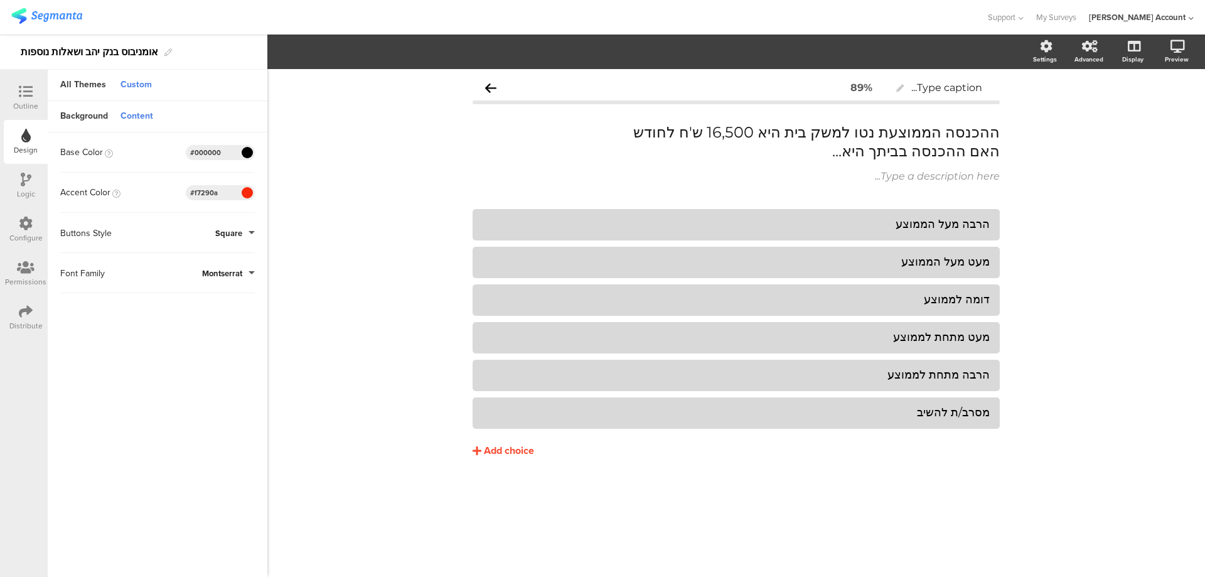
click at [215, 271] on span "Montserrat" at bounding box center [222, 273] width 40 height 12
click at [207, 235] on span "Open Sans" at bounding box center [186, 236] width 51 height 14
click at [148, 559] on span "Save Changes" at bounding box center [128, 559] width 58 height 0
click at [28, 92] on icon at bounding box center [26, 92] width 14 height 14
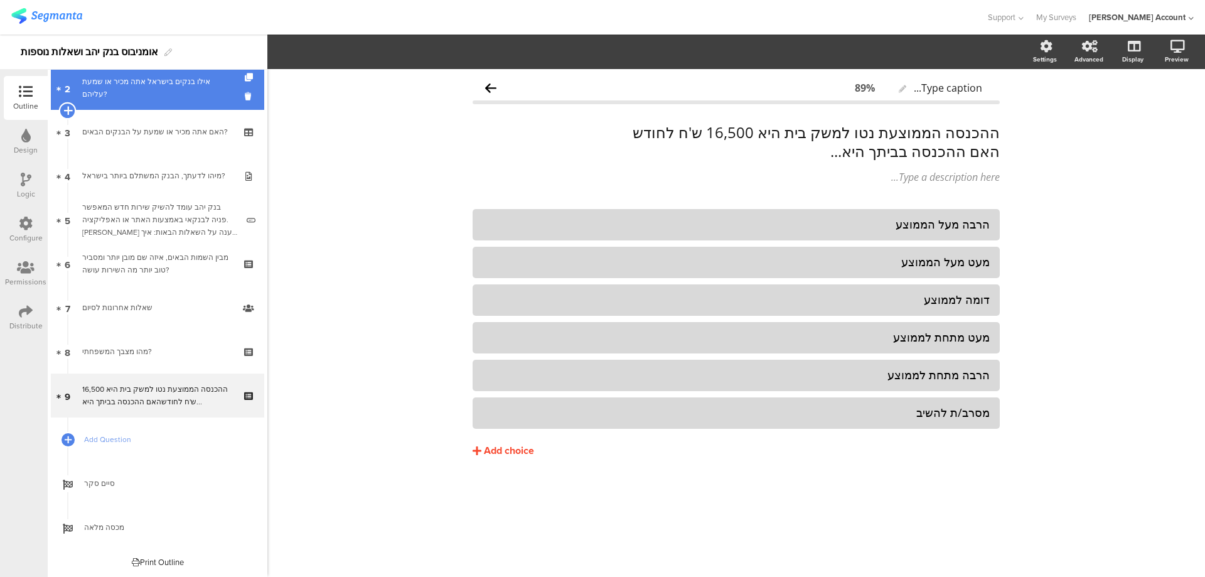
scroll to position [99, 0]
click at [147, 94] on link "2 אילו בנקים בישראל אתה מכיר או שמעת עליהם?" at bounding box center [157, 87] width 213 height 44
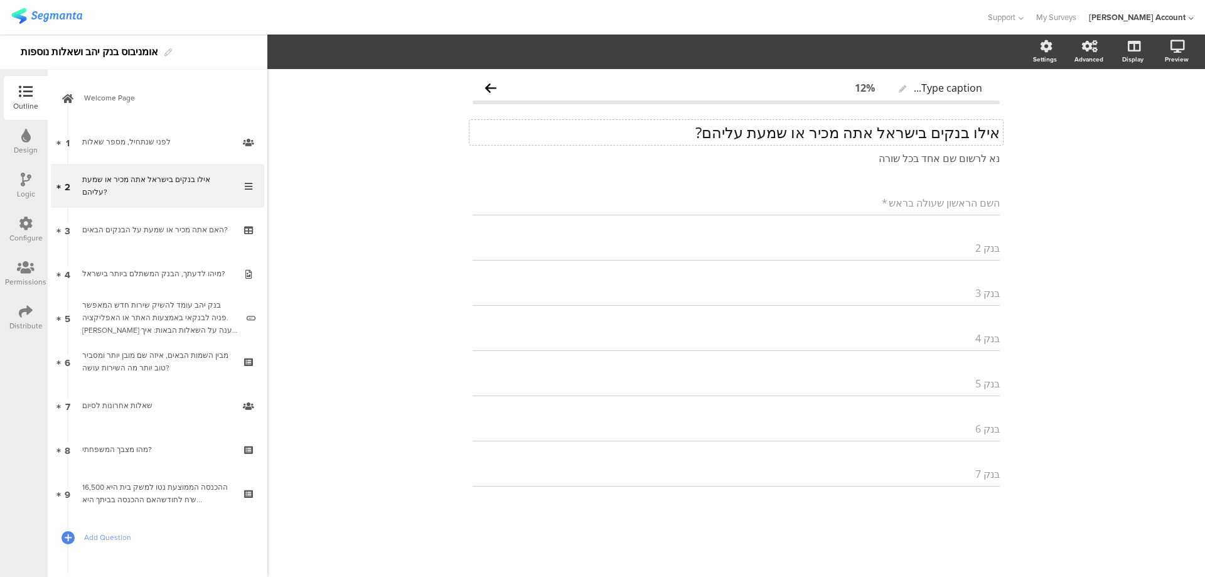
click at [842, 131] on div "אילו בנקים בישראל אתה מכיר או שמעת עליהם? אילו בנקים בישראל אתה מכיר או שמעת על…" at bounding box center [737, 132] width 534 height 25
click at [842, 131] on p "אילו בנקים בישראל אתה מכיר או שמעת עליהם?" at bounding box center [736, 132] width 527 height 19
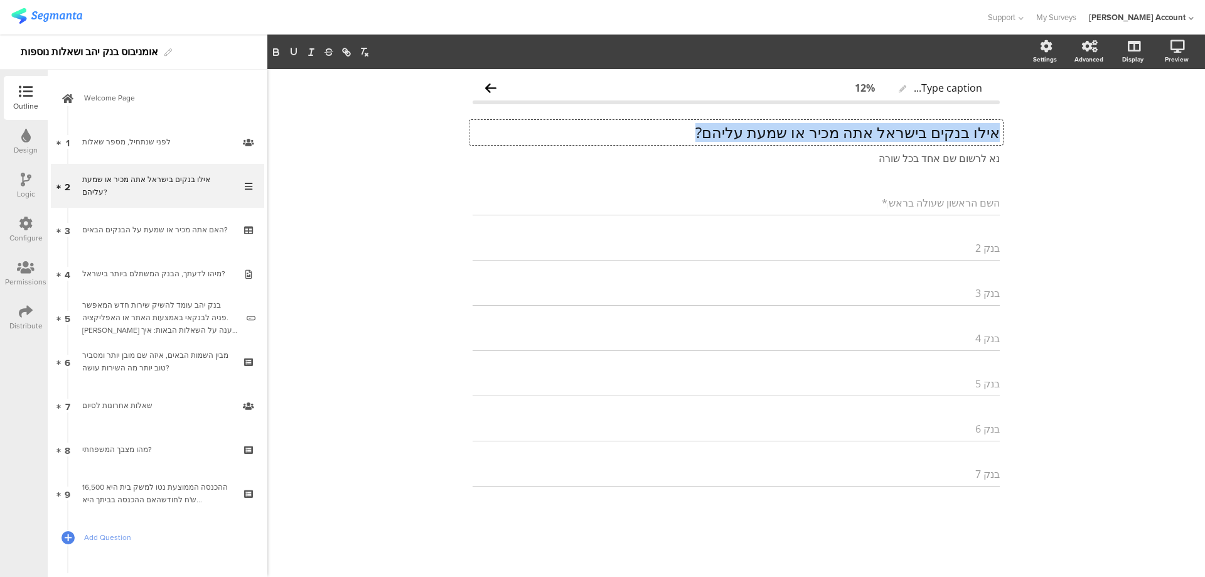
click at [842, 131] on p "אילו בנקים בישראל אתה מכיר או שמעת עליהם?" at bounding box center [736, 132] width 527 height 19
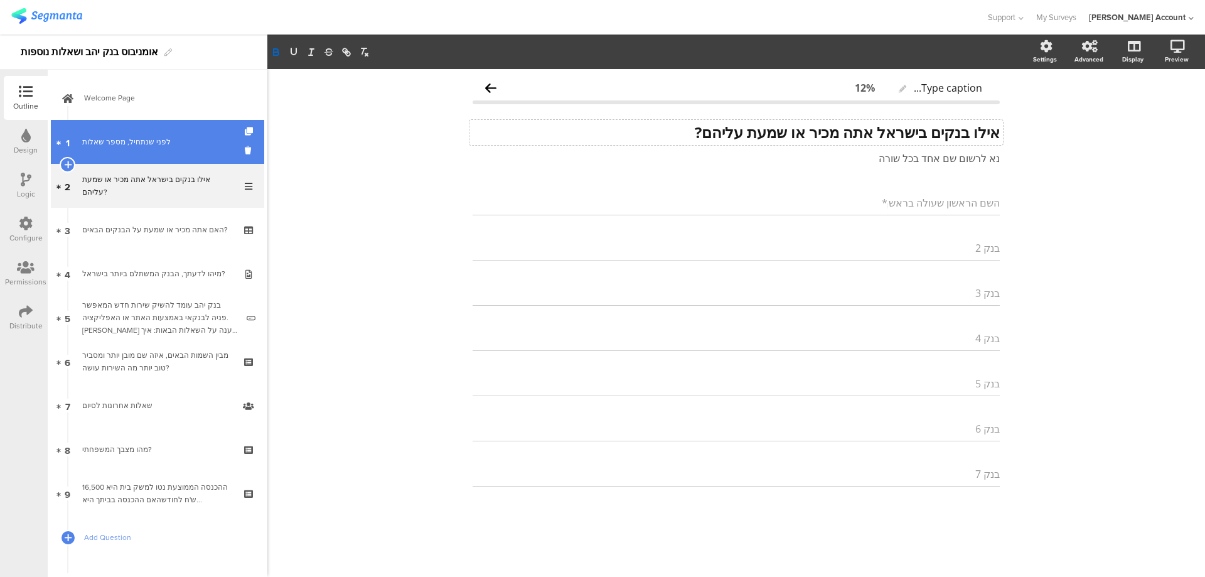
click at [185, 134] on link "1 לפני שנתחיל, מספר שאלות" at bounding box center [157, 142] width 213 height 44
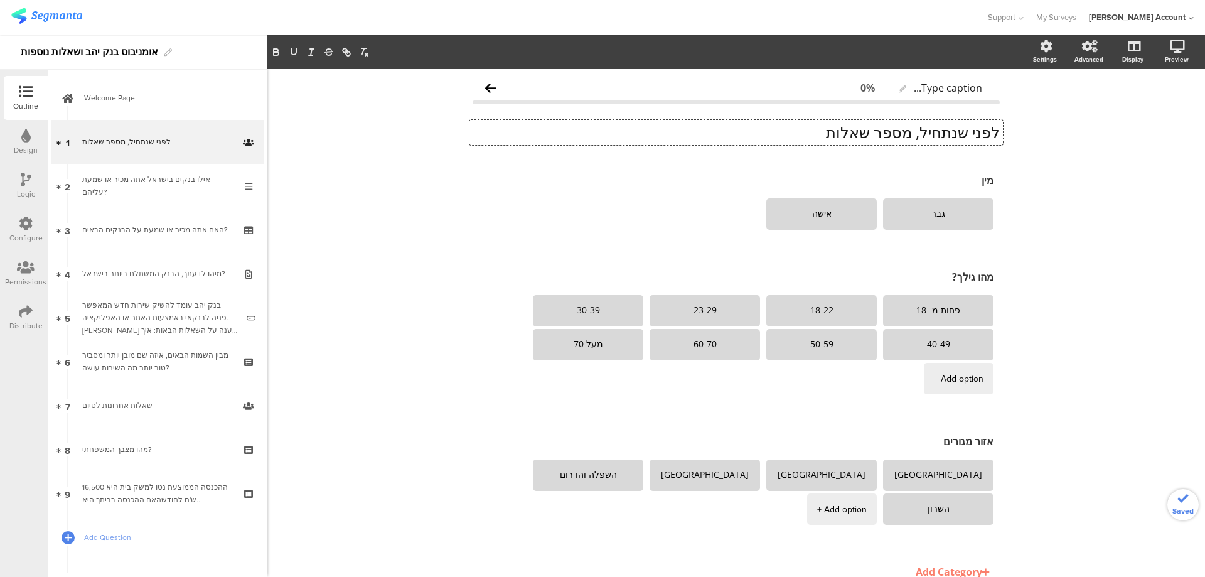
click at [882, 126] on div "לפני שנתחיל, מספר שאלות לפני שנתחיל, מספר שאלות לפני שנתחיל, מספר שאלות" at bounding box center [737, 132] width 534 height 25
click at [882, 126] on p "לפני שנתחיל, מספר שאלות" at bounding box center [736, 132] width 527 height 19
click at [807, 130] on p "לפני שנתחיל, מספר שאלות" at bounding box center [736, 132] width 527 height 19
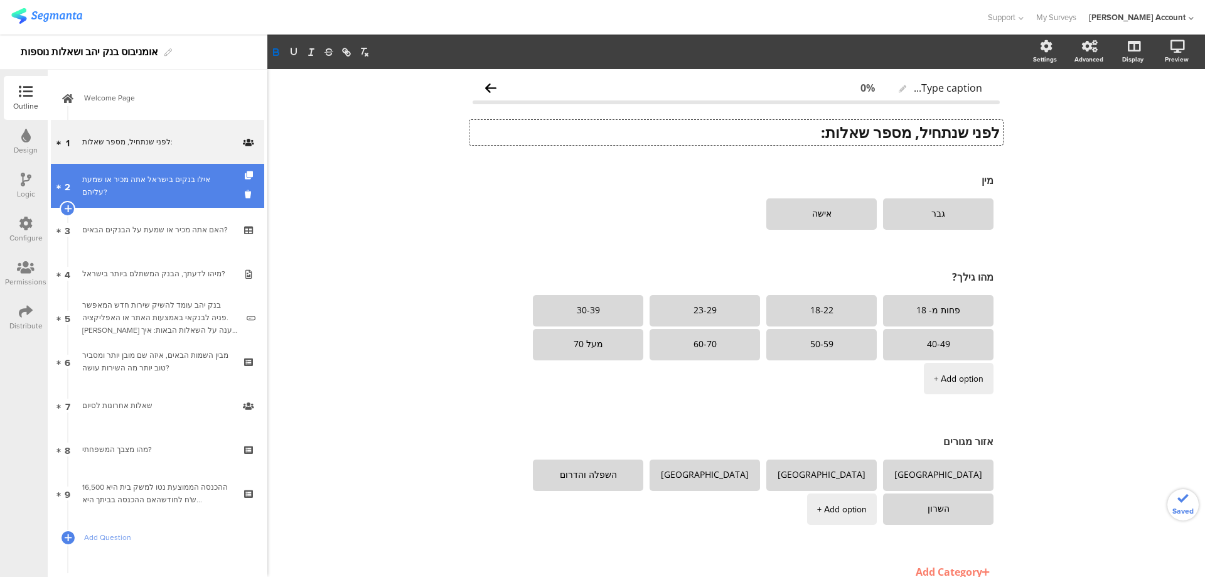
click at [193, 186] on div "אילו בנקים בישראל אתה מכיר או שמעת עליהם?" at bounding box center [157, 185] width 150 height 25
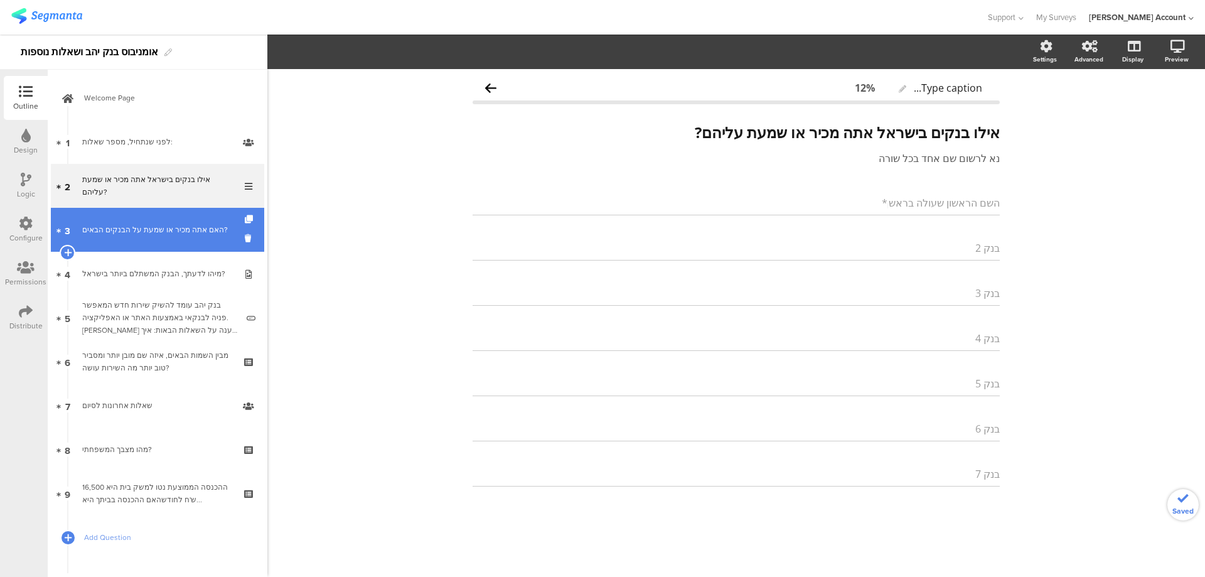
click at [195, 224] on div "האם אתה מכיר או שמעת על הבנקים הבאים?" at bounding box center [157, 230] width 150 height 13
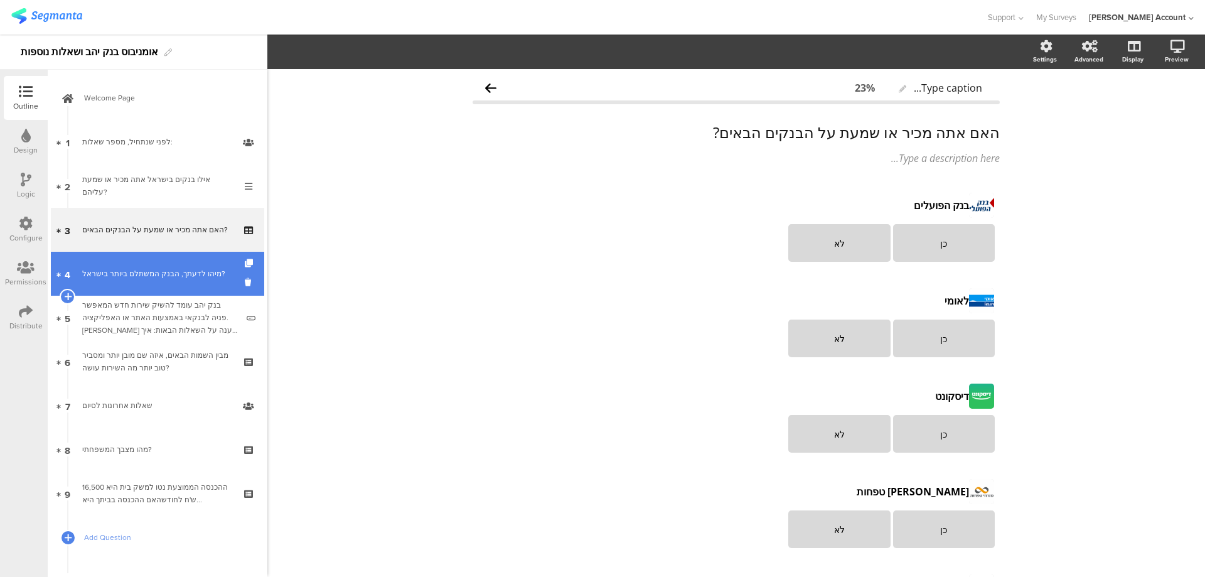
click at [188, 266] on link "4 מיהו לדעתך, הבנק המשתלם ביותר בישראל?" at bounding box center [157, 274] width 213 height 44
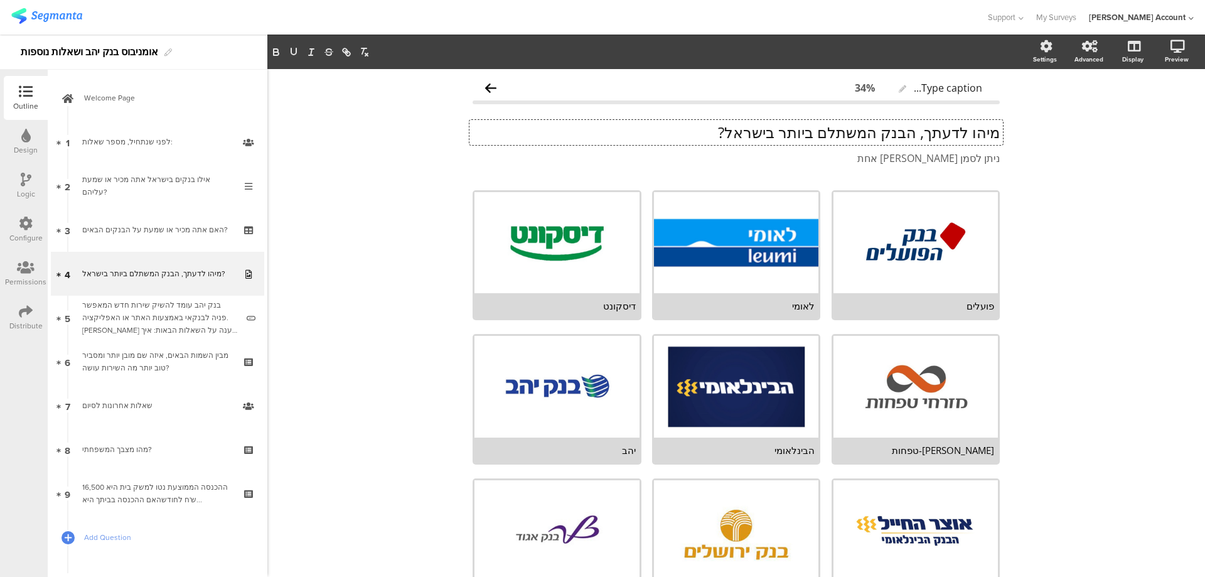
click at [920, 122] on div "מיהו לדעתך, הבנק המשתלם ביותר בישראל? מיהו לדעתך, הבנק המשתלם ביותר בישראל? מיה…" at bounding box center [737, 132] width 534 height 25
click at [911, 134] on p "מיהו לדעתך, הבנק המשתלם ביותר בישראל?" at bounding box center [736, 132] width 527 height 19
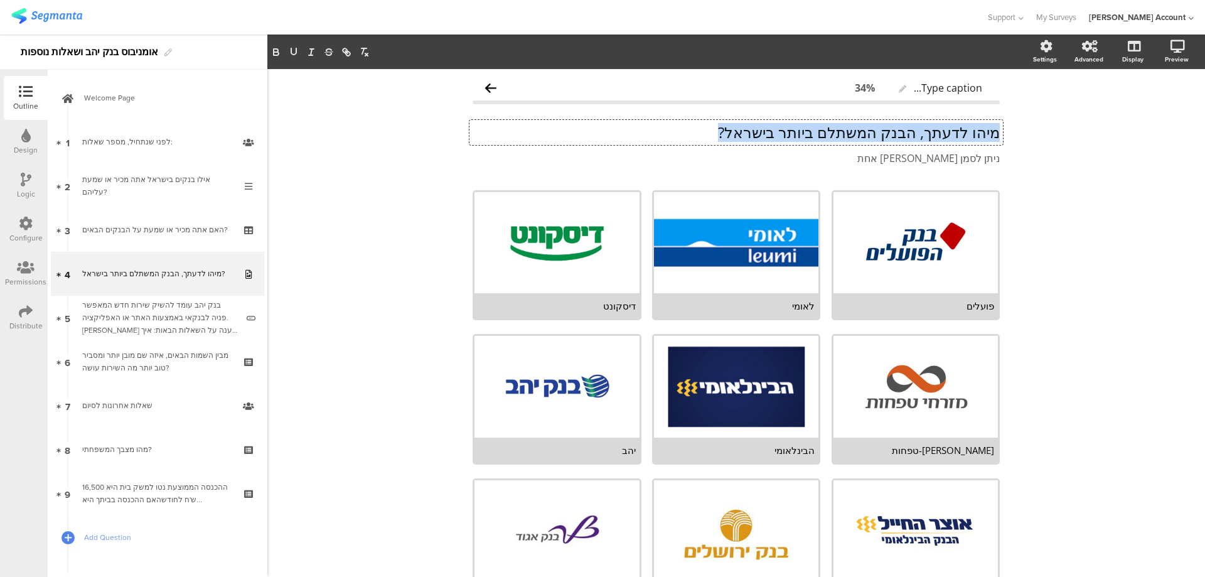
click at [911, 134] on p "מיהו לדעתך, הבנק המשתלם ביותר בישראל?" at bounding box center [736, 132] width 527 height 19
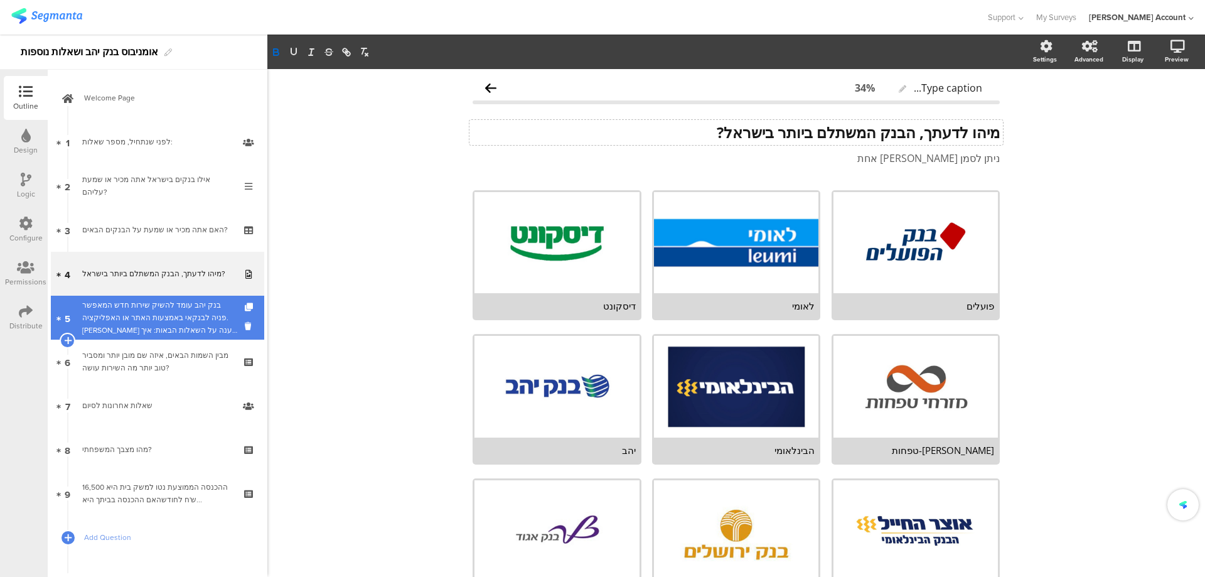
click at [202, 308] on div "בנק יהב עומד להשיק שירות חדש המאפשר פניה לבנקאי באמצעות האתר או האפליקציה. [PER…" at bounding box center [159, 318] width 155 height 38
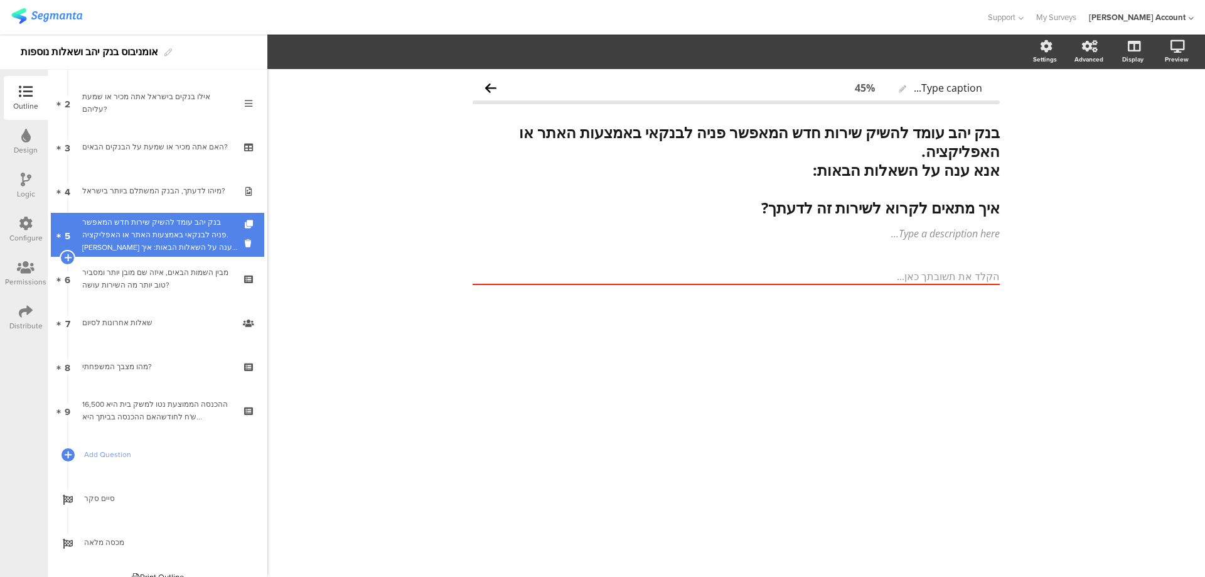
scroll to position [84, 0]
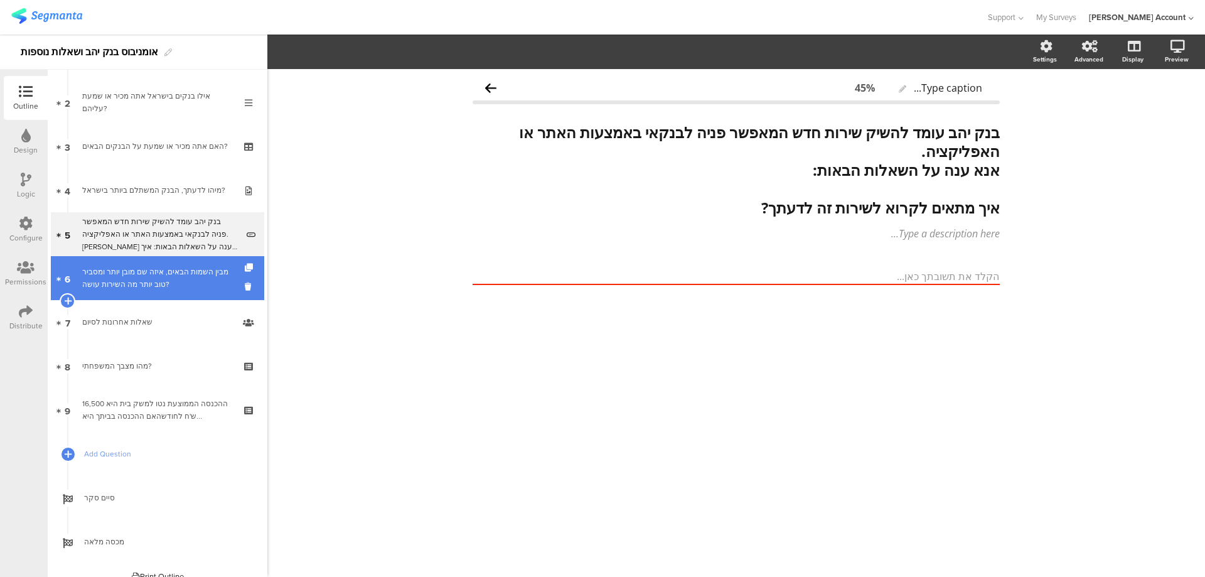
click at [204, 283] on div "מבין השמות הבאים, איזה שם מובן יותר ומסביר טוב יותר מה השירות עושה?" at bounding box center [157, 278] width 150 height 25
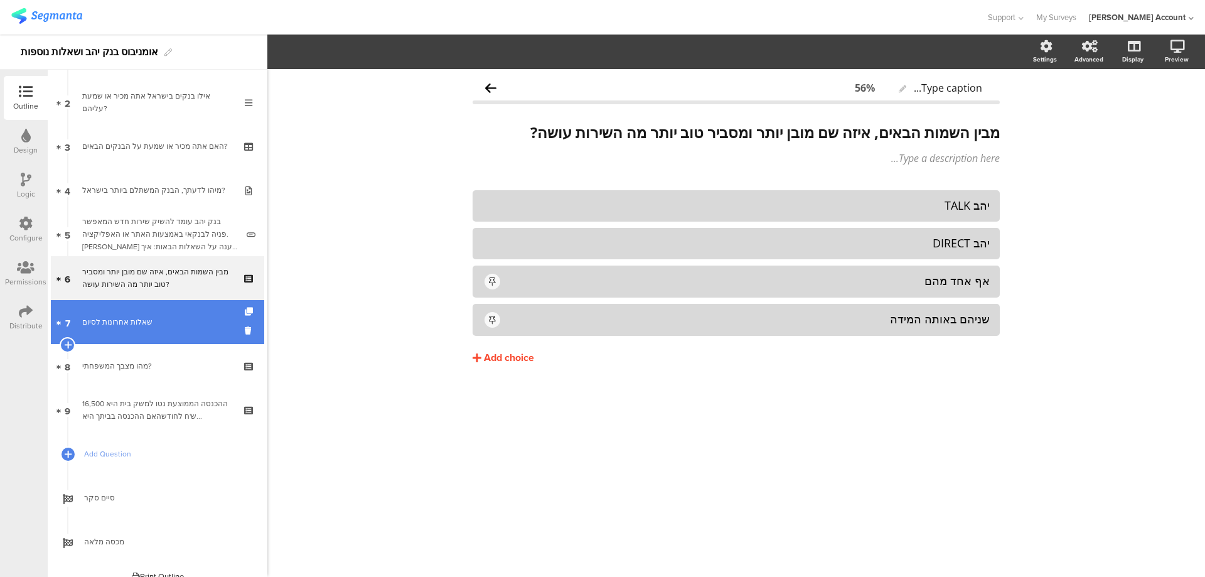
click at [188, 328] on link "7 שאלות אחרונות לסיום" at bounding box center [157, 322] width 213 height 44
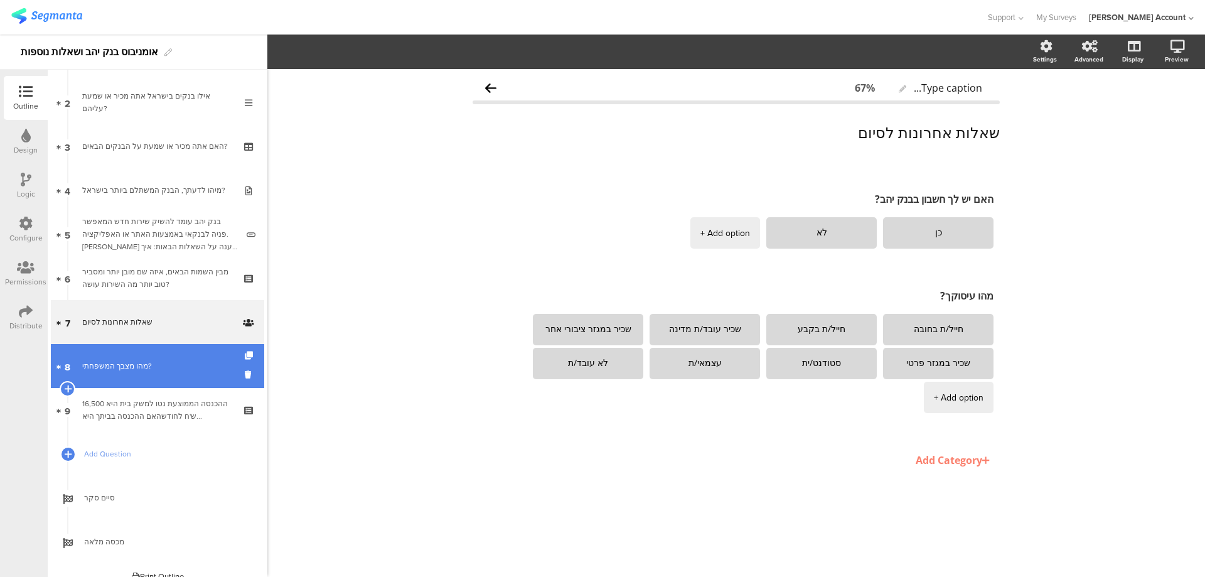
click at [185, 364] on div "מהו מצבך המשפחתי?" at bounding box center [157, 366] width 150 height 13
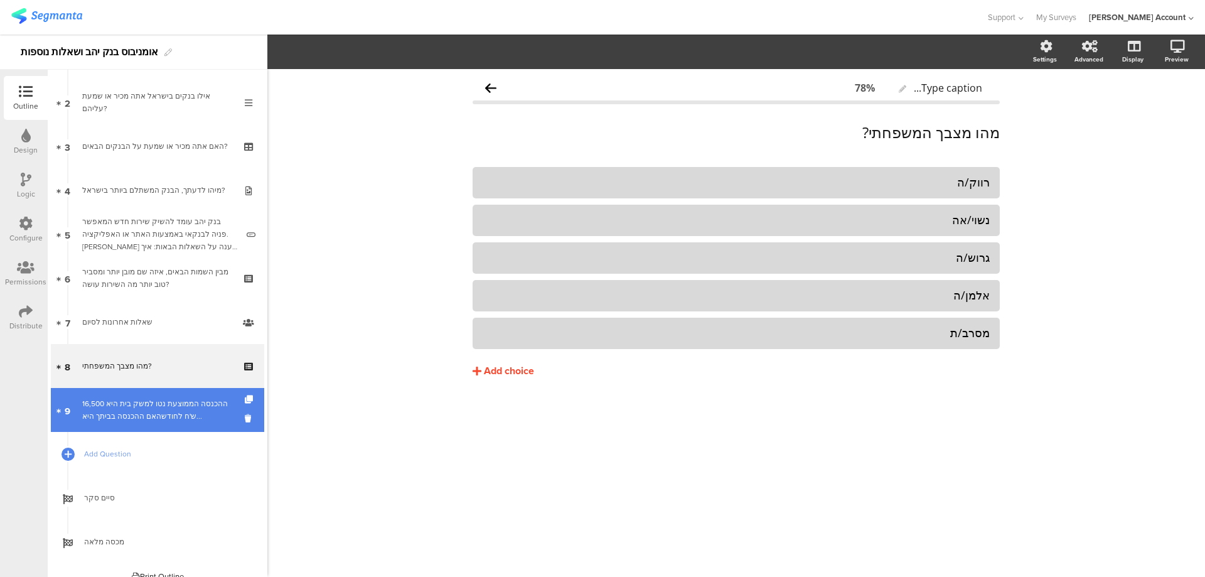
click at [188, 397] on div "ההכנסה הממוצעת נטו למשק בית היא 16,500 ש'ח לחודשהאם ההכנסה בביתך היא..." at bounding box center [157, 409] width 150 height 25
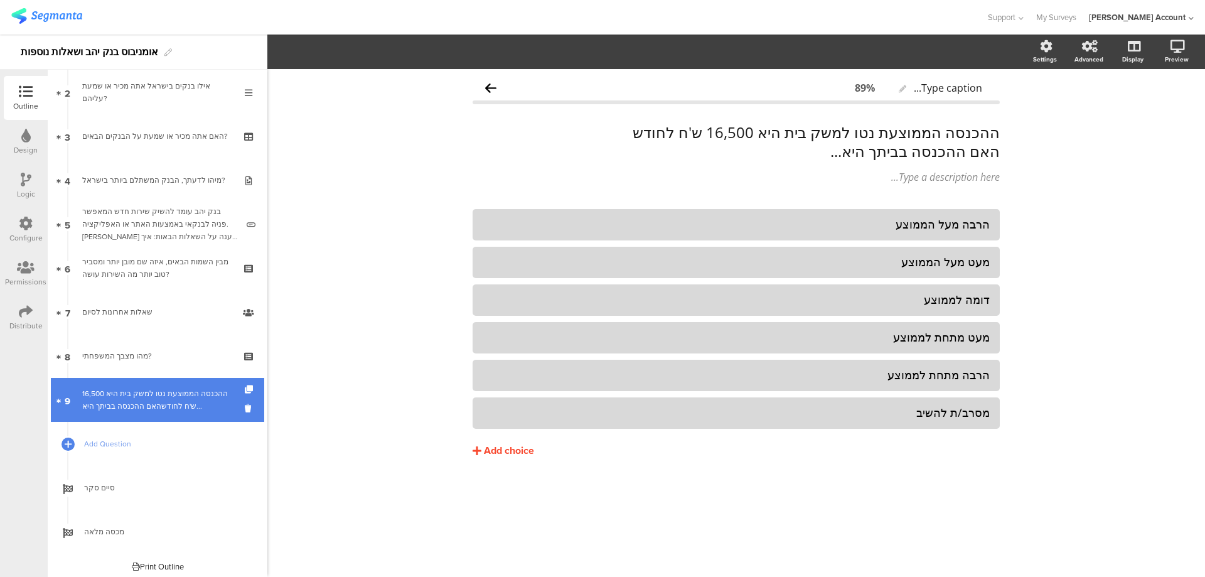
scroll to position [99, 0]
